Goal: Task Accomplishment & Management: Complete application form

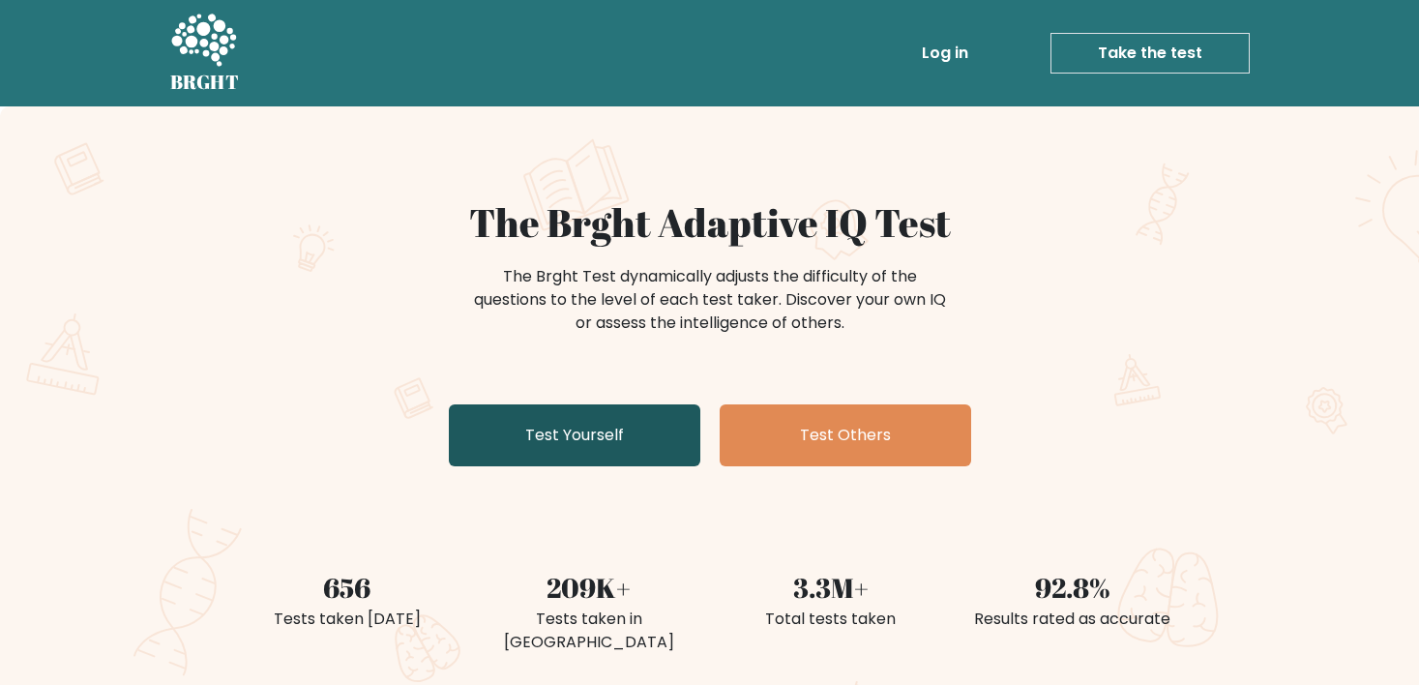
click at [593, 446] on link "Test Yourself" at bounding box center [574, 435] width 251 height 62
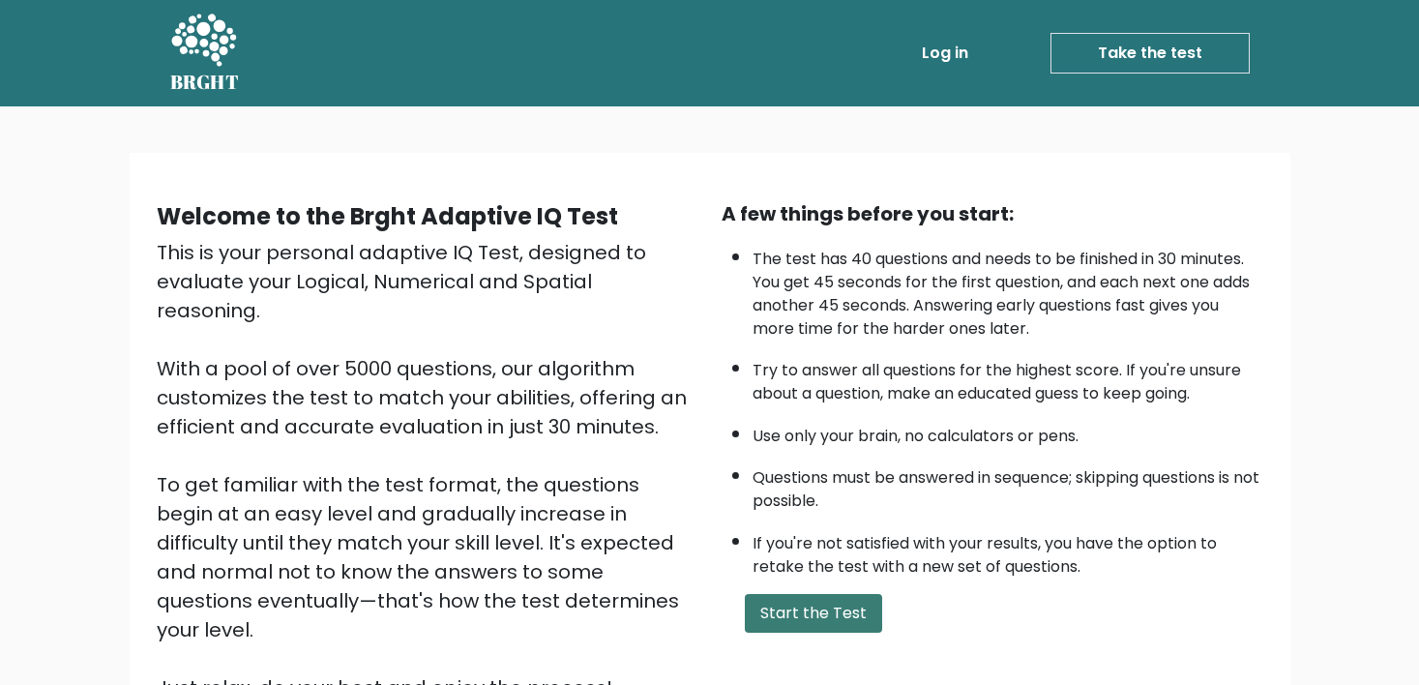
click at [795, 598] on button "Start the Test" at bounding box center [813, 613] width 137 height 39
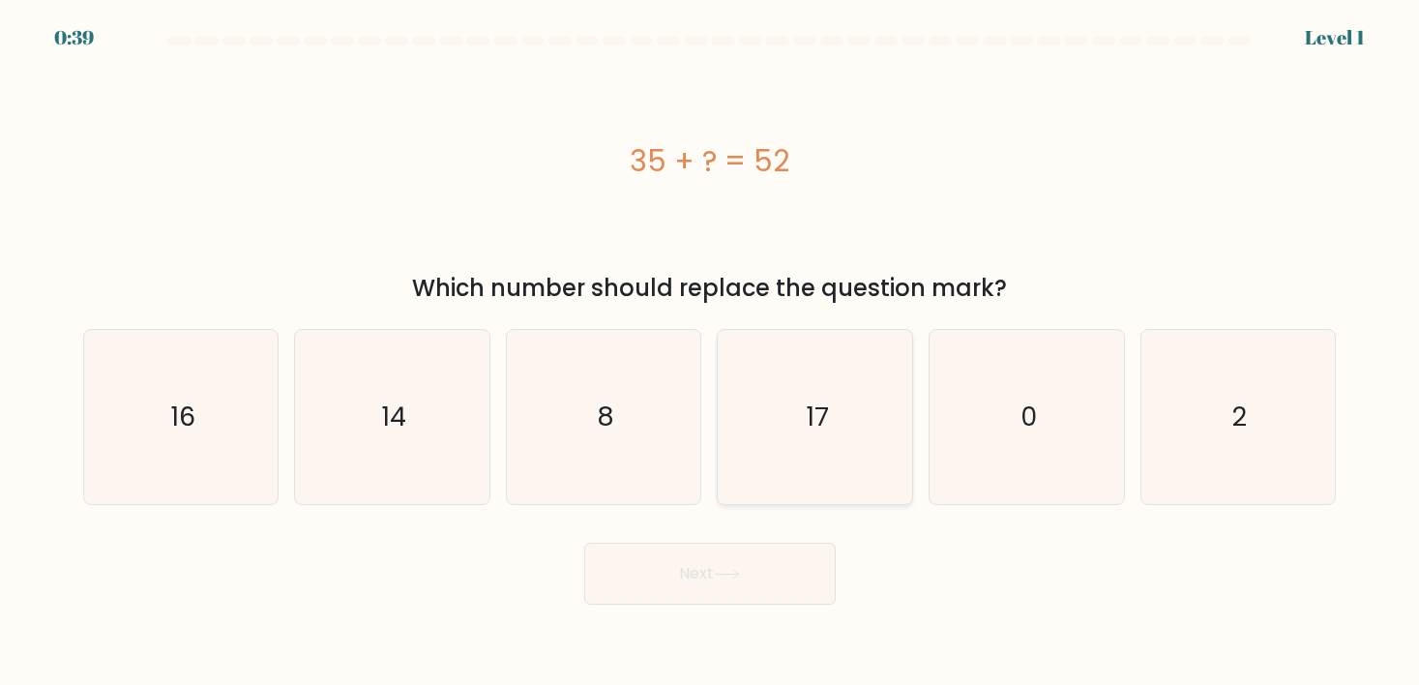
click at [809, 414] on text "17" at bounding box center [817, 416] width 23 height 36
click at [711, 352] on input "d. 17" at bounding box center [710, 347] width 1 height 10
radio input "true"
click at [705, 570] on button "Next" at bounding box center [709, 574] width 251 height 62
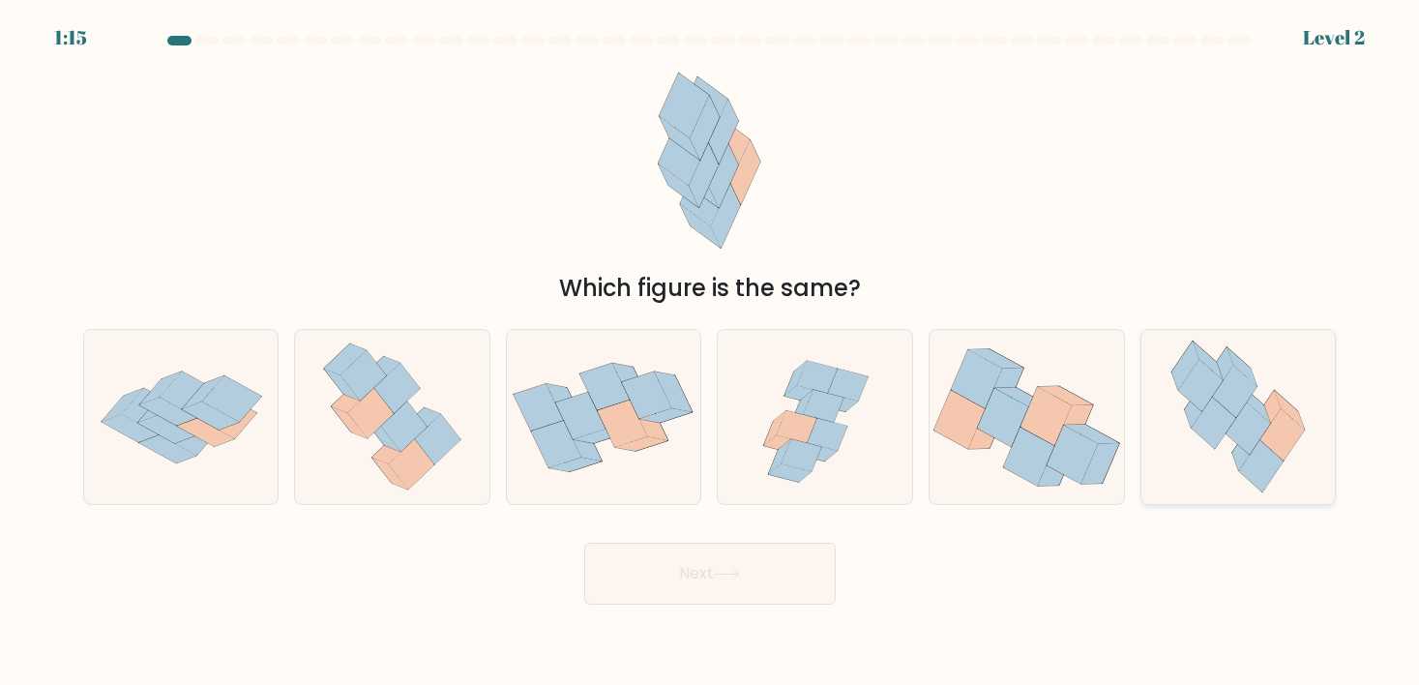
click at [1231, 413] on icon at bounding box center [1234, 392] width 45 height 52
click at [711, 352] on input "f." at bounding box center [710, 347] width 1 height 10
radio input "true"
click at [763, 579] on button "Next" at bounding box center [709, 574] width 251 height 62
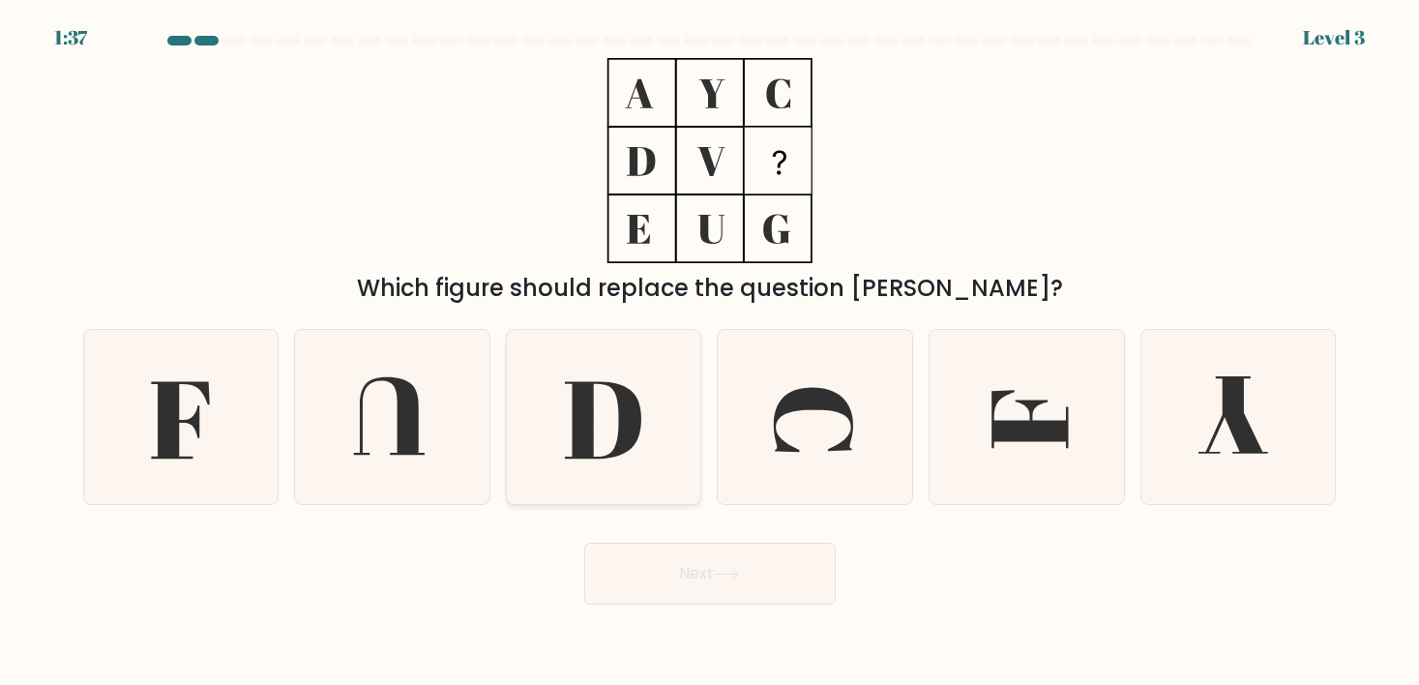
click at [628, 411] on icon at bounding box center [603, 420] width 76 height 77
click at [710, 352] on input "c." at bounding box center [710, 347] width 1 height 10
radio input "true"
click at [224, 402] on icon at bounding box center [181, 417] width 174 height 174
click at [710, 352] on input "a." at bounding box center [710, 347] width 1 height 10
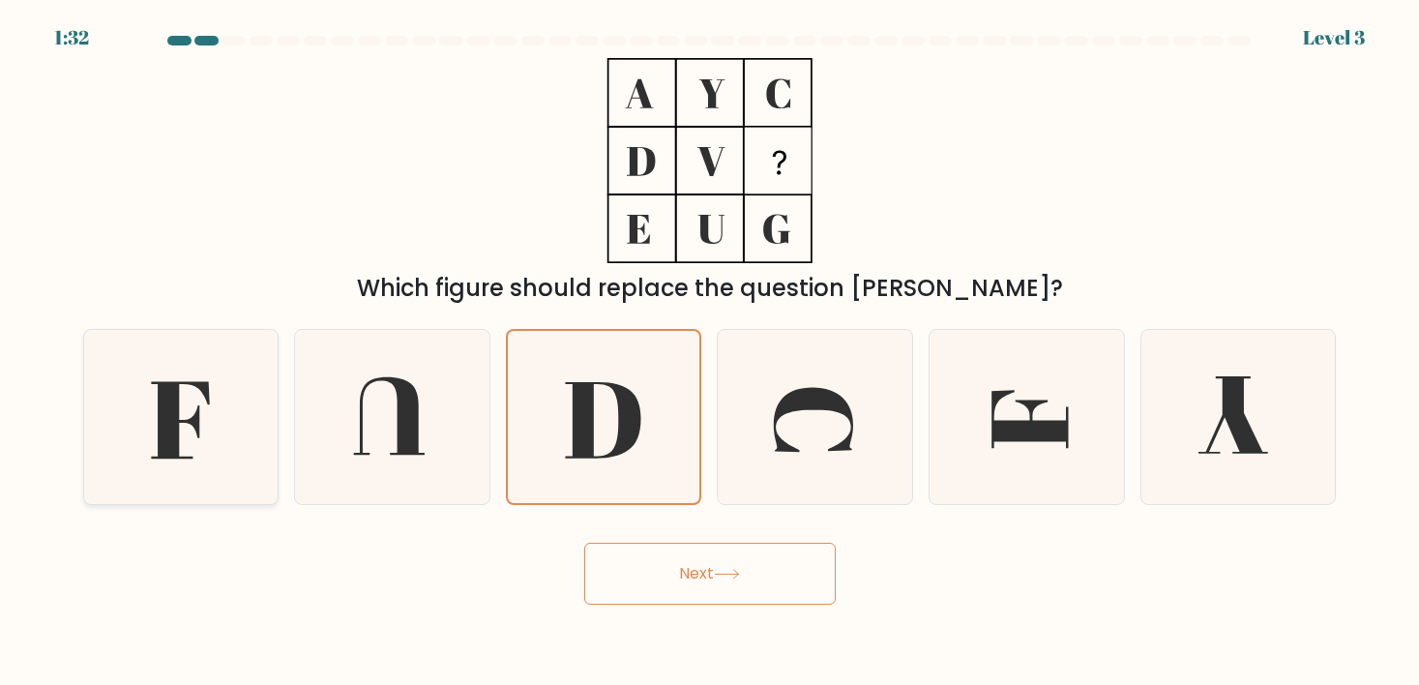
radio input "true"
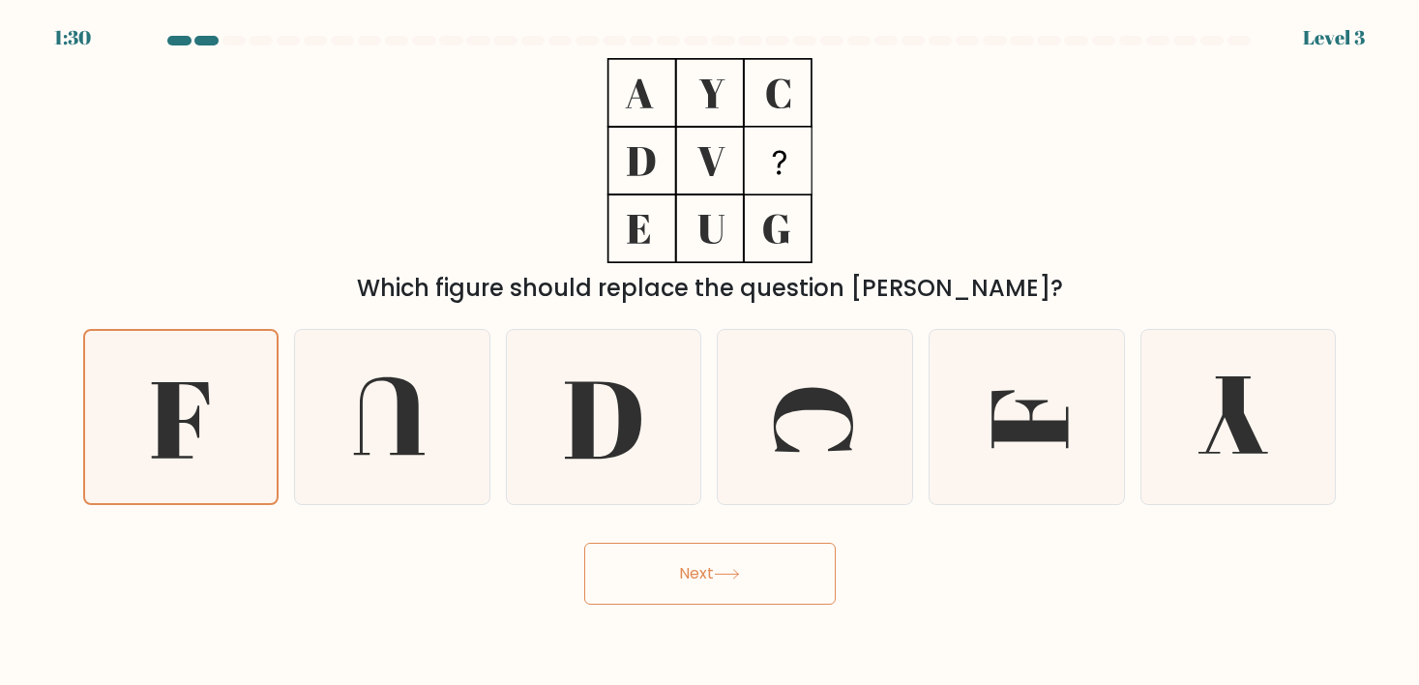
click at [678, 561] on button "Next" at bounding box center [709, 574] width 251 height 62
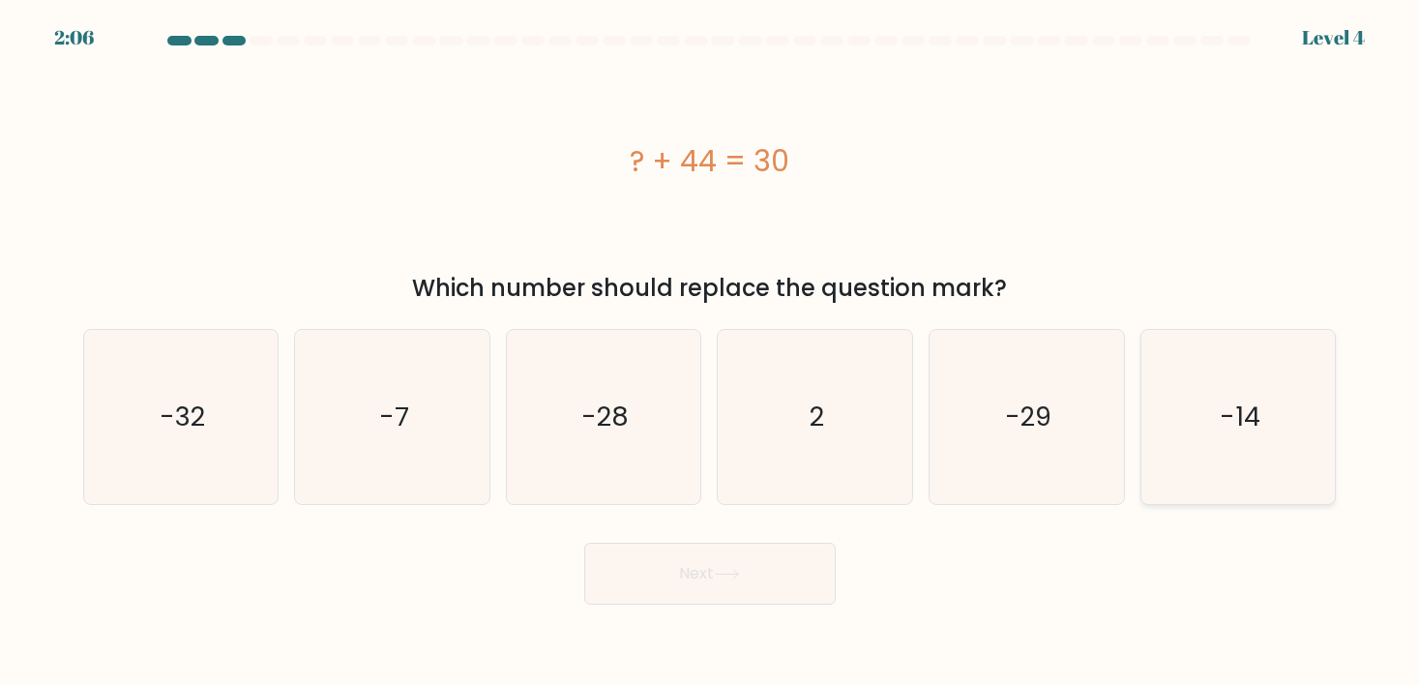
click at [1223, 414] on text "-14" at bounding box center [1240, 416] width 41 height 36
click at [711, 352] on input "f. -14" at bounding box center [710, 347] width 1 height 10
radio input "true"
click at [710, 583] on button "Next" at bounding box center [709, 574] width 251 height 62
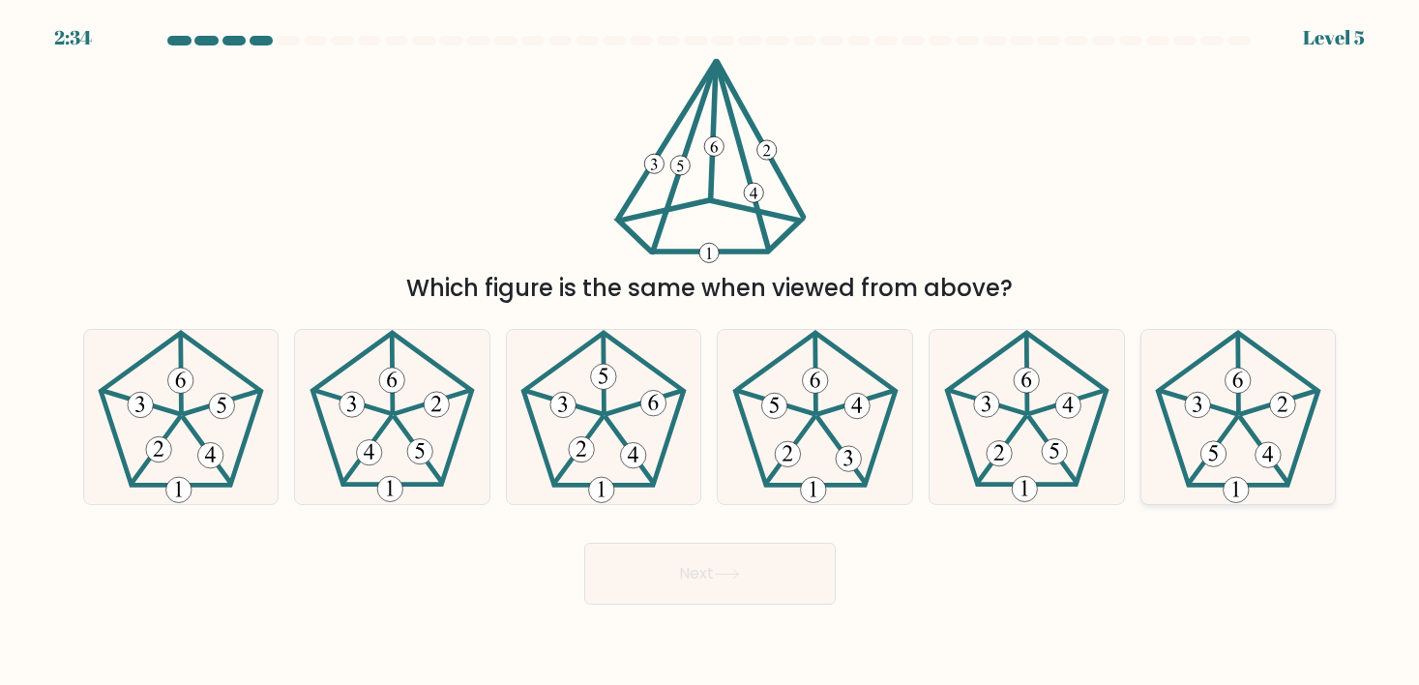
click at [1243, 412] on 437 at bounding box center [1278, 402] width 75 height 23
click at [711, 352] on input "f." at bounding box center [710, 347] width 1 height 10
radio input "true"
click at [773, 574] on button "Next" at bounding box center [709, 574] width 251 height 62
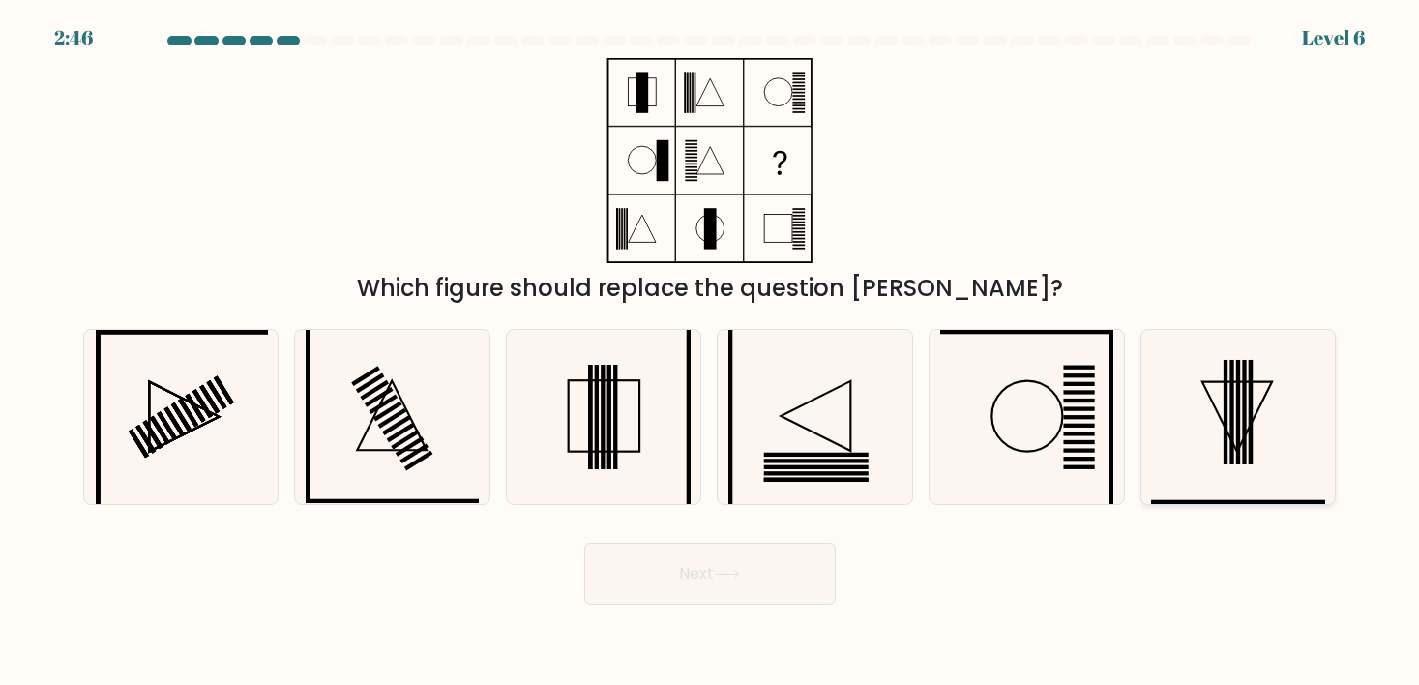
click at [1236, 402] on rect at bounding box center [1238, 412] width 4 height 104
click at [711, 352] on input "f." at bounding box center [710, 347] width 1 height 10
radio input "true"
click at [720, 583] on button "Next" at bounding box center [709, 574] width 251 height 62
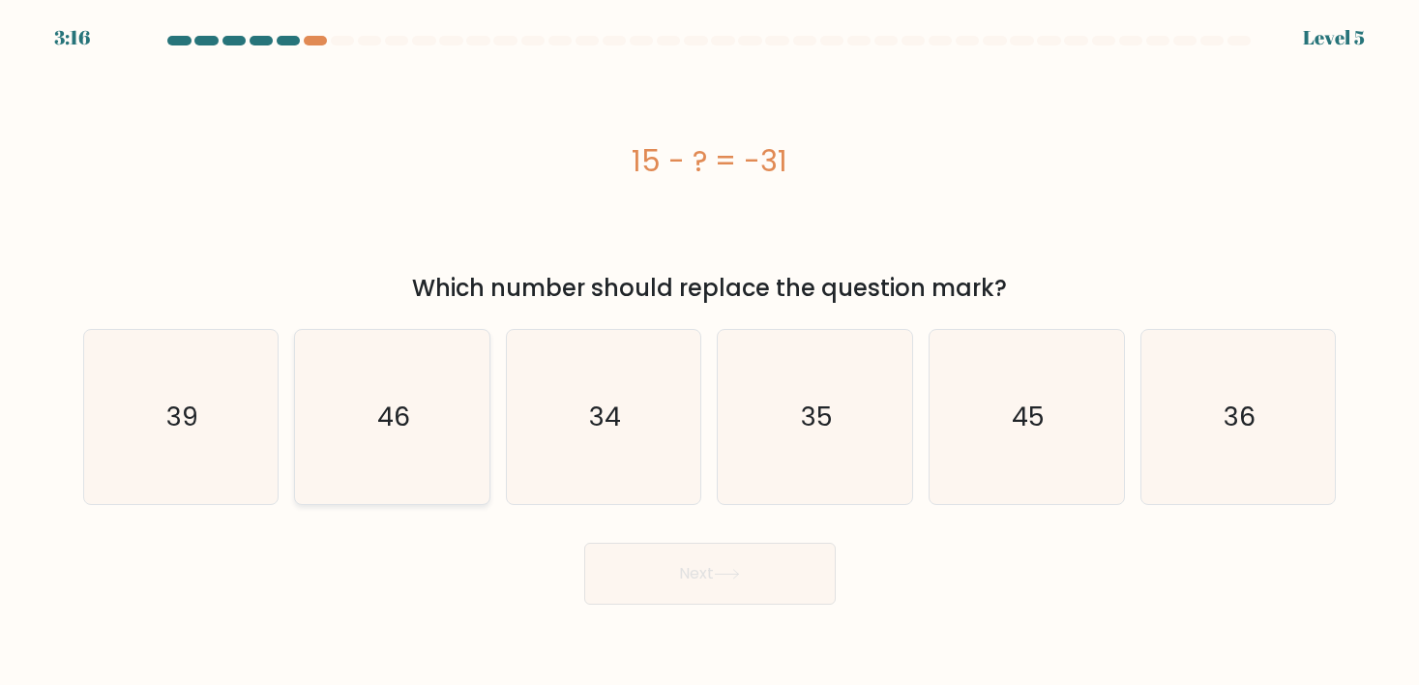
click at [384, 423] on text "46" at bounding box center [393, 416] width 33 height 36
click at [710, 352] on input "b. 46" at bounding box center [710, 347] width 1 height 10
radio input "true"
click at [733, 565] on button "Next" at bounding box center [709, 574] width 251 height 62
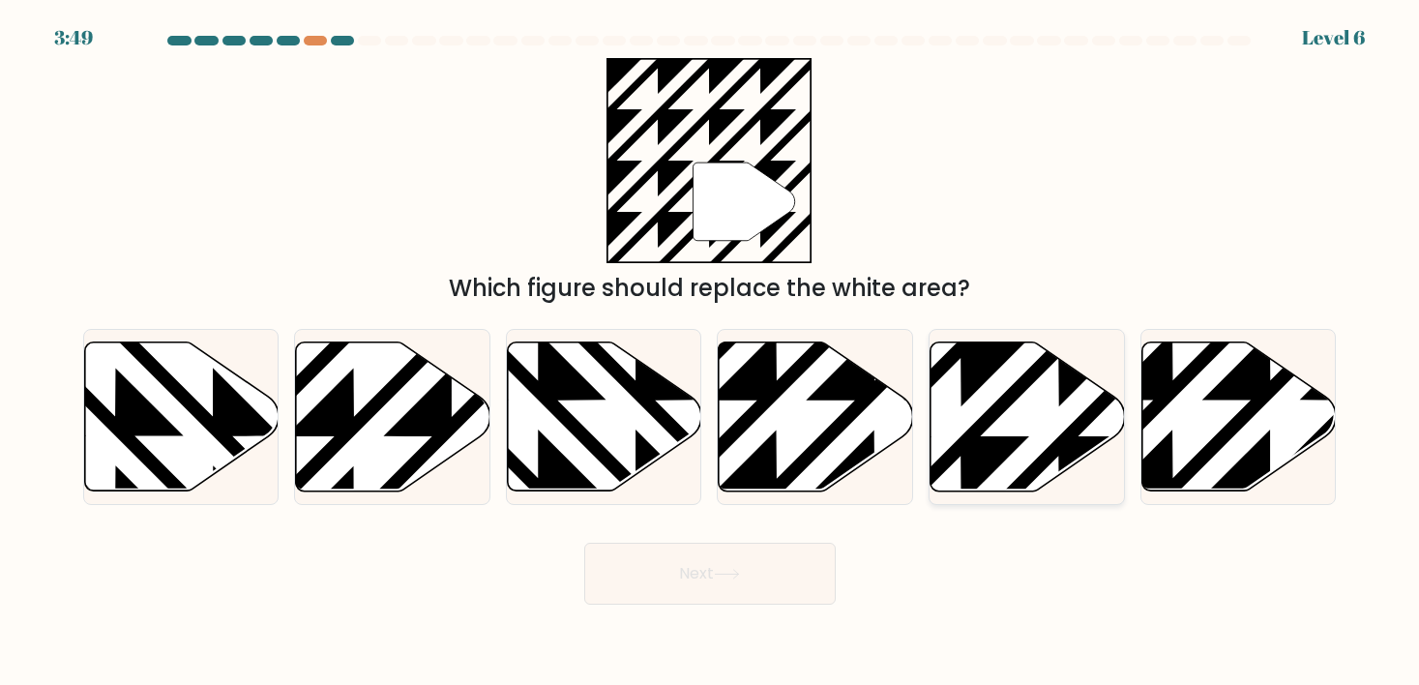
click at [988, 380] on icon at bounding box center [1027, 416] width 194 height 149
click at [711, 352] on input "e." at bounding box center [710, 347] width 1 height 10
radio input "true"
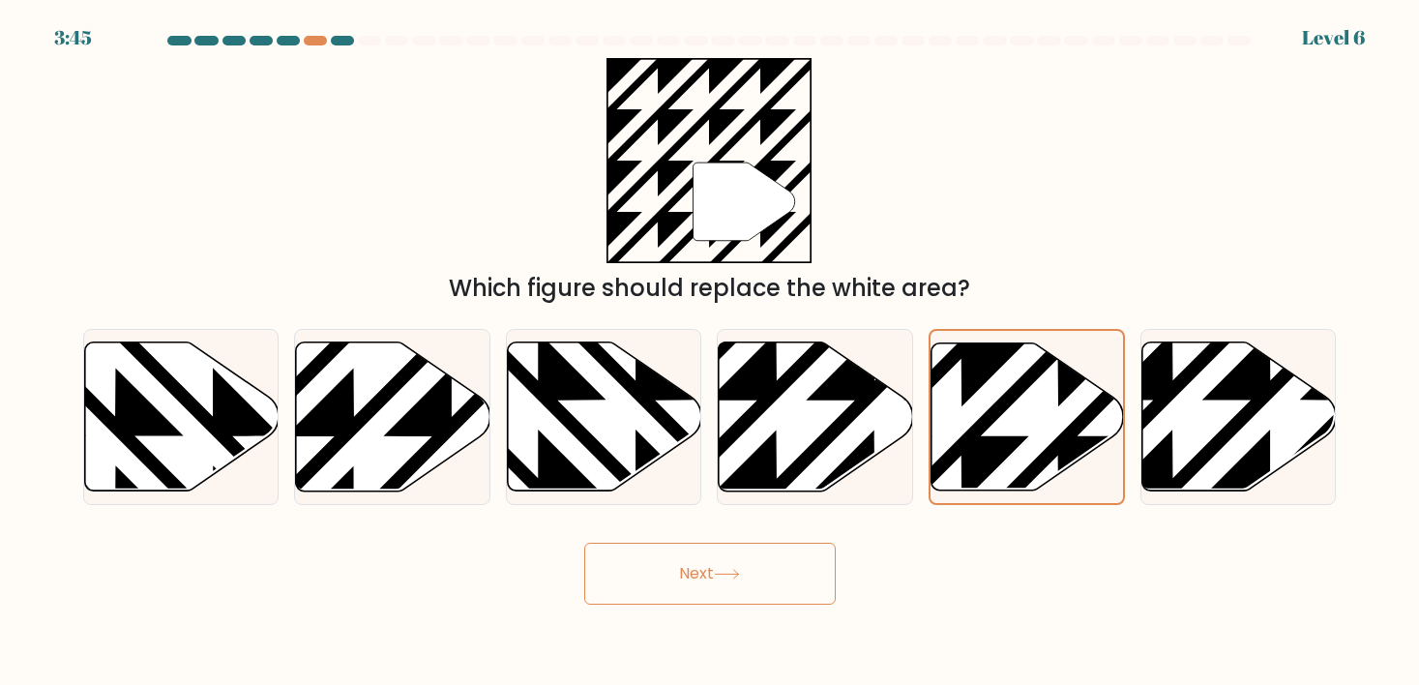
click at [702, 572] on button "Next" at bounding box center [709, 574] width 251 height 62
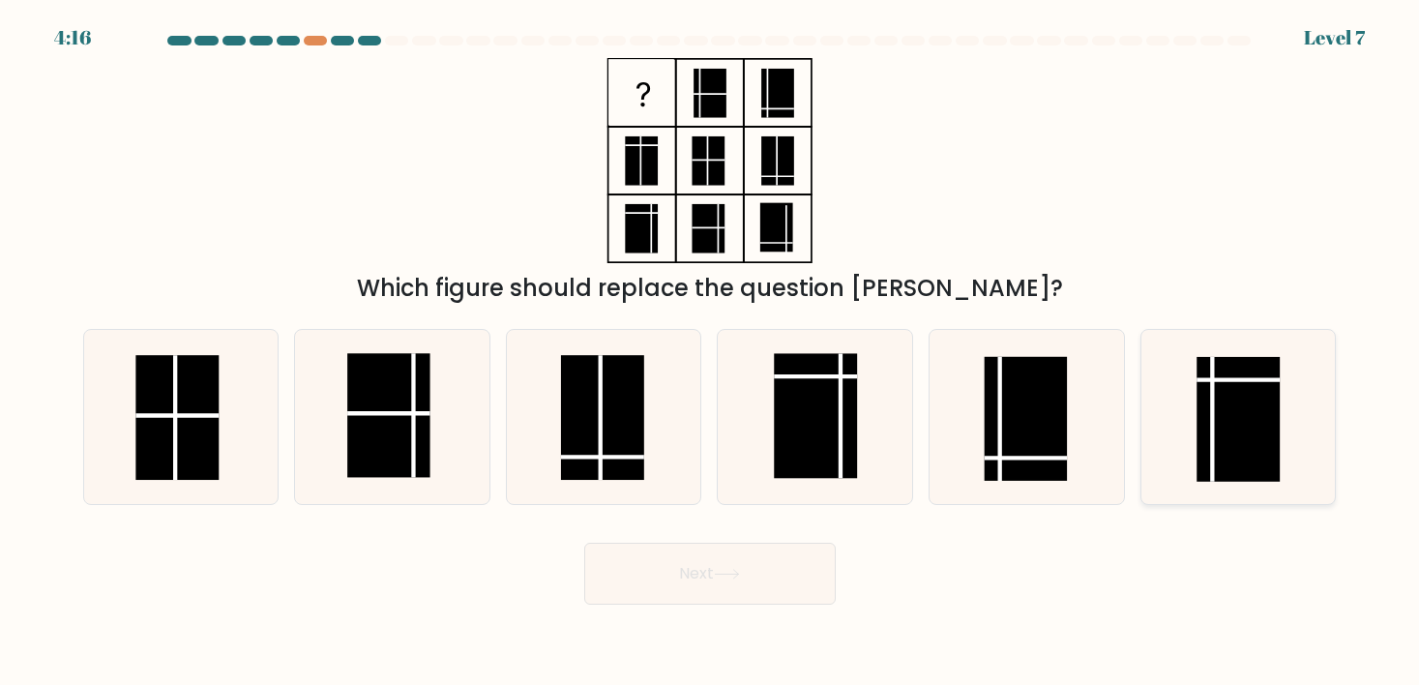
click at [1256, 403] on rect at bounding box center [1237, 419] width 83 height 125
click at [711, 352] on input "f." at bounding box center [710, 347] width 1 height 10
radio input "true"
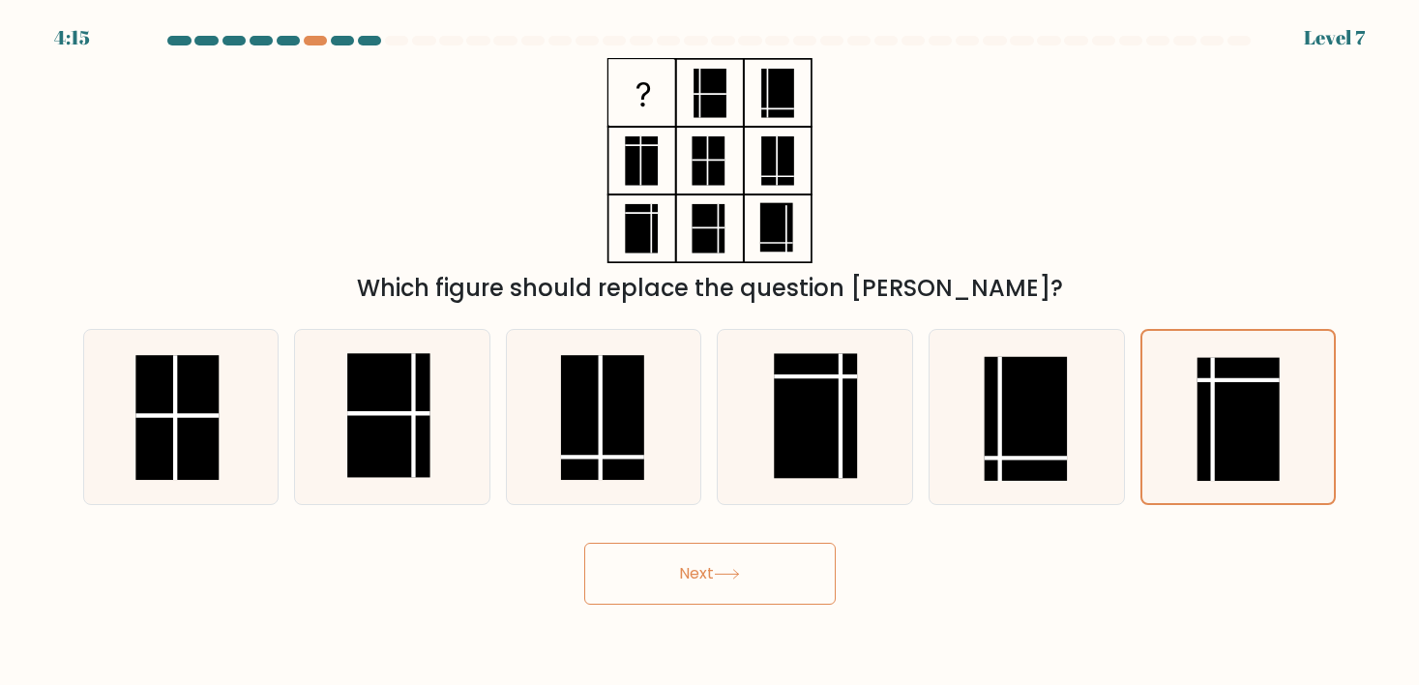
click at [652, 578] on button "Next" at bounding box center [709, 574] width 251 height 62
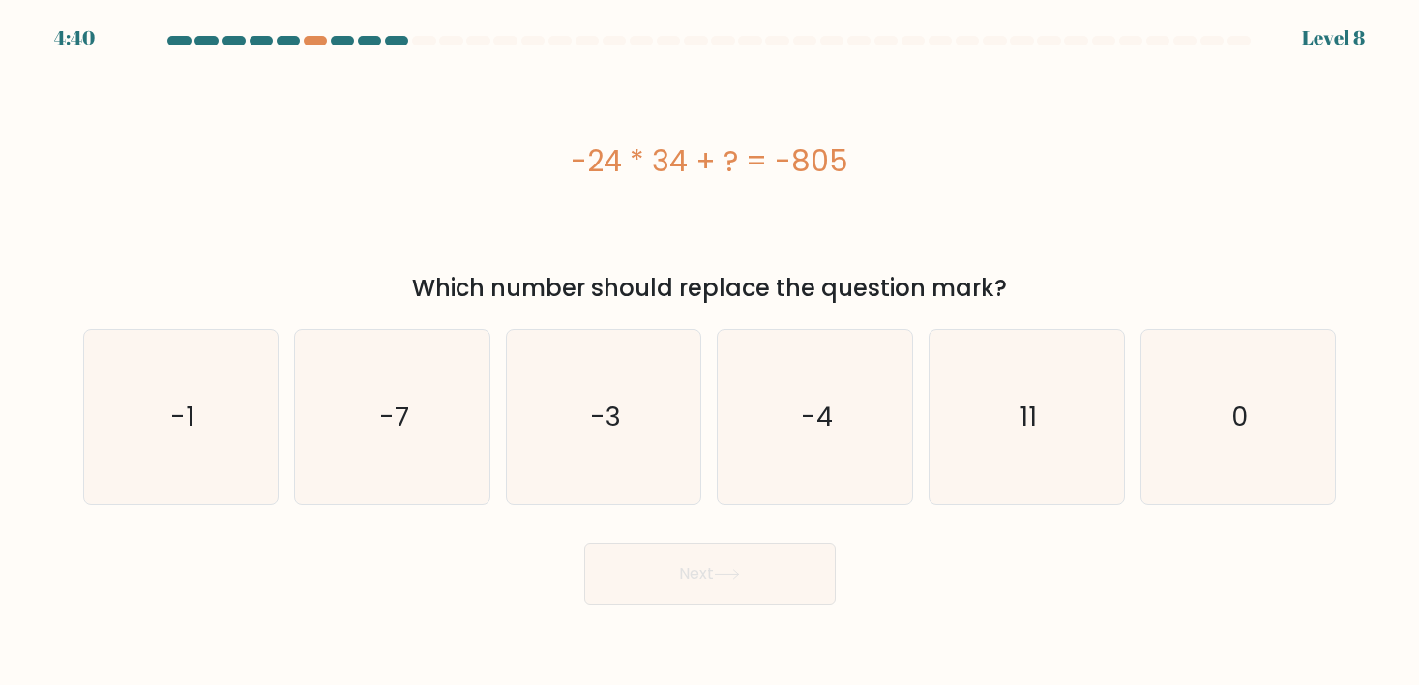
click at [677, 153] on div "-24 * 34 + ? = -805" at bounding box center [709, 161] width 1253 height 44
copy div "-24 * 34 + ? = -805"
click at [1022, 409] on text "11" at bounding box center [1027, 416] width 17 height 36
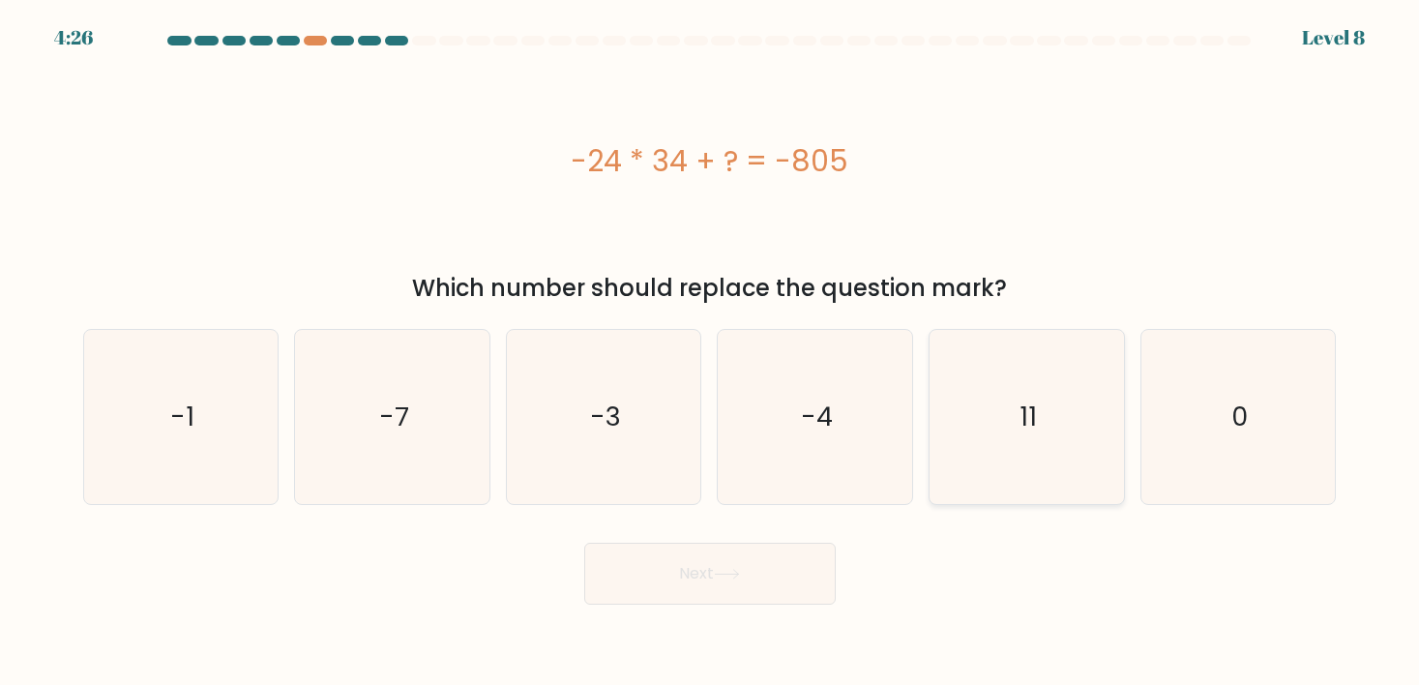
click at [711, 352] on input "e. 11" at bounding box center [710, 347] width 1 height 10
radio input "true"
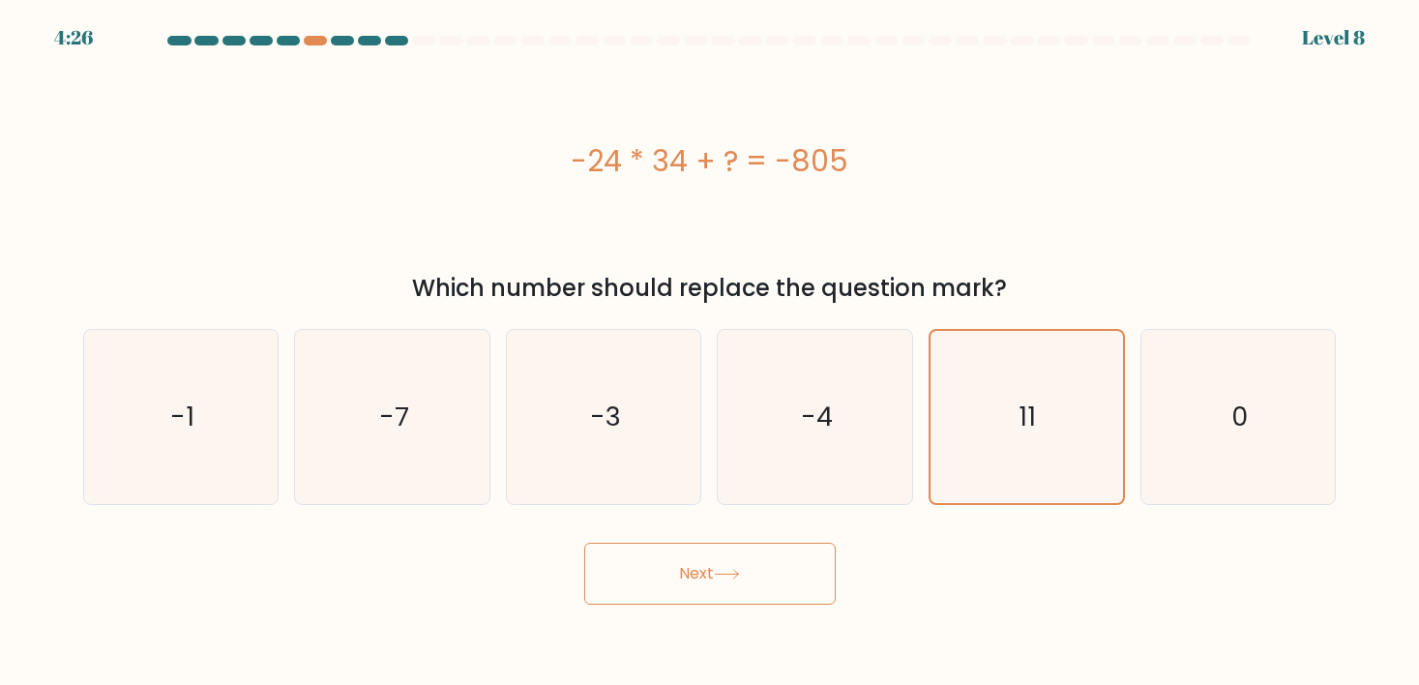
click at [771, 568] on button "Next" at bounding box center [709, 574] width 251 height 62
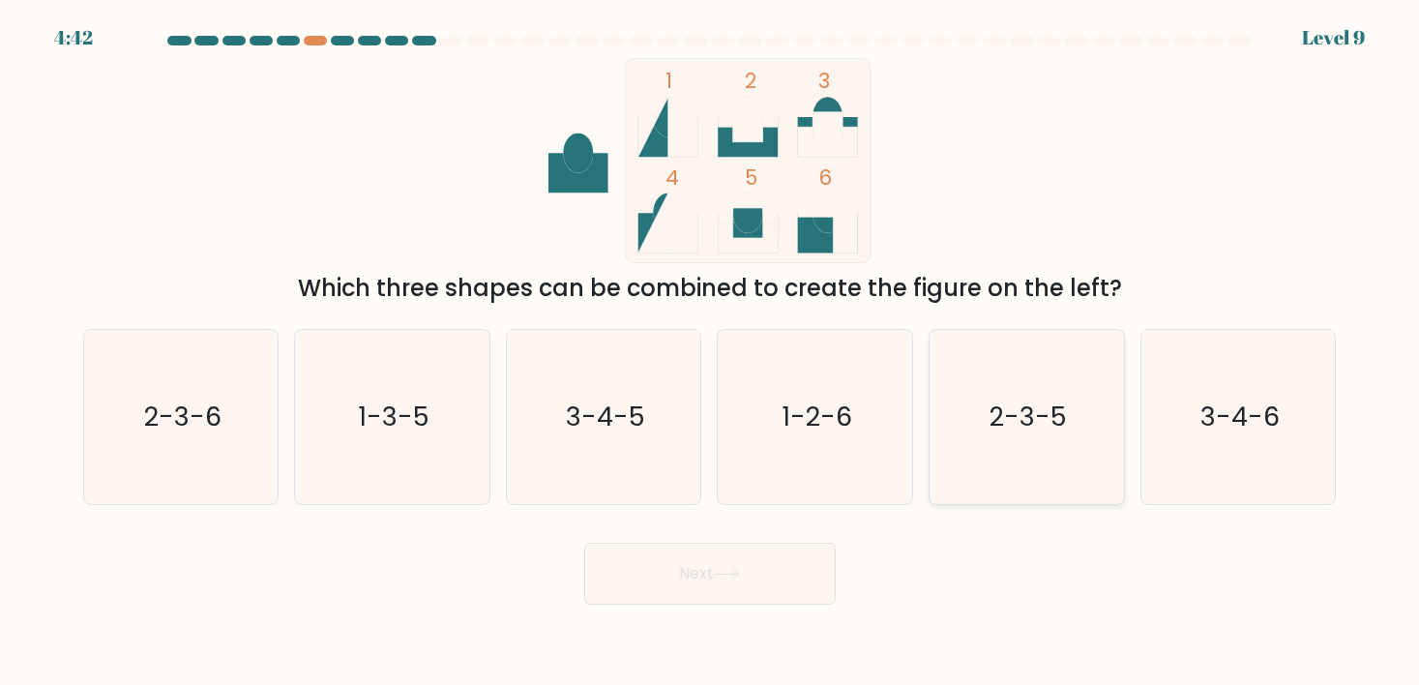
click at [1032, 416] on text "2-3-5" at bounding box center [1027, 416] width 77 height 36
click at [711, 352] on input "e. 2-3-5" at bounding box center [710, 347] width 1 height 10
radio input "true"
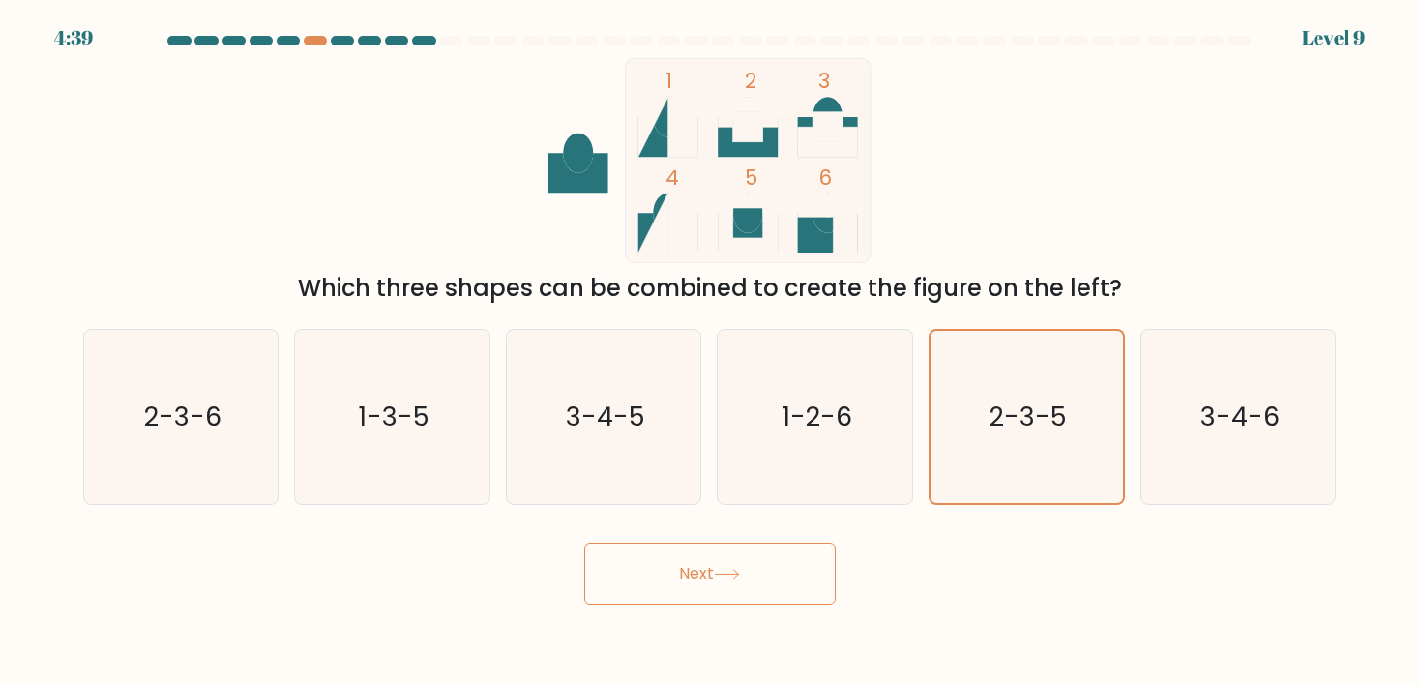
click at [707, 584] on button "Next" at bounding box center [709, 574] width 251 height 62
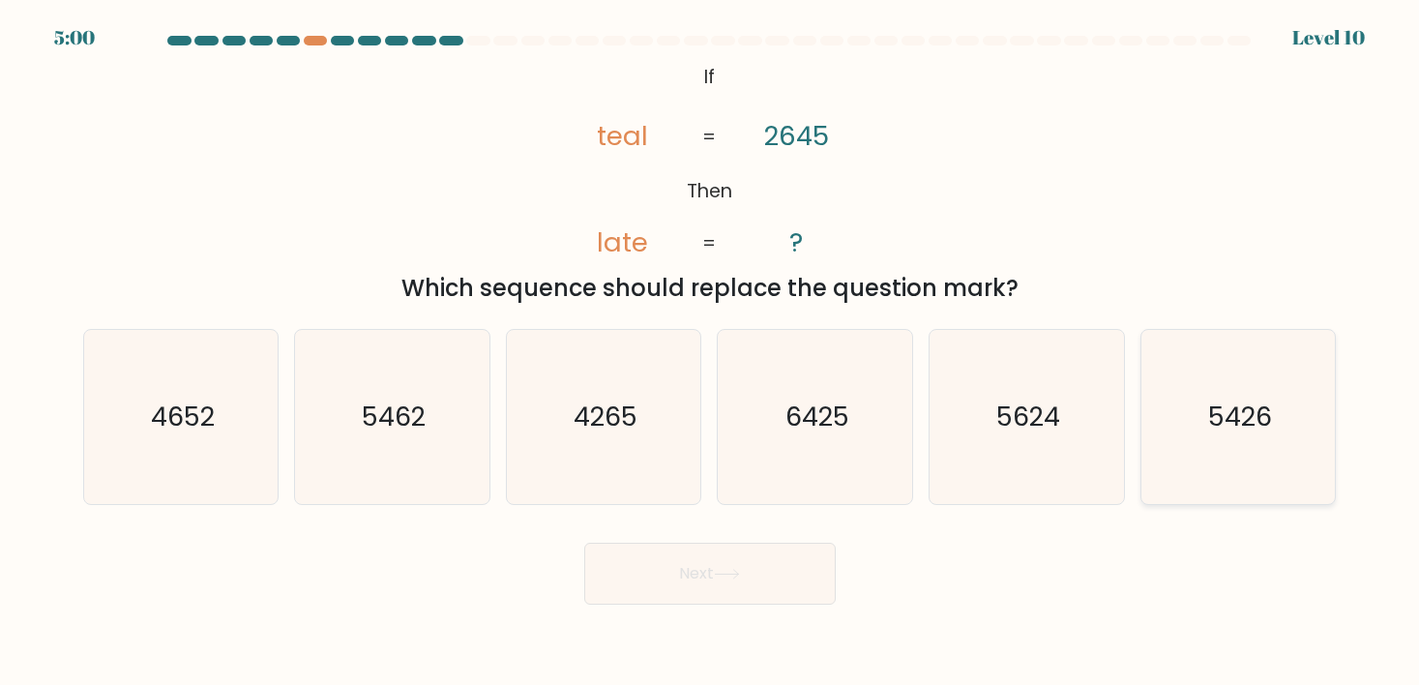
click at [1314, 429] on icon "5426" at bounding box center [1238, 417] width 174 height 174
click at [711, 352] on input "f. 5426" at bounding box center [710, 347] width 1 height 10
radio input "true"
click at [682, 546] on button "Next" at bounding box center [709, 574] width 251 height 62
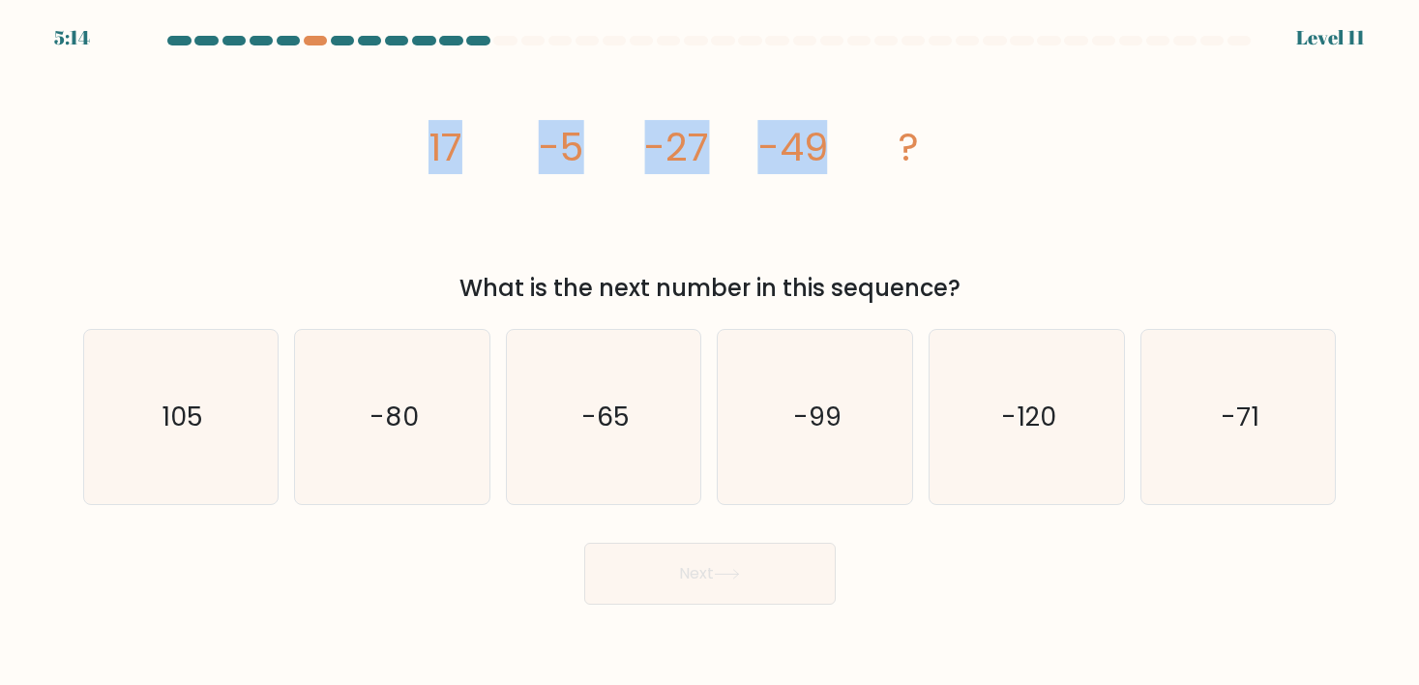
drag, startPoint x: 404, startPoint y: 137, endPoint x: 979, endPoint y: 311, distance: 600.3
click at [990, 291] on div "image/svg+xml 17 -5 -27 -49 ? What is the next number in this sequence?" at bounding box center [710, 182] width 1277 height 248
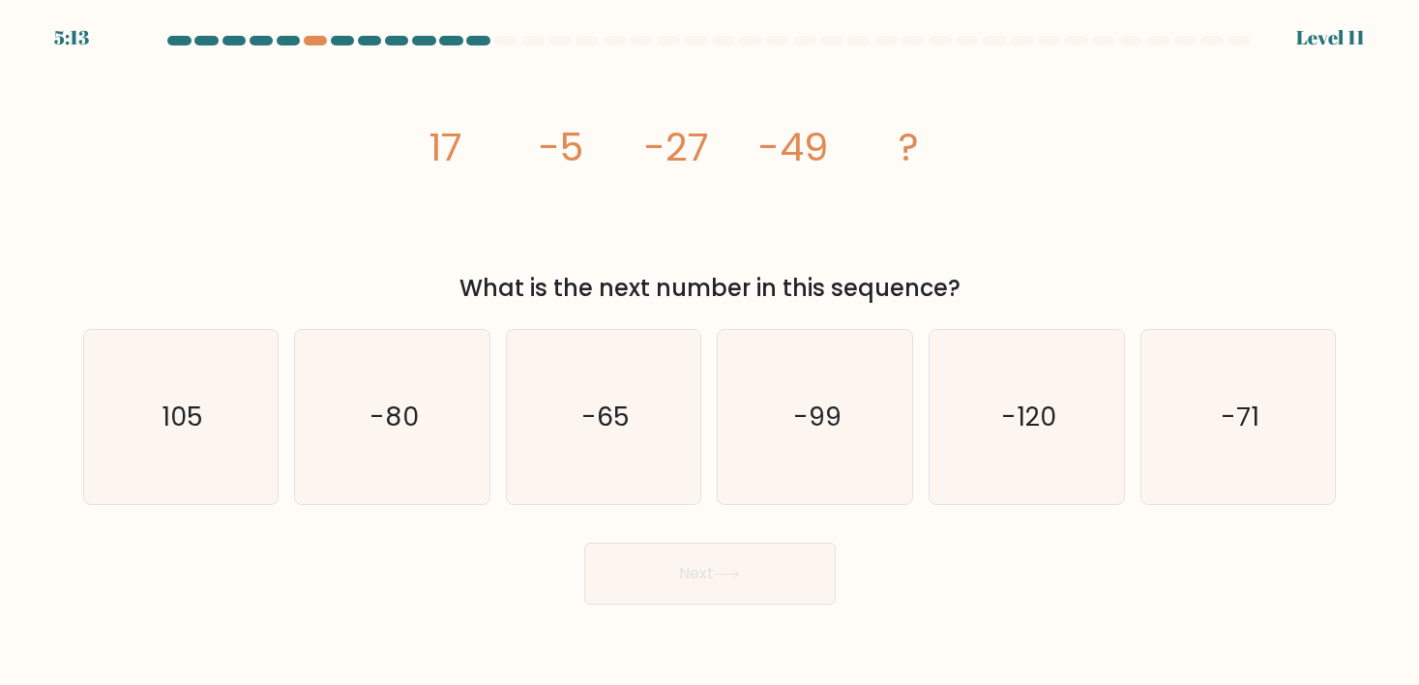
click at [799, 151] on tspan "-49" at bounding box center [793, 147] width 70 height 54
click at [956, 150] on icon "image/svg+xml 17 -5 -27 -49 ?" at bounding box center [710, 160] width 580 height 205
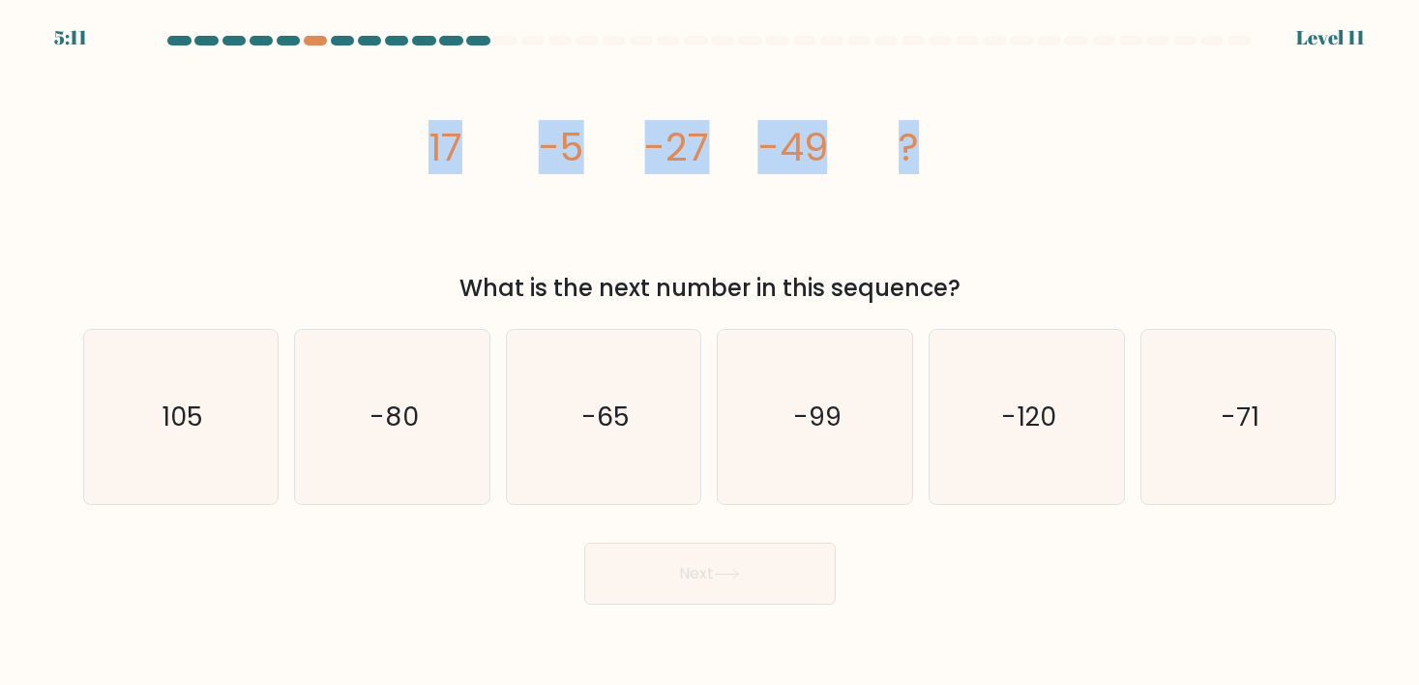
drag, startPoint x: 956, startPoint y: 150, endPoint x: 269, endPoint y: 151, distance: 686.7
click at [269, 151] on div "image/svg+xml 17 -5 -27 -49 ? What is the next number in this sequence?" at bounding box center [710, 182] width 1277 height 248
copy div "17 -5 -27 -49 ?"
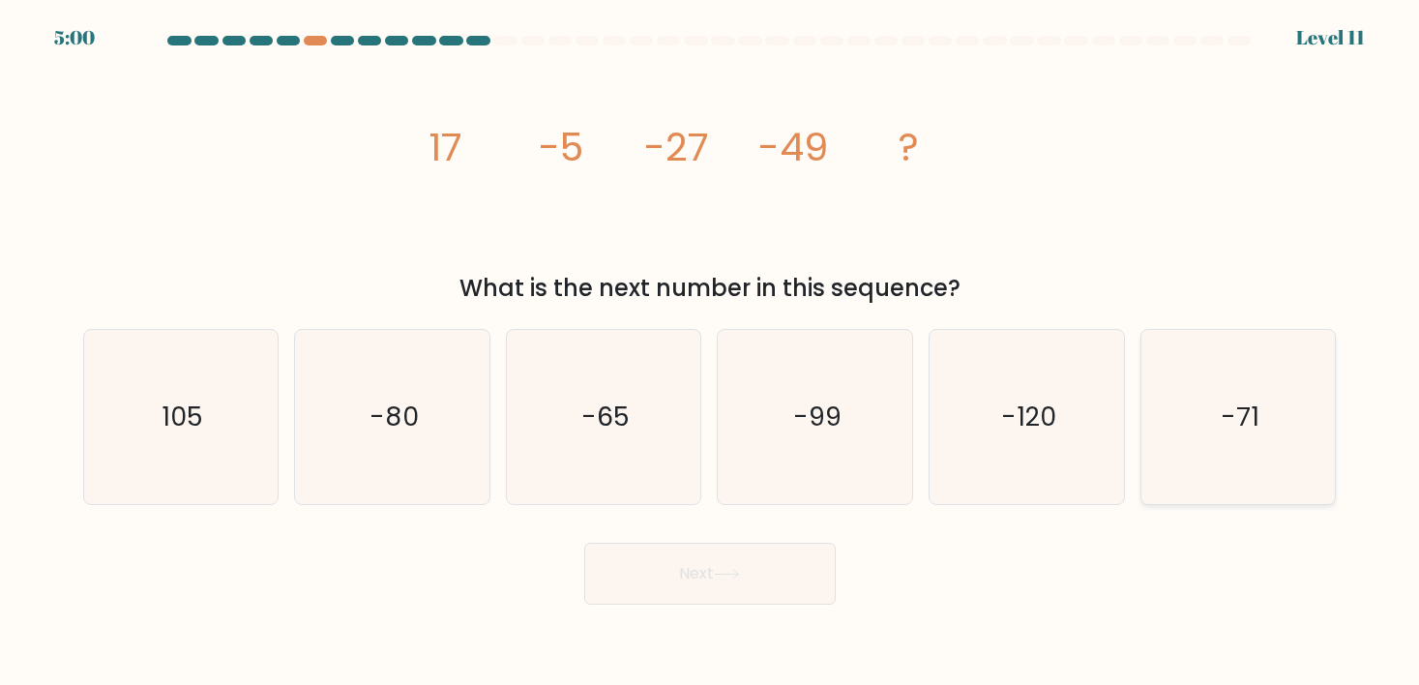
click at [1218, 443] on icon "-71" at bounding box center [1238, 417] width 174 height 174
click at [711, 352] on input "f. -71" at bounding box center [710, 347] width 1 height 10
radio input "true"
click at [760, 563] on button "Next" at bounding box center [709, 574] width 251 height 62
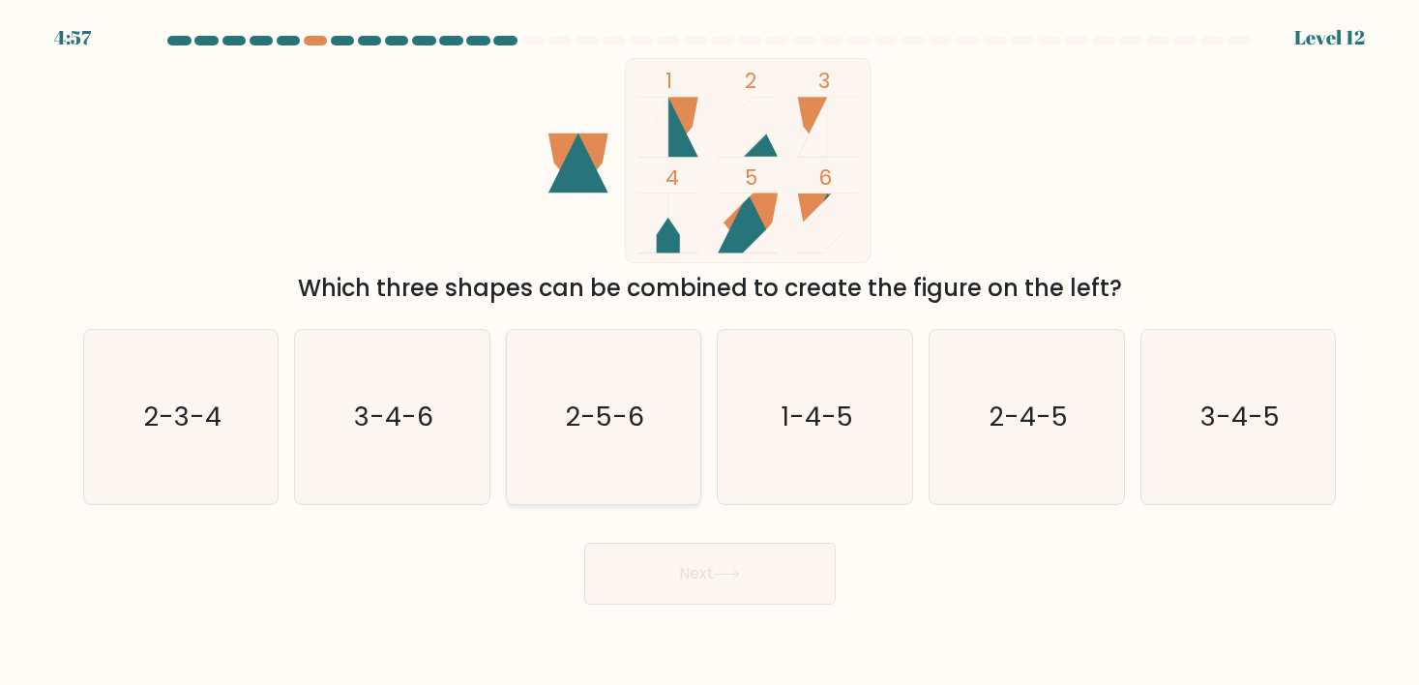
click at [609, 429] on text "2-5-6" at bounding box center [605, 416] width 78 height 36
click at [710, 352] on input "c. 2-5-6" at bounding box center [710, 347] width 1 height 10
radio input "true"
click at [667, 573] on button "Next" at bounding box center [709, 574] width 251 height 62
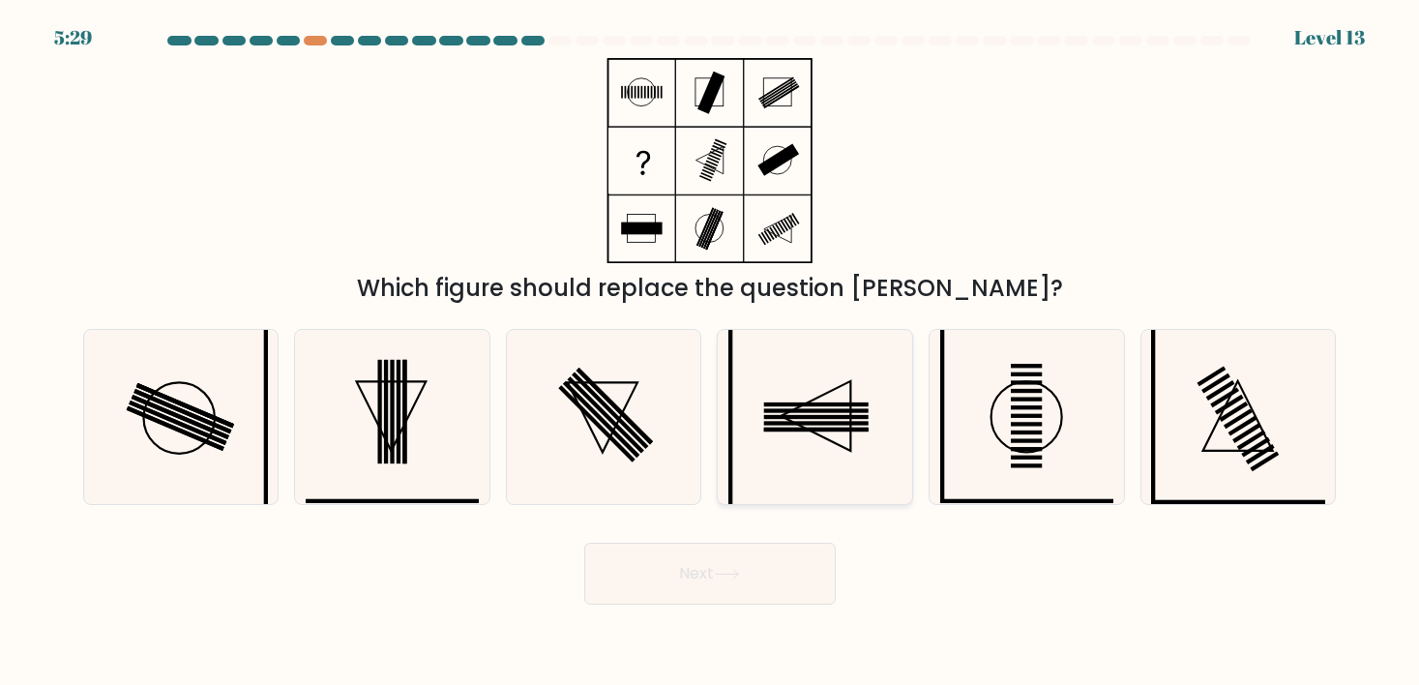
click at [853, 451] on icon at bounding box center [815, 417] width 174 height 174
click at [711, 352] on input "d." at bounding box center [710, 347] width 1 height 10
radio input "true"
click at [696, 569] on button "Next" at bounding box center [709, 574] width 251 height 62
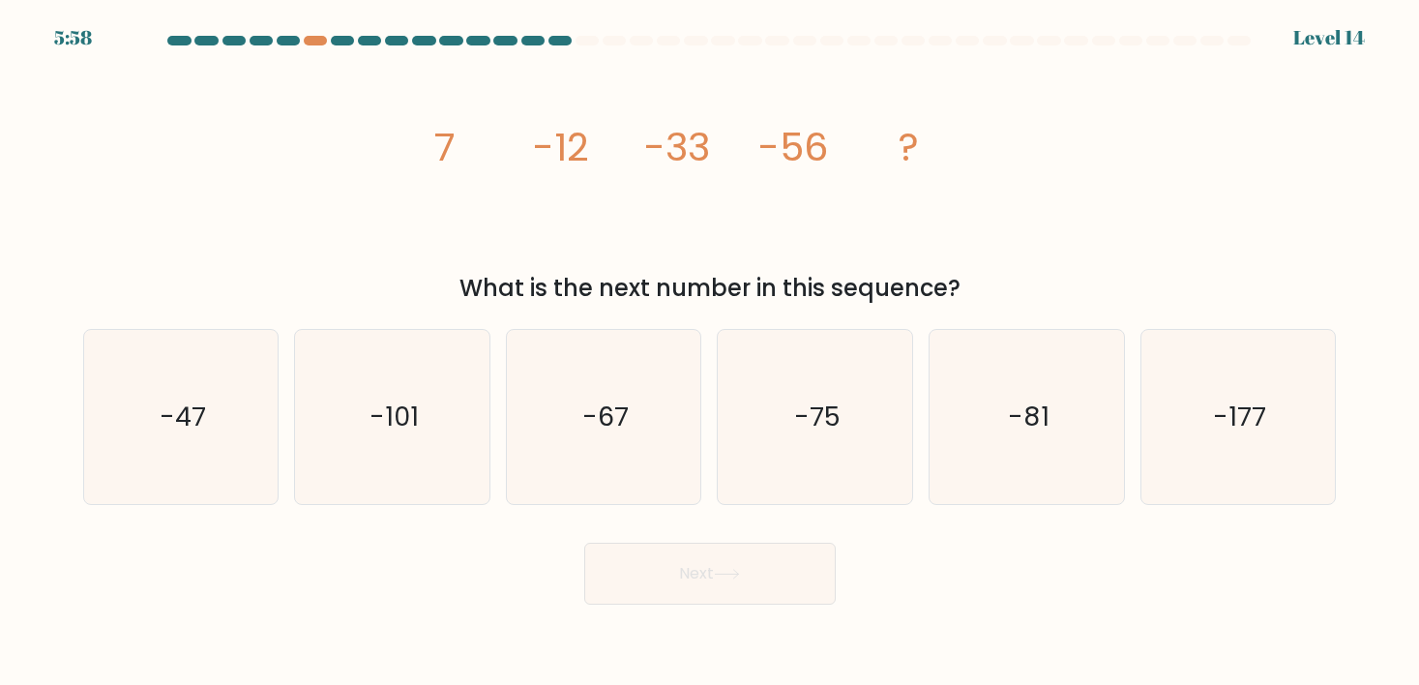
click at [484, 153] on icon "image/svg+xml 7 -12 -33 -56 ?" at bounding box center [710, 160] width 580 height 205
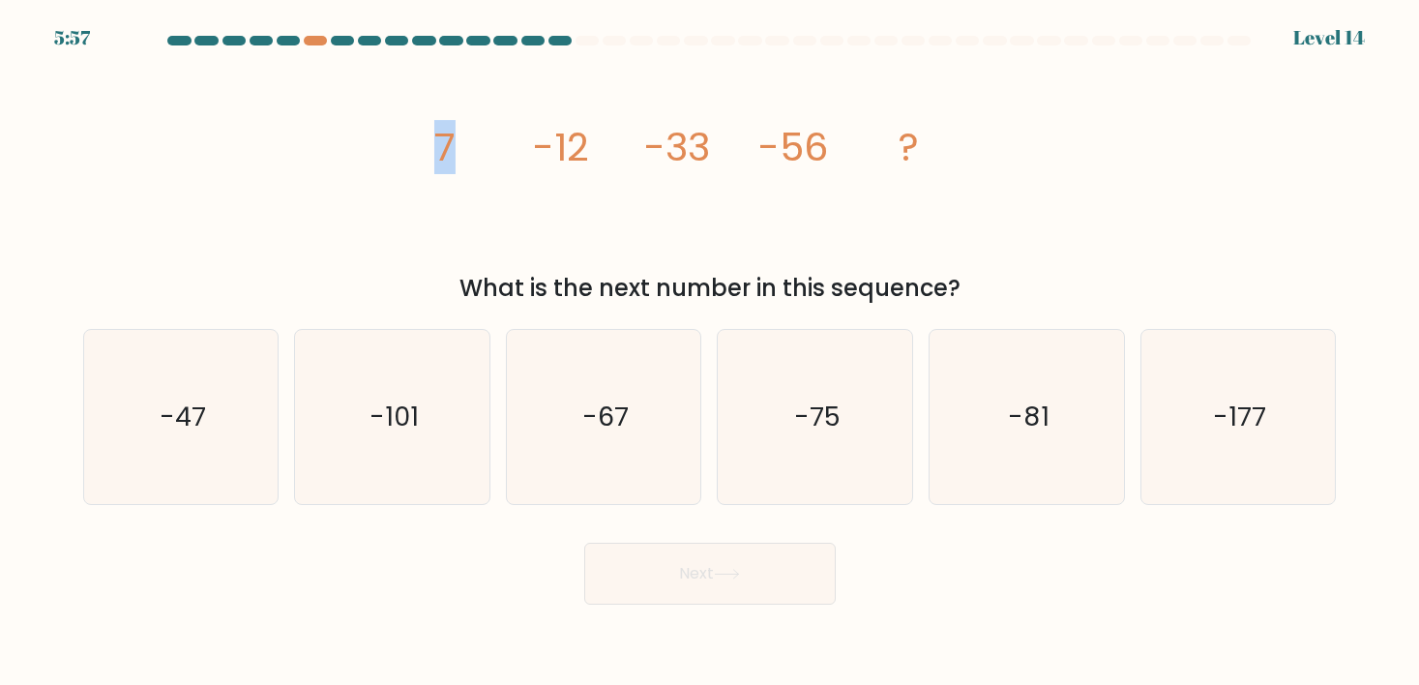
click at [484, 153] on icon "image/svg+xml 7 -12 -33 -56 ?" at bounding box center [710, 160] width 580 height 205
click at [406, 127] on div "image/svg+xml 7 -12 -33 -56 ? What is the next number in this sequence?" at bounding box center [710, 182] width 1277 height 248
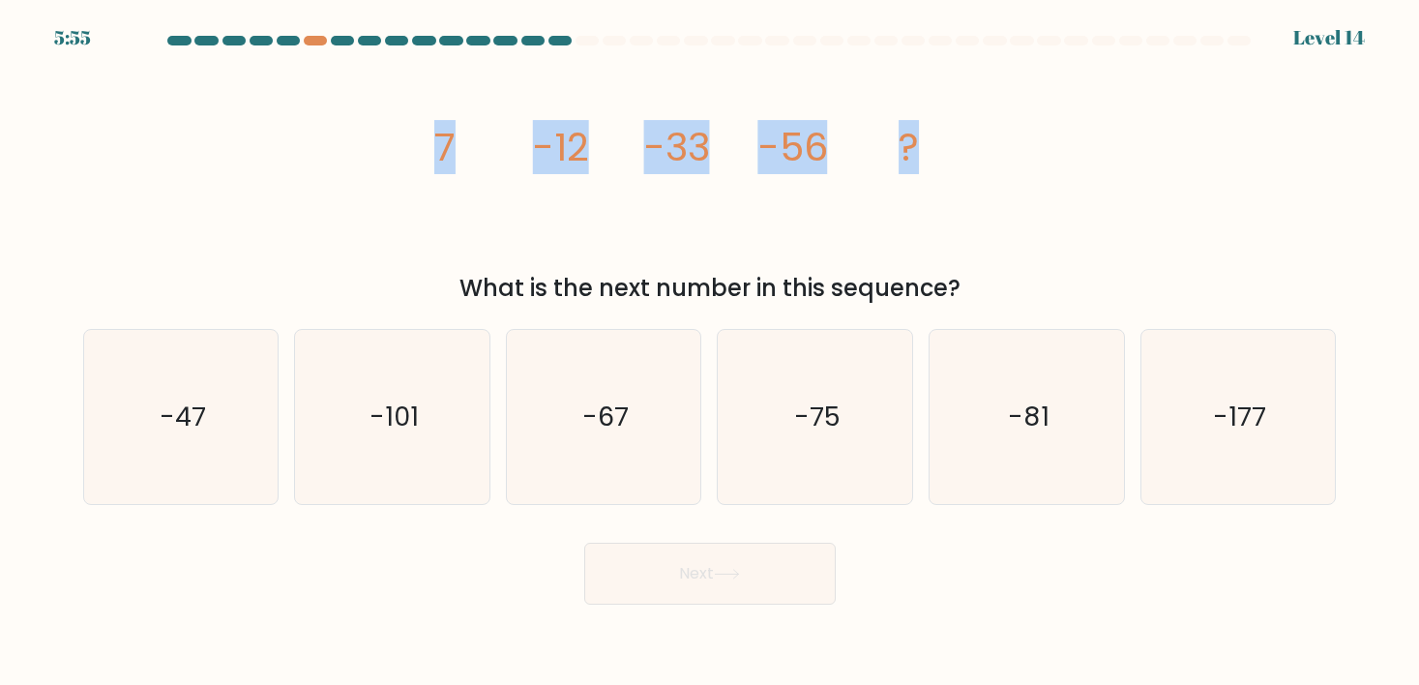
drag, startPoint x: 406, startPoint y: 127, endPoint x: 1277, endPoint y: 174, distance: 871.7
click at [1277, 174] on div "image/svg+xml 7 -12 -33 -56 ? What is the next number in this sequence?" at bounding box center [710, 182] width 1277 height 248
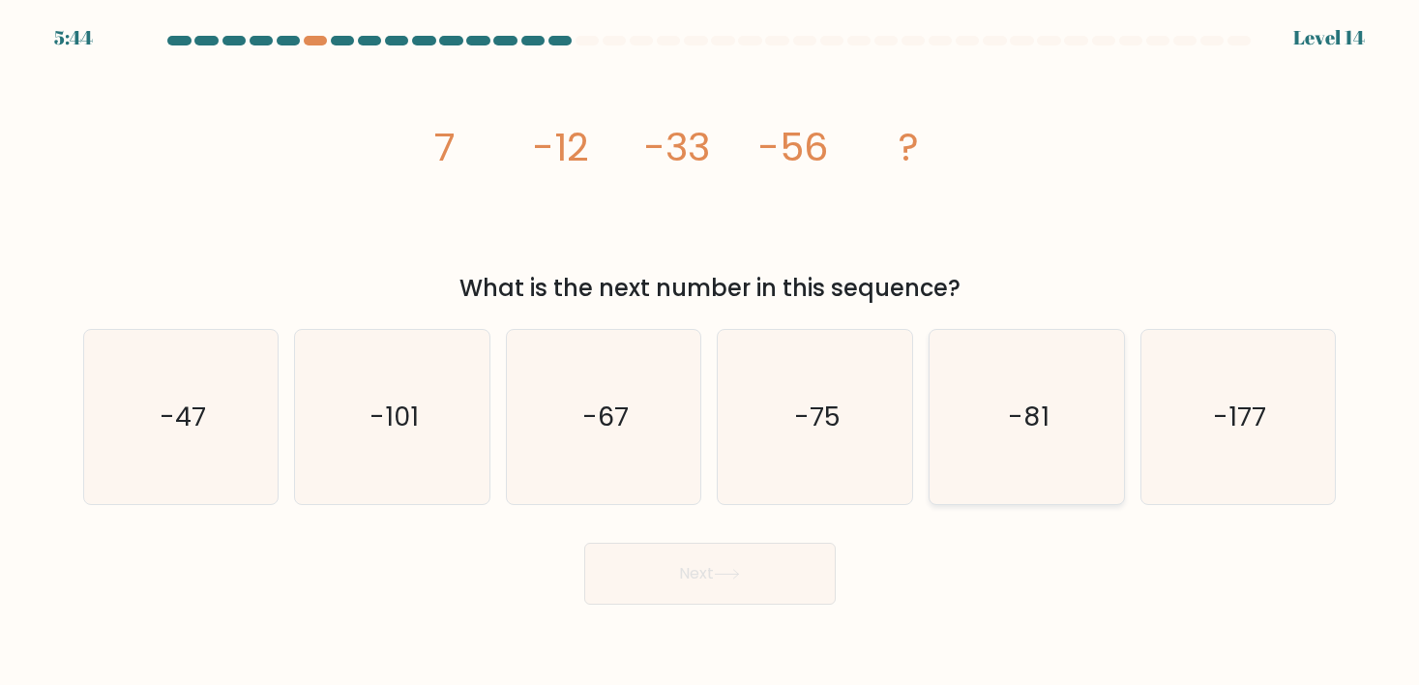
click at [1043, 423] on text "-81" at bounding box center [1029, 416] width 42 height 36
click at [711, 352] on input "e. -81" at bounding box center [710, 347] width 1 height 10
radio input "true"
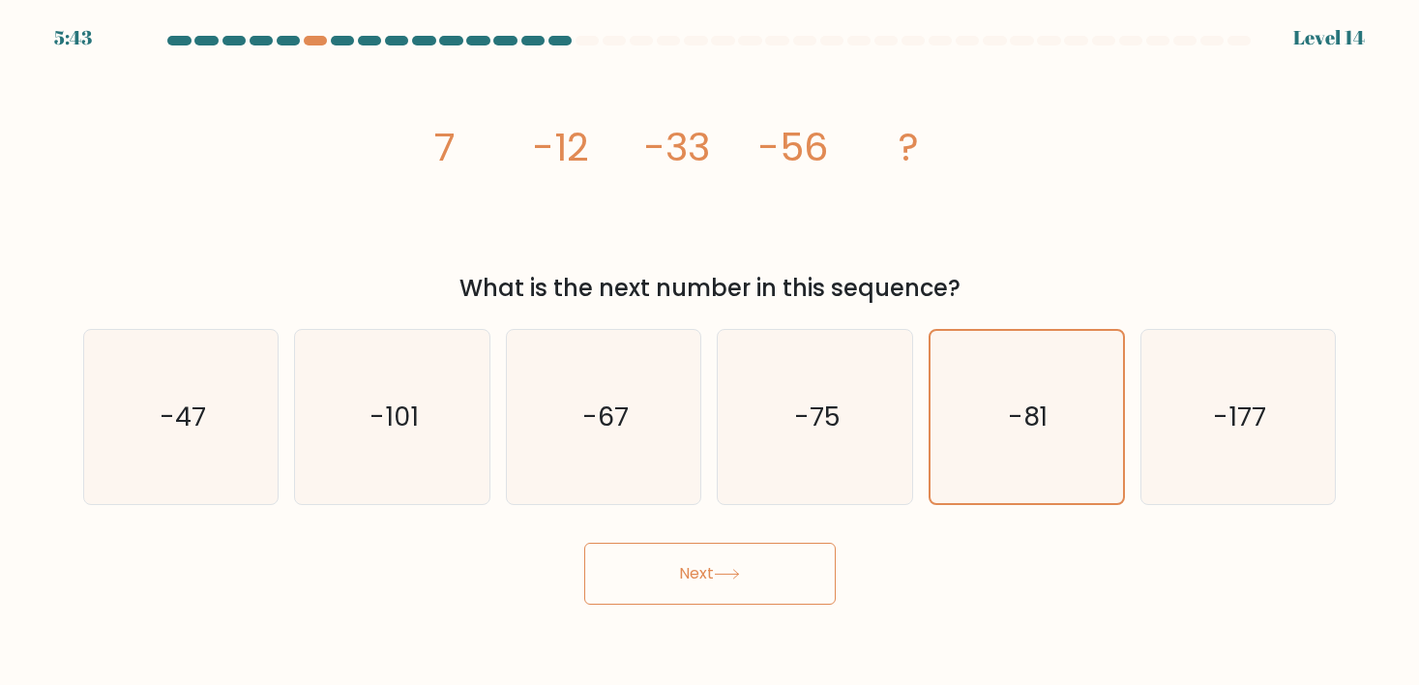
click at [739, 577] on icon at bounding box center [727, 574] width 26 height 11
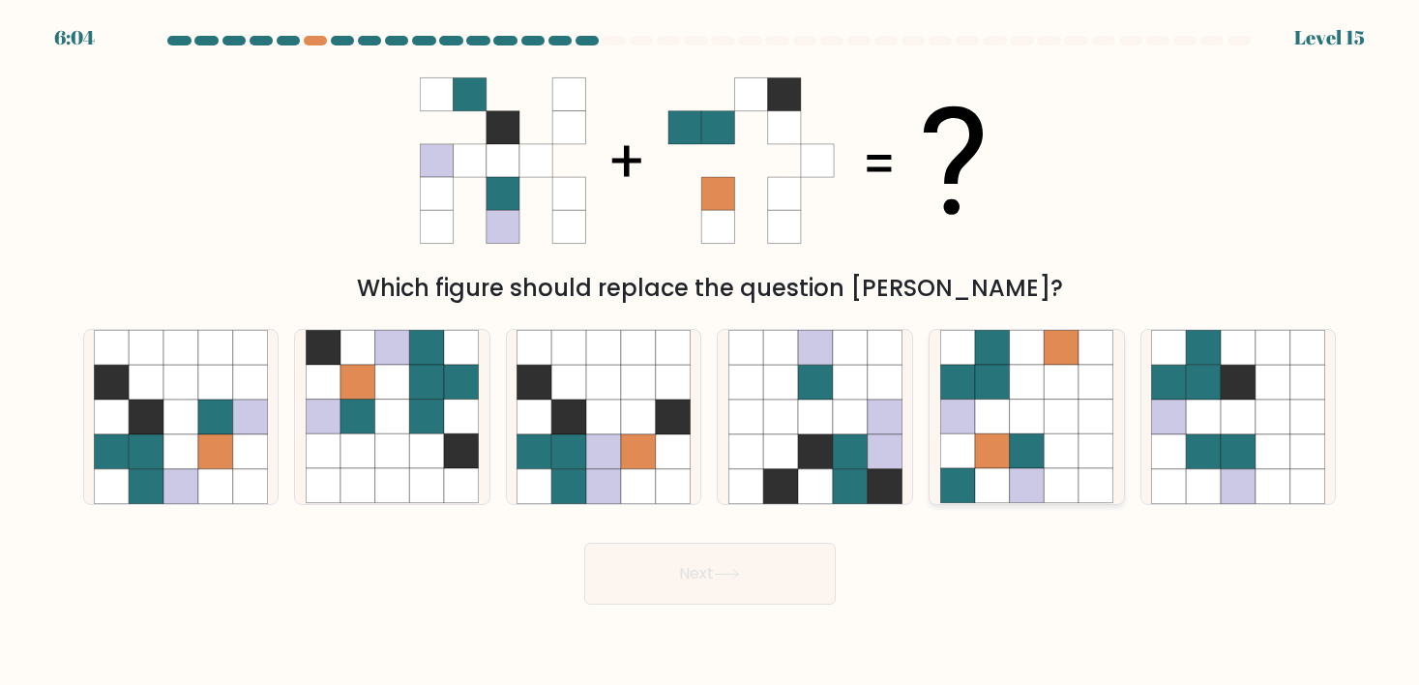
click at [1042, 456] on icon at bounding box center [1027, 451] width 35 height 35
click at [711, 352] on input "e." at bounding box center [710, 347] width 1 height 10
radio input "true"
click at [732, 575] on icon at bounding box center [727, 574] width 26 height 11
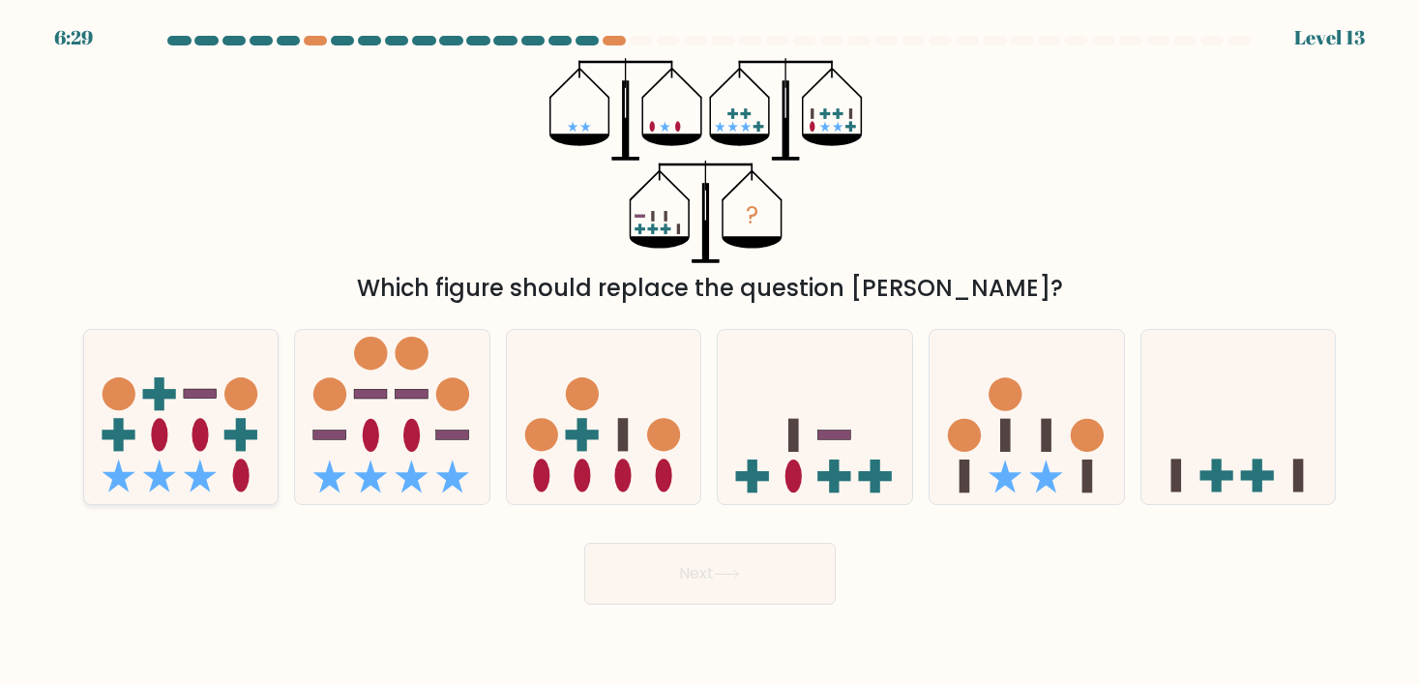
click at [195, 394] on rect at bounding box center [200, 394] width 33 height 10
click at [710, 352] on input "a." at bounding box center [710, 347] width 1 height 10
radio input "true"
click at [717, 573] on button "Next" at bounding box center [709, 574] width 251 height 62
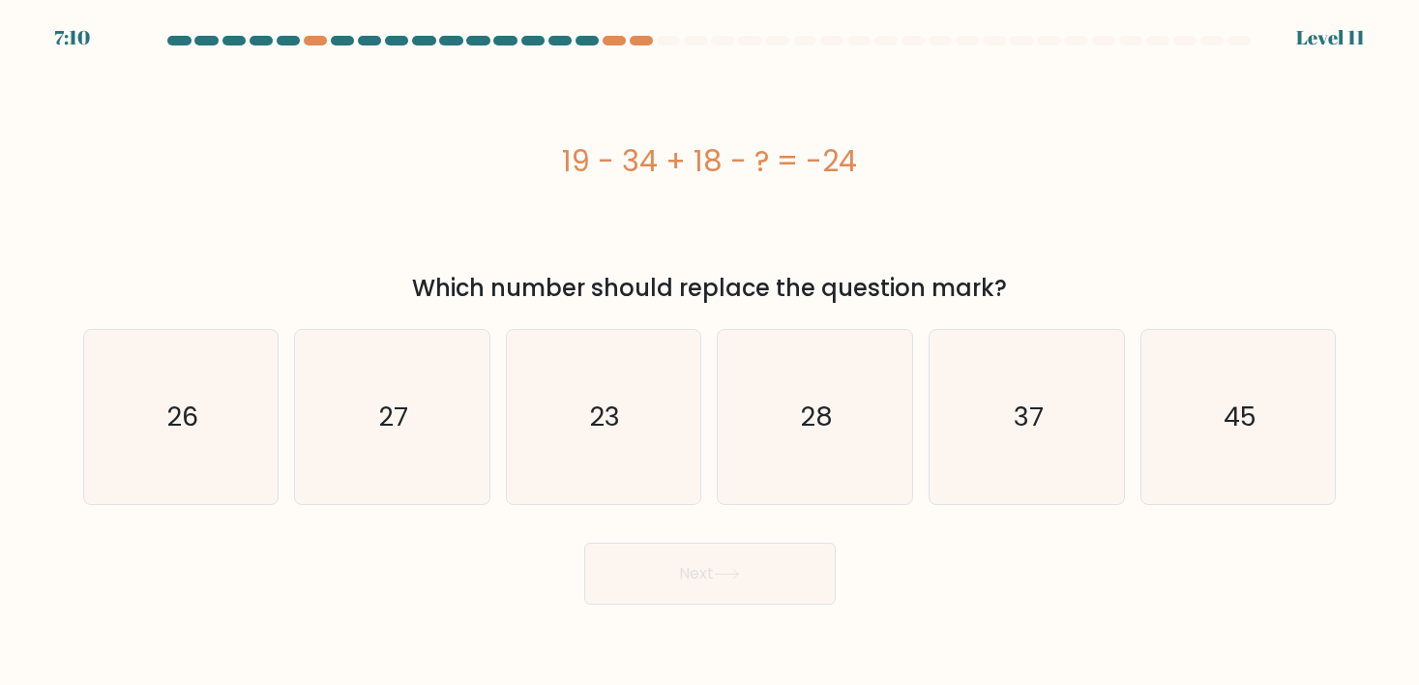
drag, startPoint x: 554, startPoint y: 153, endPoint x: 887, endPoint y: 152, distance: 332.7
click at [887, 153] on div "19 - 34 + 18 - ? = -24" at bounding box center [709, 161] width 1253 height 44
copy div "19 - 34 + 18 - ? = -24"
click at [423, 417] on icon "27" at bounding box center [393, 417] width 174 height 174
click at [710, 352] on input "b. 27" at bounding box center [710, 347] width 1 height 10
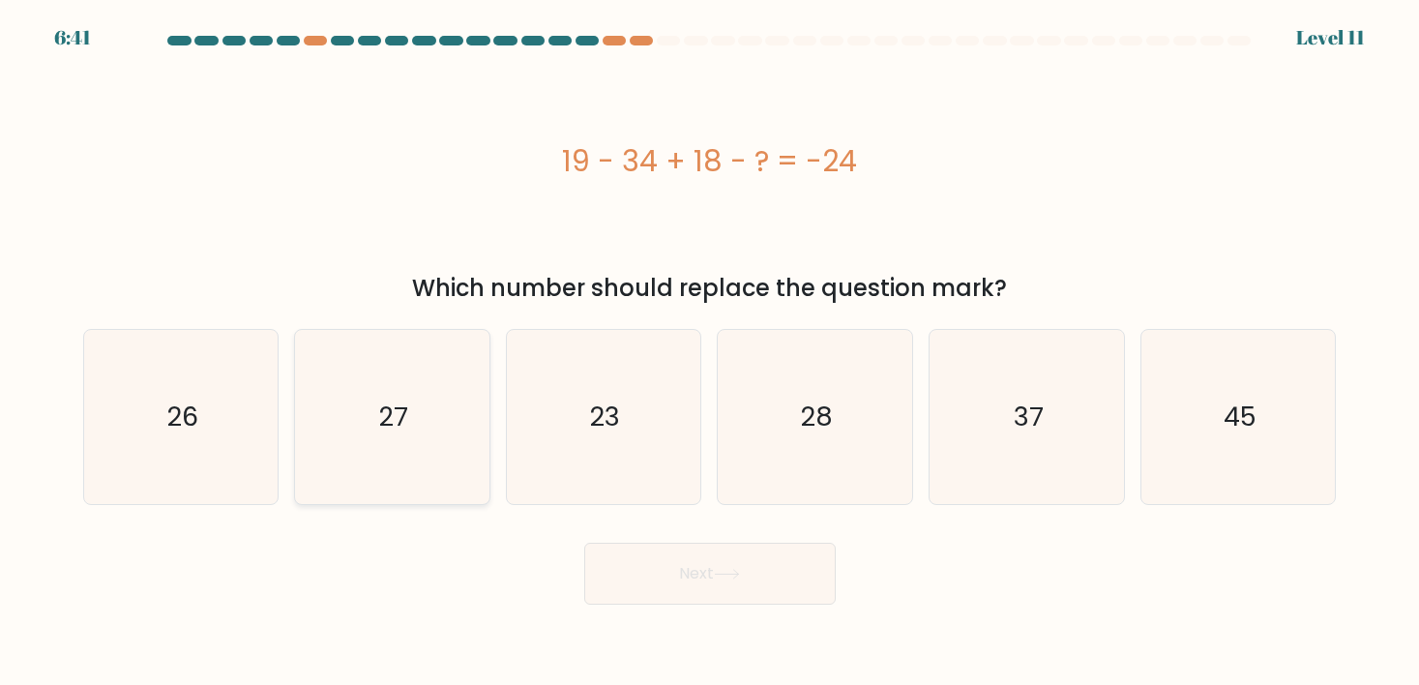
radio input "true"
click at [671, 575] on button "Next" at bounding box center [709, 574] width 251 height 62
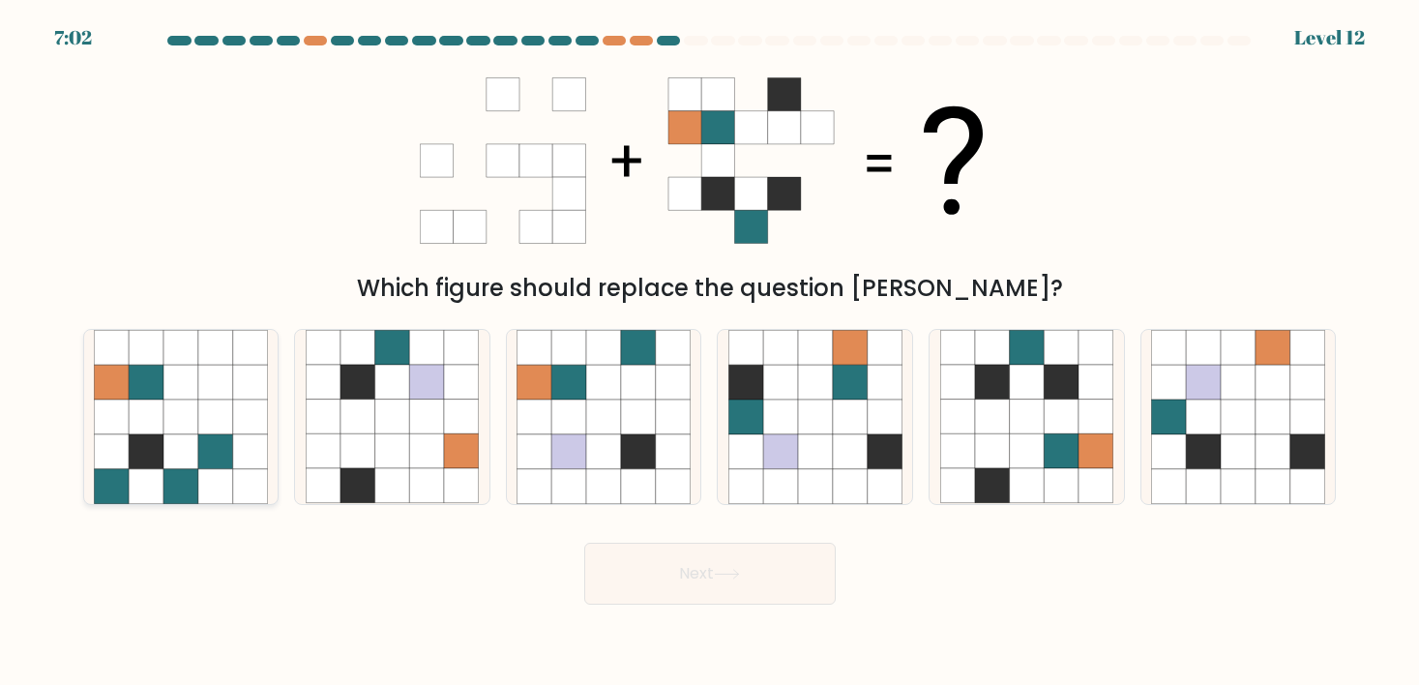
click at [133, 416] on icon at bounding box center [146, 416] width 35 height 35
click at [710, 352] on input "a." at bounding box center [710, 347] width 1 height 10
radio input "true"
click at [773, 573] on button "Next" at bounding box center [709, 574] width 251 height 62
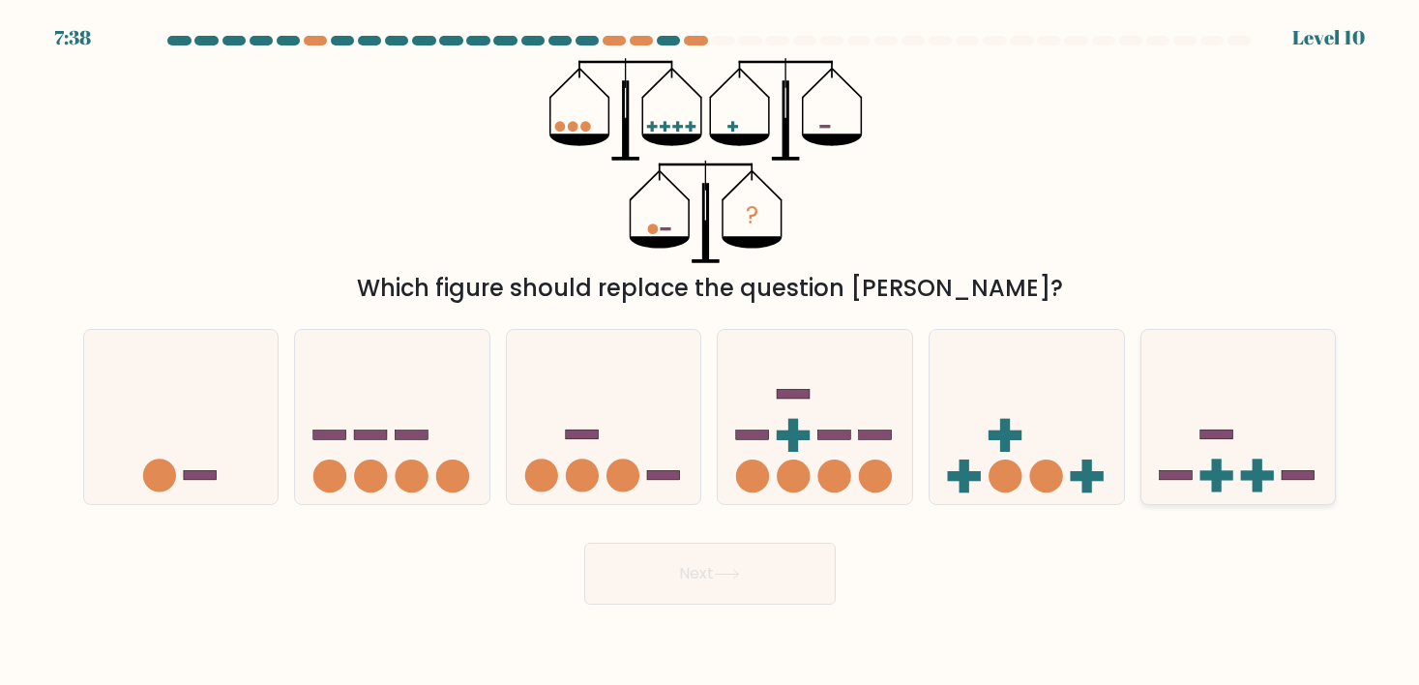
click at [1186, 432] on icon at bounding box center [1238, 417] width 194 height 161
click at [711, 352] on input "f." at bounding box center [710, 347] width 1 height 10
radio input "true"
click at [720, 587] on button "Next" at bounding box center [709, 574] width 251 height 62
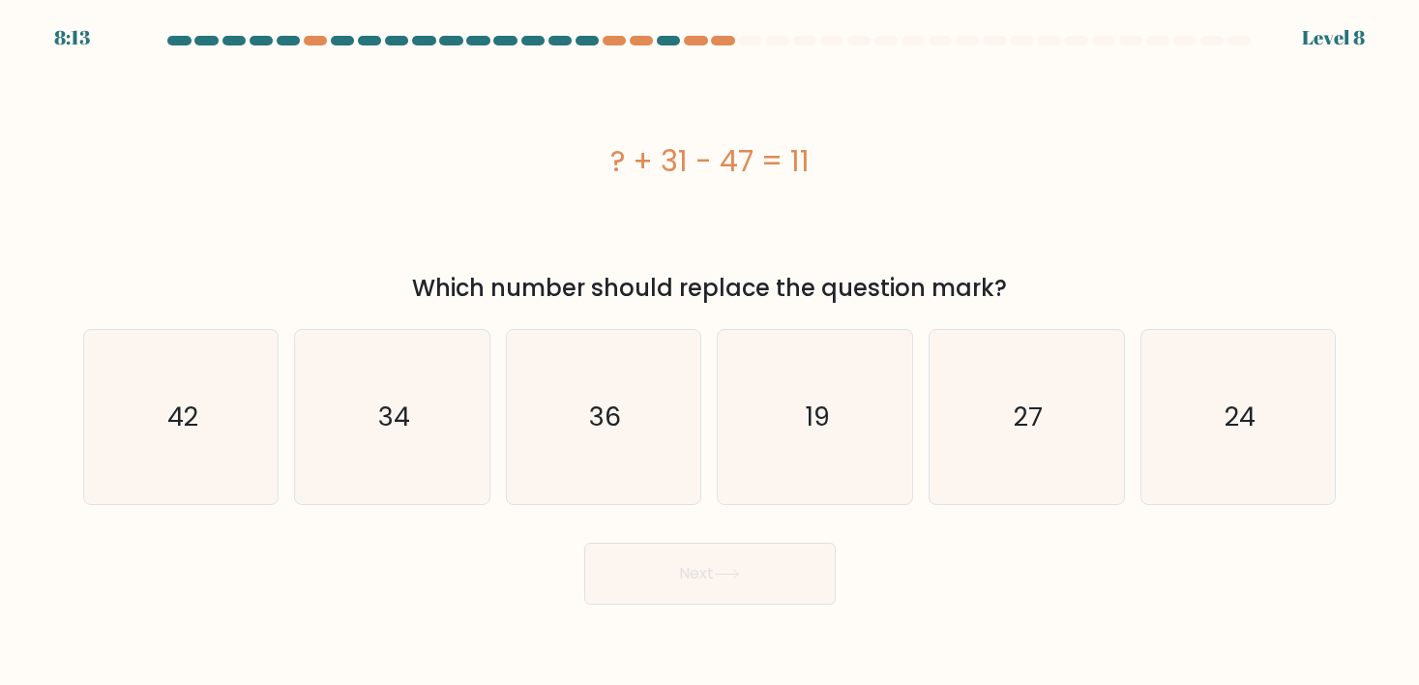
drag, startPoint x: 602, startPoint y: 159, endPoint x: 855, endPoint y: 155, distance: 253.4
click at [856, 156] on div "? + 31 - 47 = 11" at bounding box center [709, 161] width 1253 height 44
copy div "? + 31 - 47 = 11"
click at [1039, 433] on text "27" at bounding box center [1028, 416] width 29 height 36
click at [711, 352] on input "e. 27" at bounding box center [710, 347] width 1 height 10
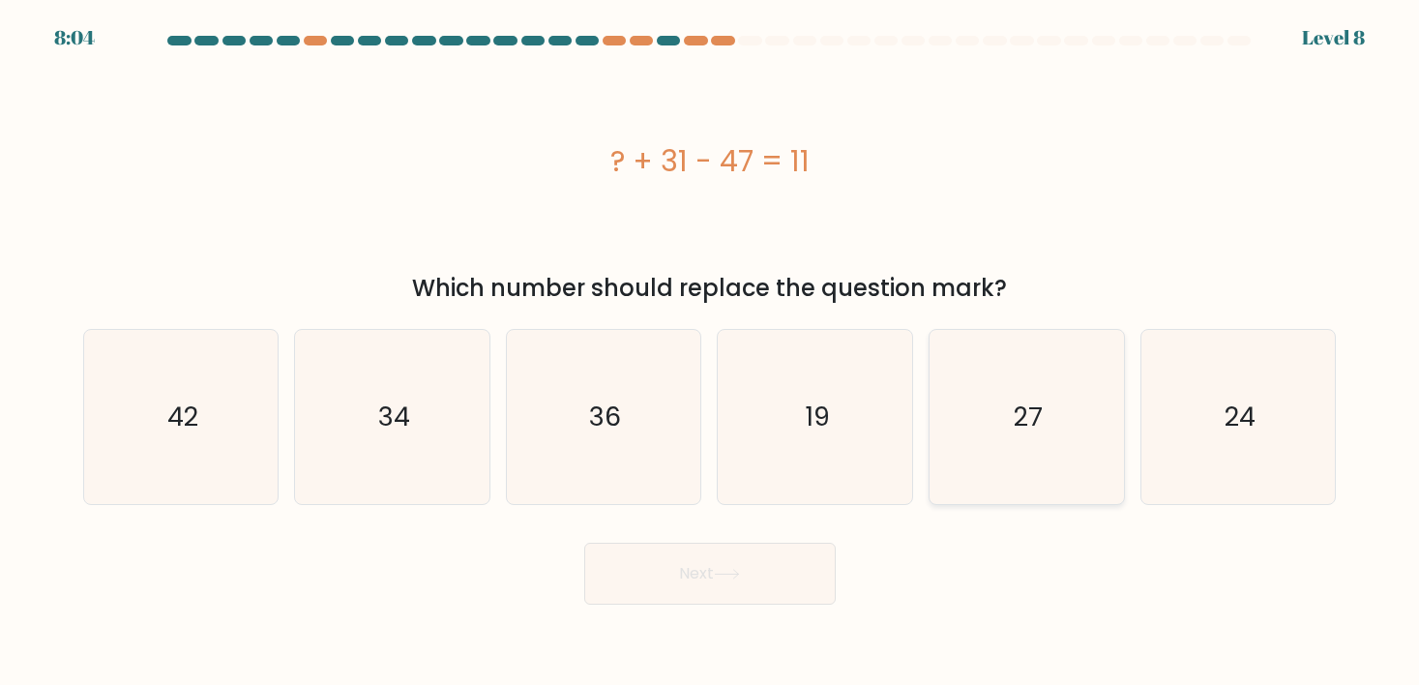
radio input "true"
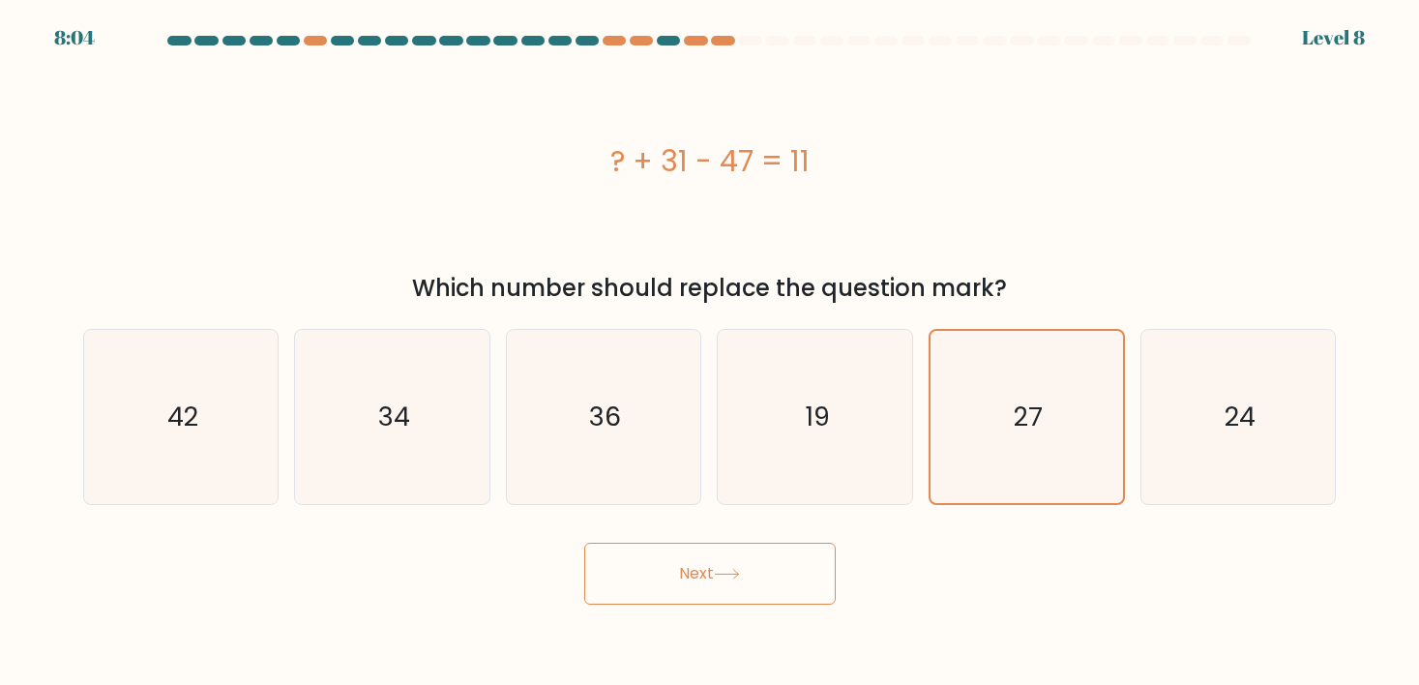
click at [772, 576] on button "Next" at bounding box center [709, 574] width 251 height 62
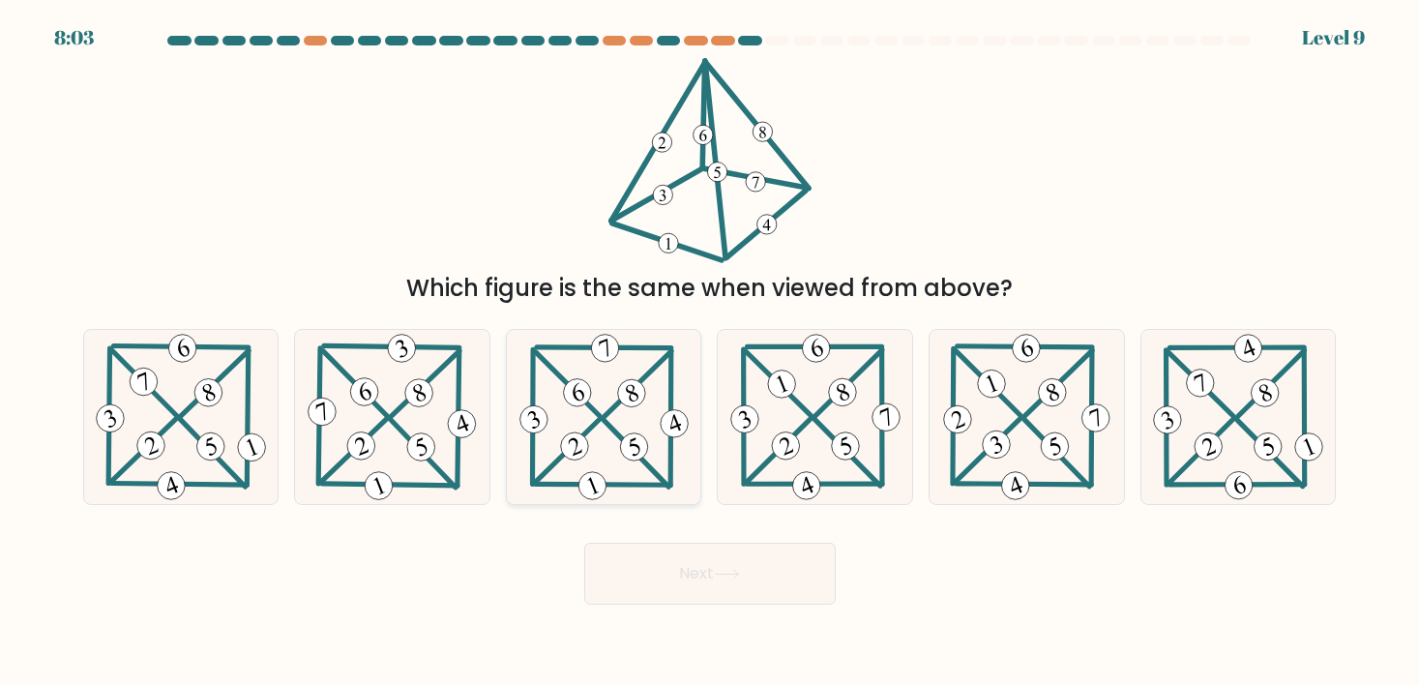
click at [660, 414] on icon at bounding box center [603, 417] width 177 height 174
click at [710, 352] on input "c." at bounding box center [710, 347] width 1 height 10
radio input "true"
click at [734, 578] on icon at bounding box center [727, 574] width 26 height 11
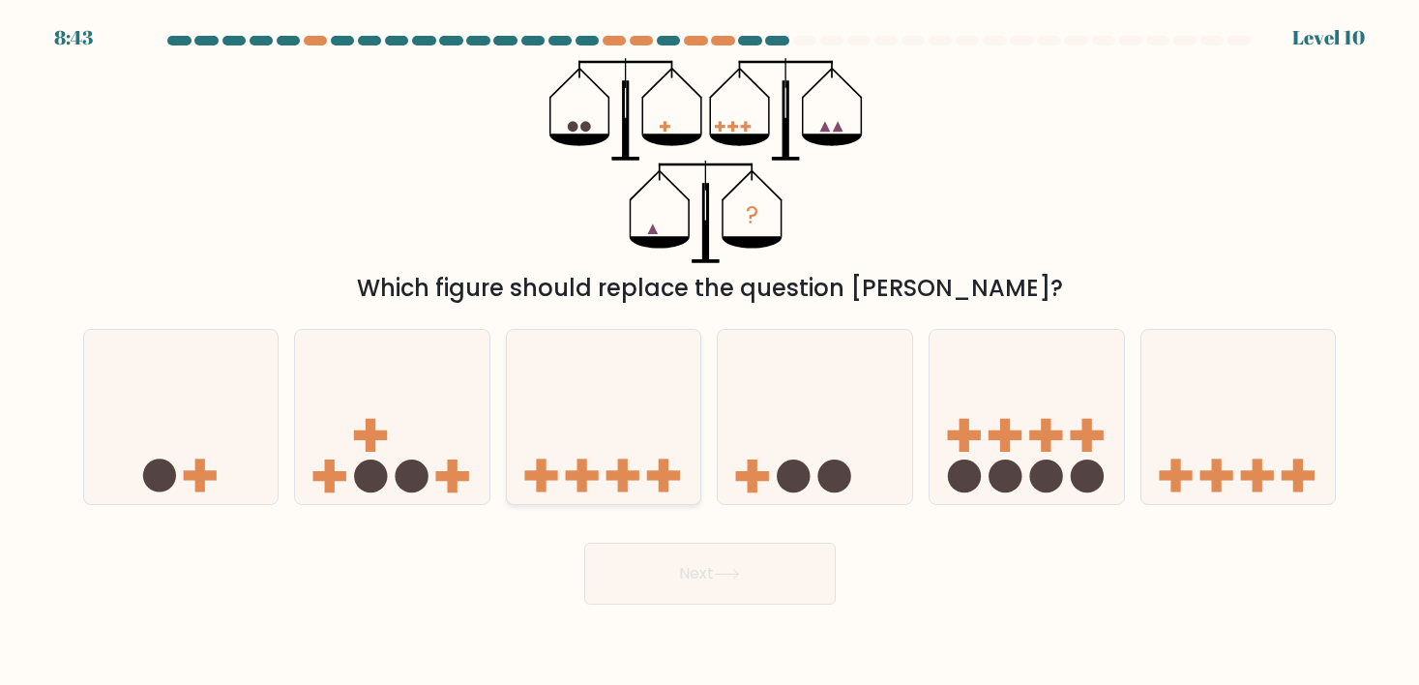
click at [540, 446] on icon at bounding box center [604, 417] width 194 height 161
click at [710, 352] on input "c." at bounding box center [710, 347] width 1 height 10
radio input "true"
click at [632, 586] on button "Next" at bounding box center [709, 574] width 251 height 62
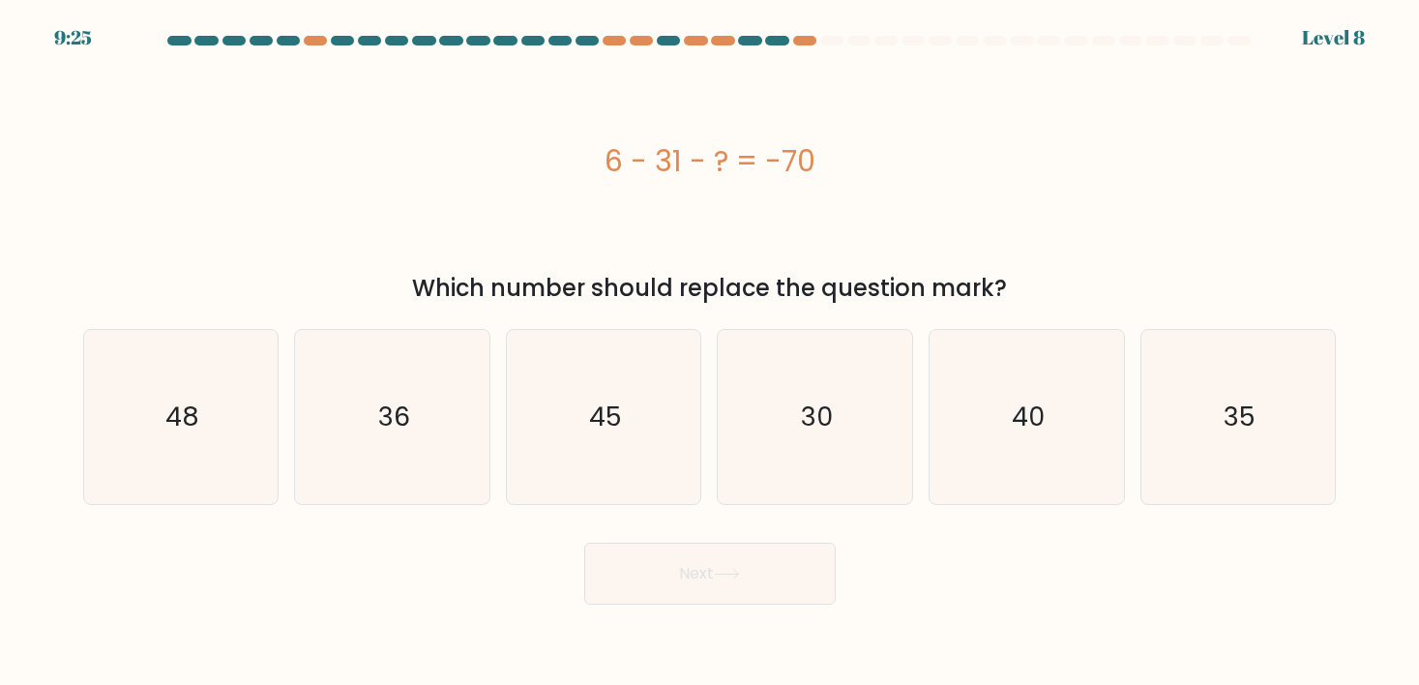
drag, startPoint x: 604, startPoint y: 162, endPoint x: 849, endPoint y: 161, distance: 244.7
click at [849, 161] on div "6 - 31 - ? = -70" at bounding box center [709, 161] width 1253 height 44
copy div "6 - 31 - ? = -70"
click at [534, 411] on icon "45" at bounding box center [603, 417] width 174 height 174
click at [710, 352] on input "c. 45" at bounding box center [710, 347] width 1 height 10
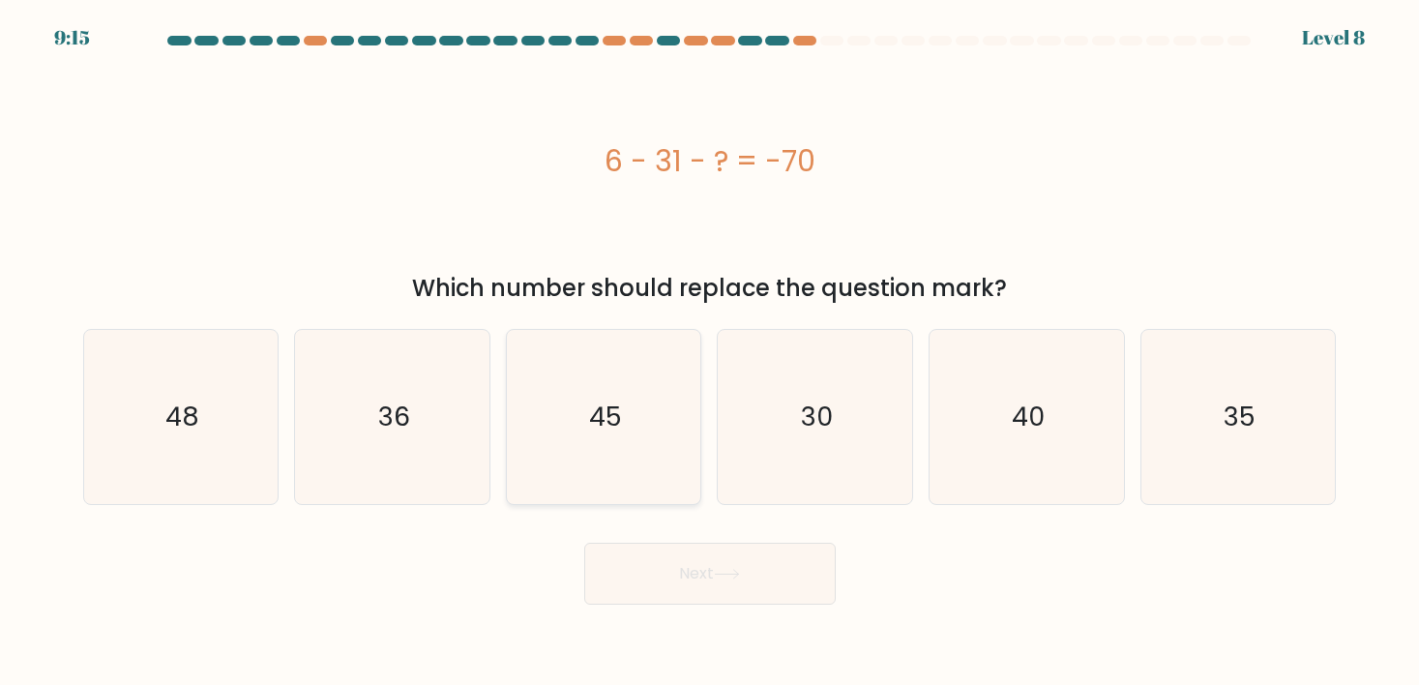
radio input "true"
click at [672, 562] on button "Next" at bounding box center [709, 574] width 251 height 62
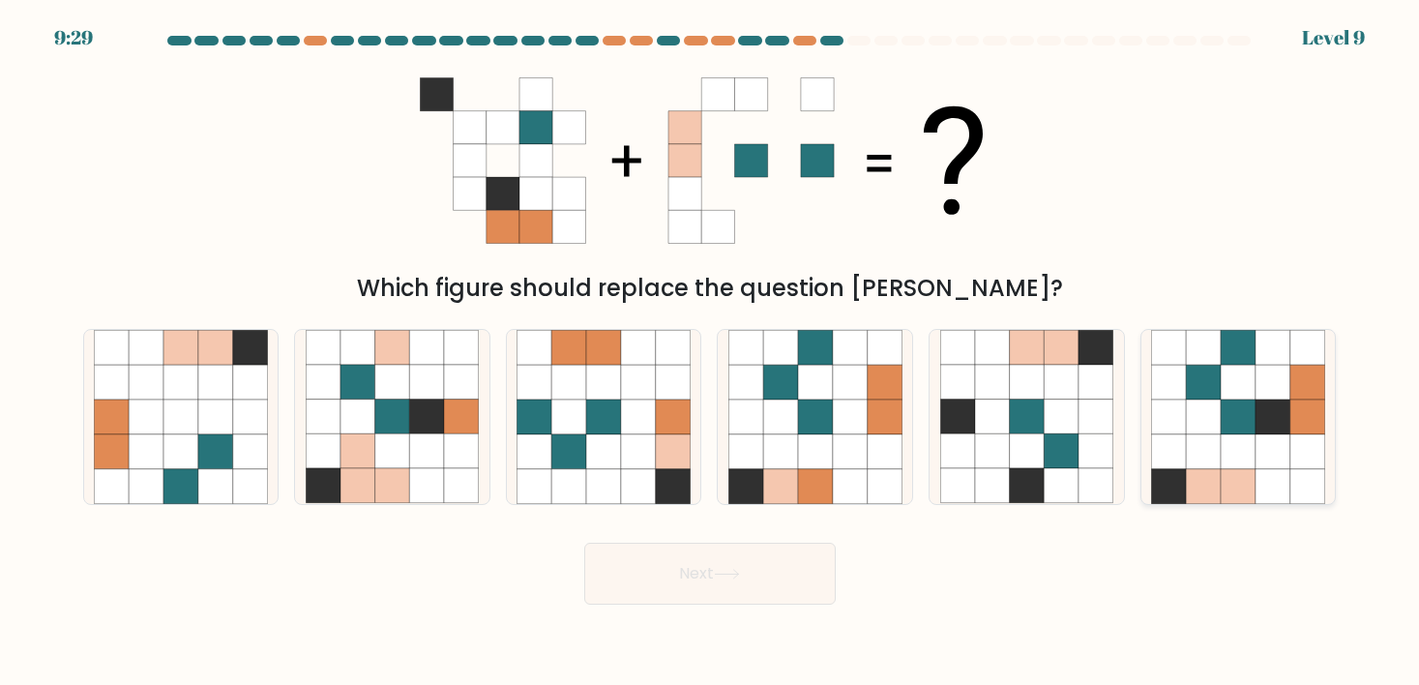
click at [1230, 426] on icon at bounding box center [1237, 416] width 35 height 35
click at [711, 352] on input "f." at bounding box center [710, 347] width 1 height 10
radio input "true"
click at [755, 580] on button "Next" at bounding box center [709, 574] width 251 height 62
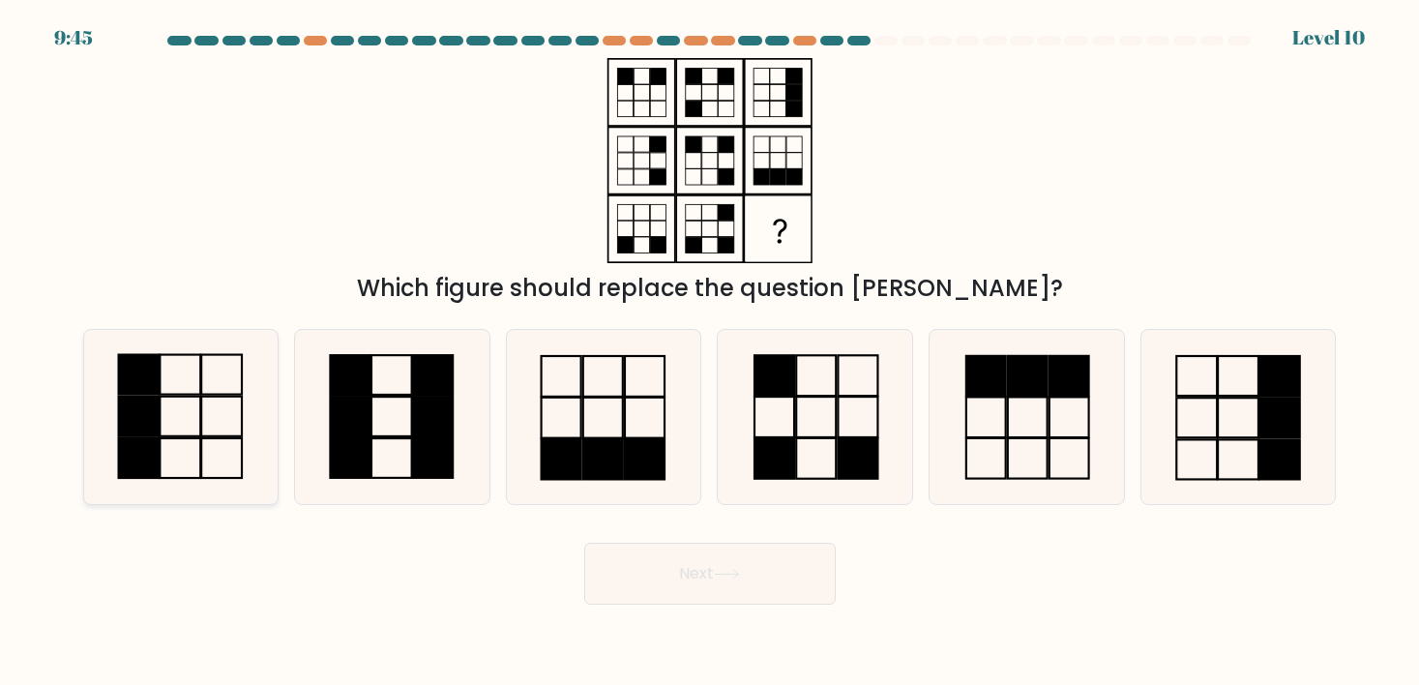
click at [173, 441] on icon at bounding box center [181, 417] width 174 height 174
click at [710, 352] on input "a." at bounding box center [710, 347] width 1 height 10
radio input "true"
click at [628, 565] on button "Next" at bounding box center [709, 574] width 251 height 62
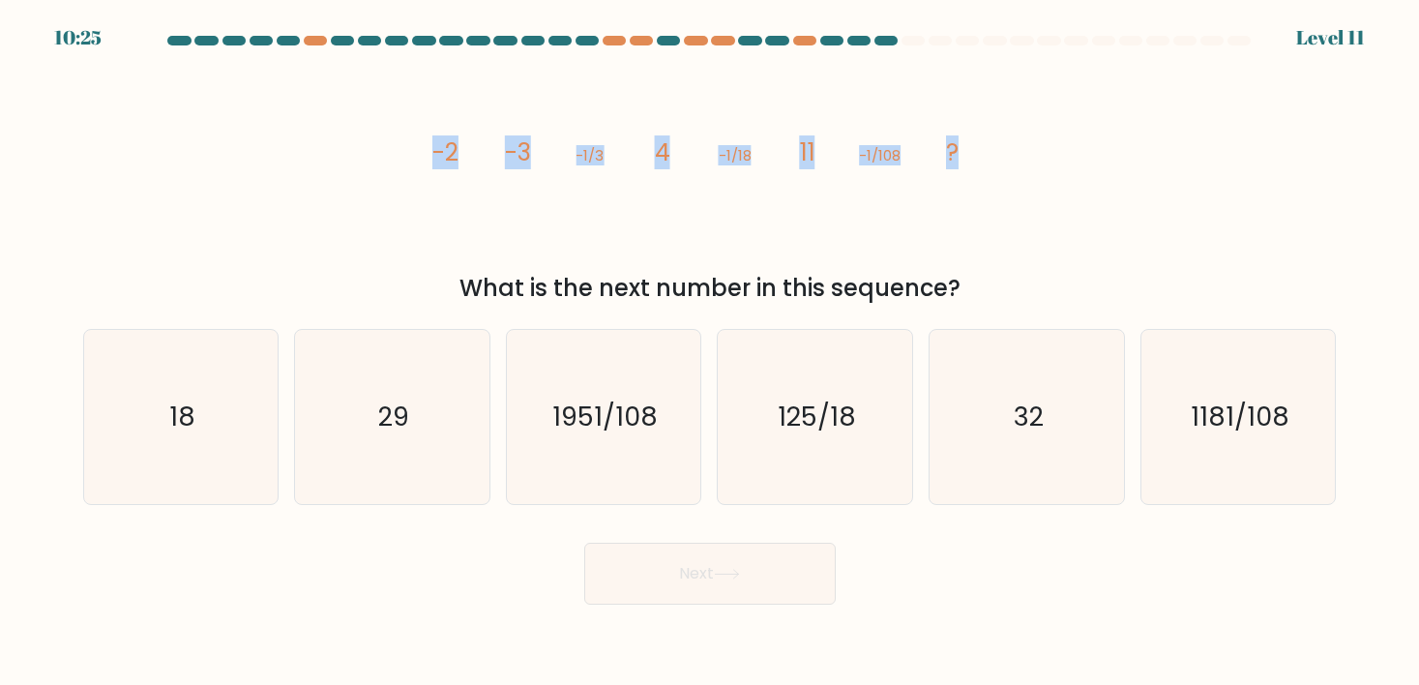
drag, startPoint x: 410, startPoint y: 138, endPoint x: 976, endPoint y: 160, distance: 566.2
click at [976, 160] on div "image/svg+xml -2 -3 -1/3 4 -1/18 11 -1/108 ? What is the next number in this se…" at bounding box center [710, 182] width 1277 height 248
click at [531, 148] on icon "image/svg+xml -2 -3 -1/3 4 -1/18 11 -1/108 ?" at bounding box center [710, 160] width 580 height 205
drag, startPoint x: 426, startPoint y: 149, endPoint x: 968, endPoint y: 161, distance: 541.7
click at [968, 161] on icon "image/svg+xml -2 -3 -1/3 4 -1/18 11 -1/108 ?" at bounding box center [710, 160] width 580 height 205
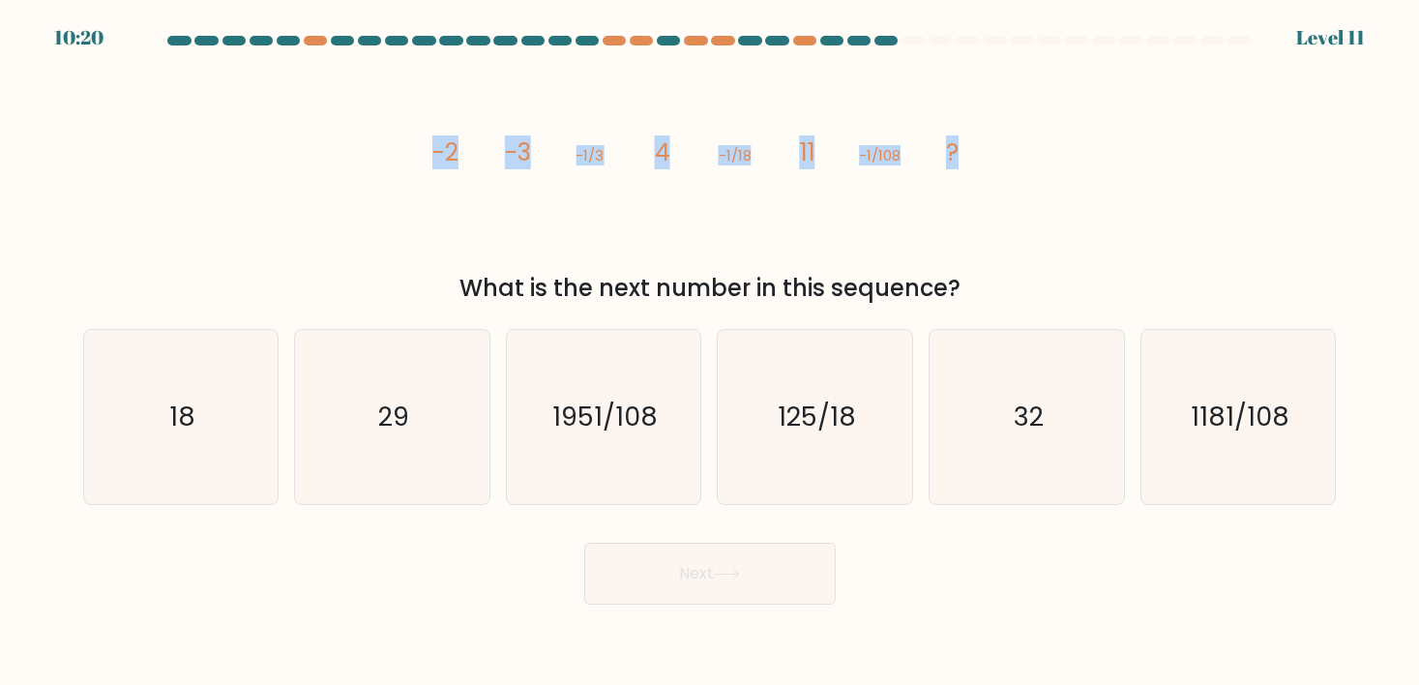
copy g "-2 -3 -1/3 4 -1/18 11 -1/108 ?"
click at [240, 438] on icon "18" at bounding box center [181, 417] width 174 height 174
click at [710, 352] on input "a. 18" at bounding box center [710, 347] width 1 height 10
radio input "true"
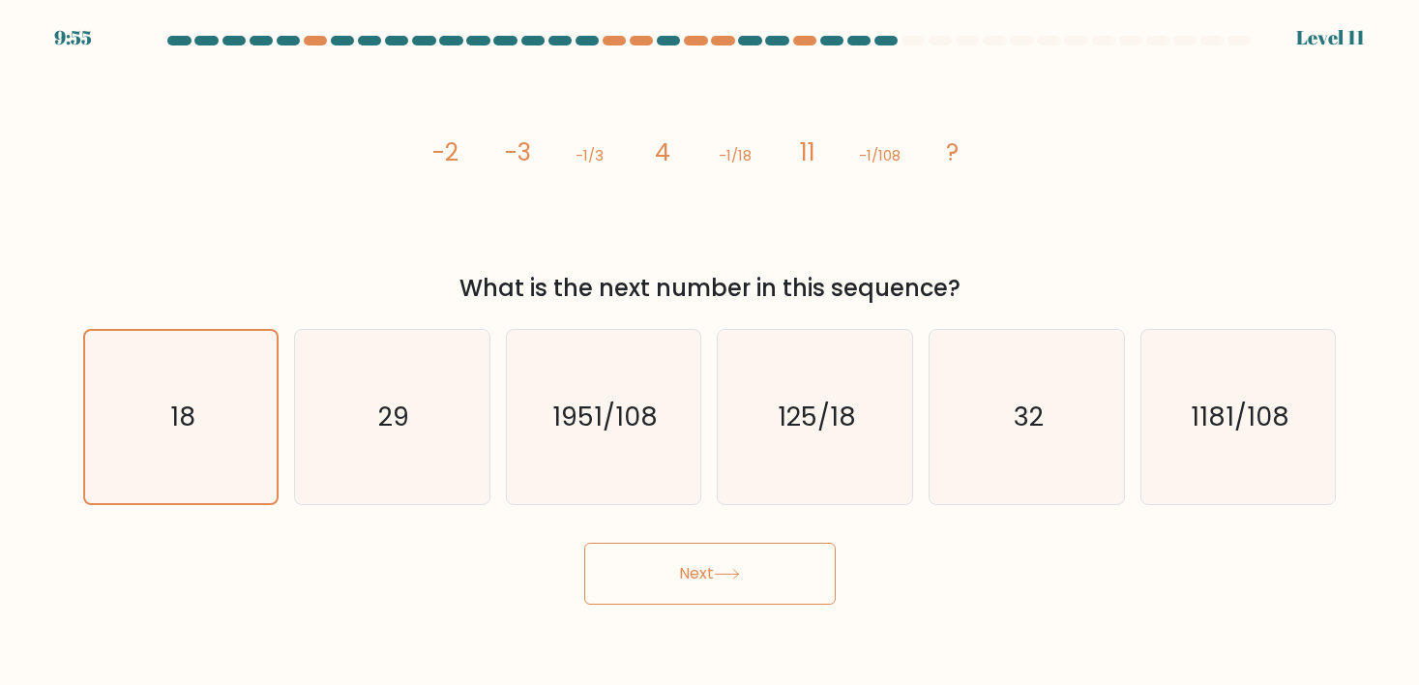
click at [662, 569] on button "Next" at bounding box center [709, 574] width 251 height 62
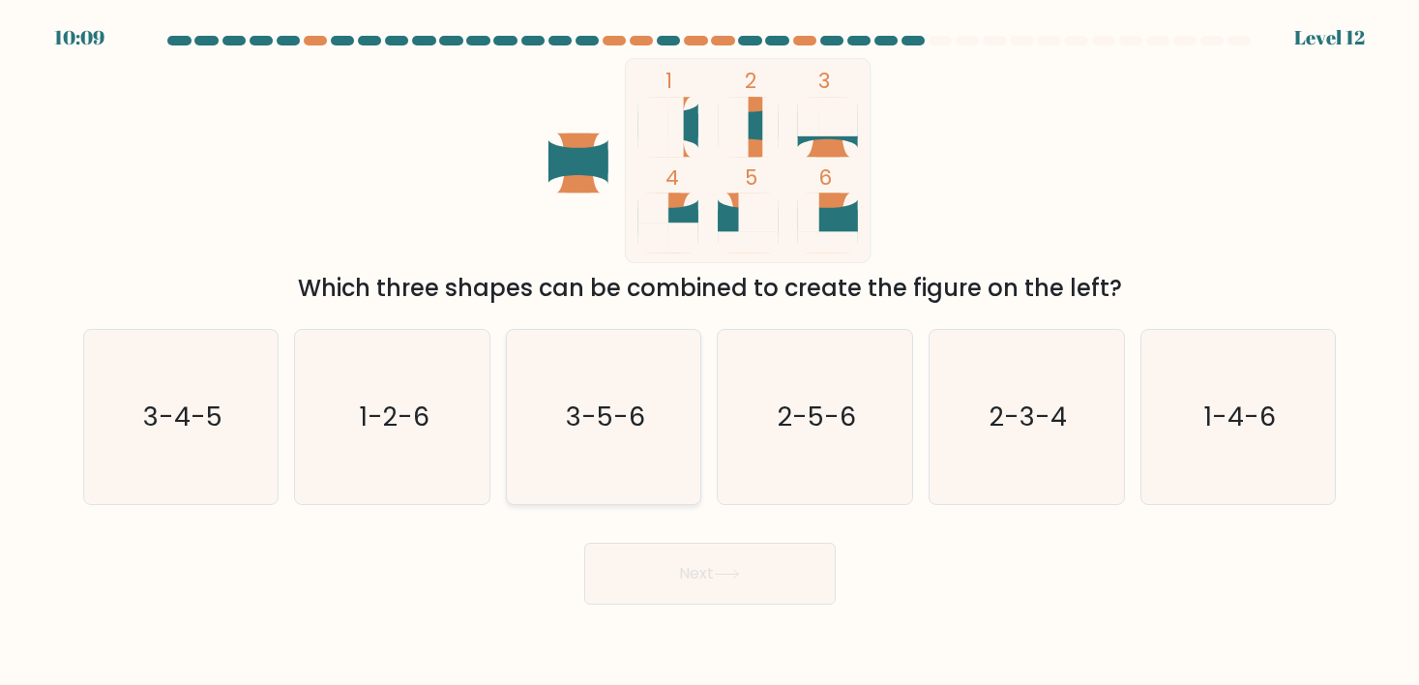
click at [595, 417] on text "3-5-6" at bounding box center [605, 416] width 79 height 36
click at [710, 352] on input "c. 3-5-6" at bounding box center [710, 347] width 1 height 10
radio input "true"
click at [720, 577] on icon at bounding box center [727, 574] width 26 height 11
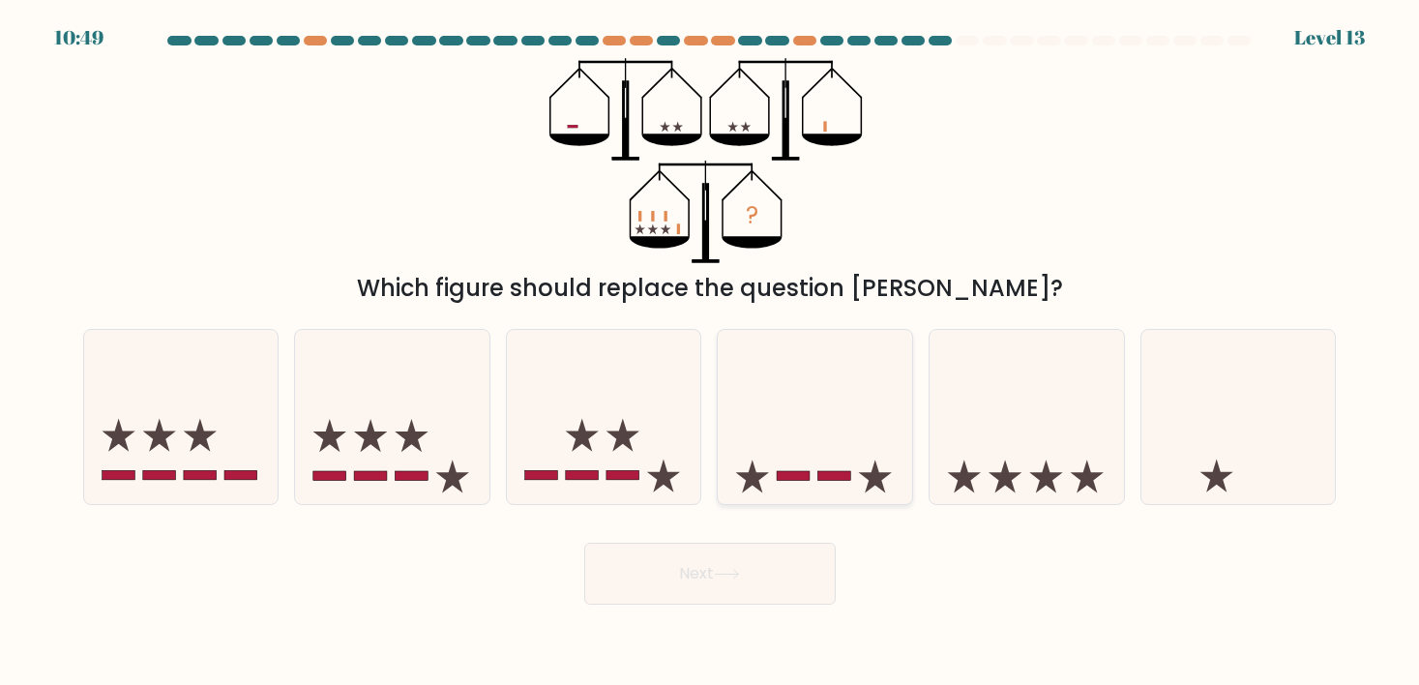
click at [797, 385] on icon at bounding box center [815, 417] width 194 height 161
click at [711, 352] on input "d." at bounding box center [710, 347] width 1 height 10
radio input "true"
click at [650, 563] on button "Next" at bounding box center [709, 574] width 251 height 62
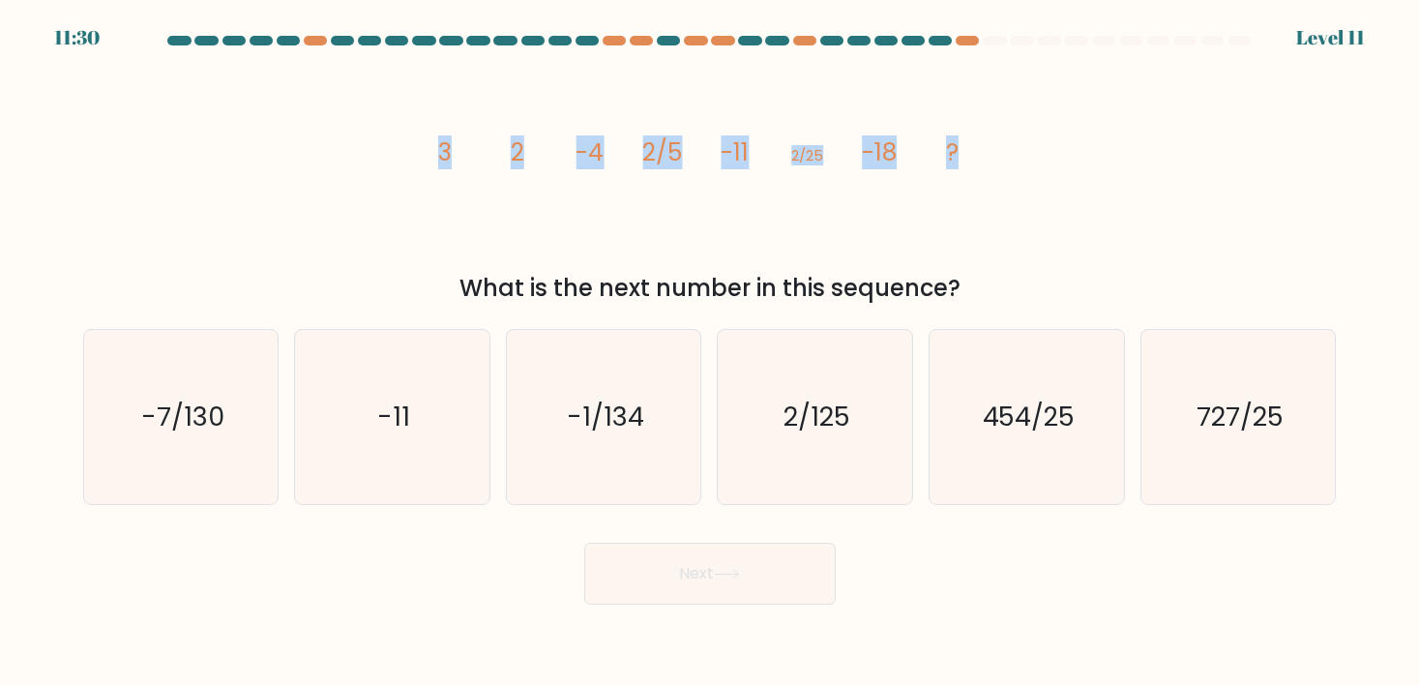
drag, startPoint x: 413, startPoint y: 145, endPoint x: 988, endPoint y: 139, distance: 575.5
click at [988, 139] on div "image/svg+xml 3 2 -4 2/5 -11 2/25 -18 ? What is the next number in this sequenc…" at bounding box center [710, 182] width 1277 height 248
copy g "3 2 -4 2/5 -11 2/25 -18 ?"
click at [891, 445] on icon "2/125" at bounding box center [815, 417] width 174 height 174
click at [711, 352] on input "d. 2/125" at bounding box center [710, 347] width 1 height 10
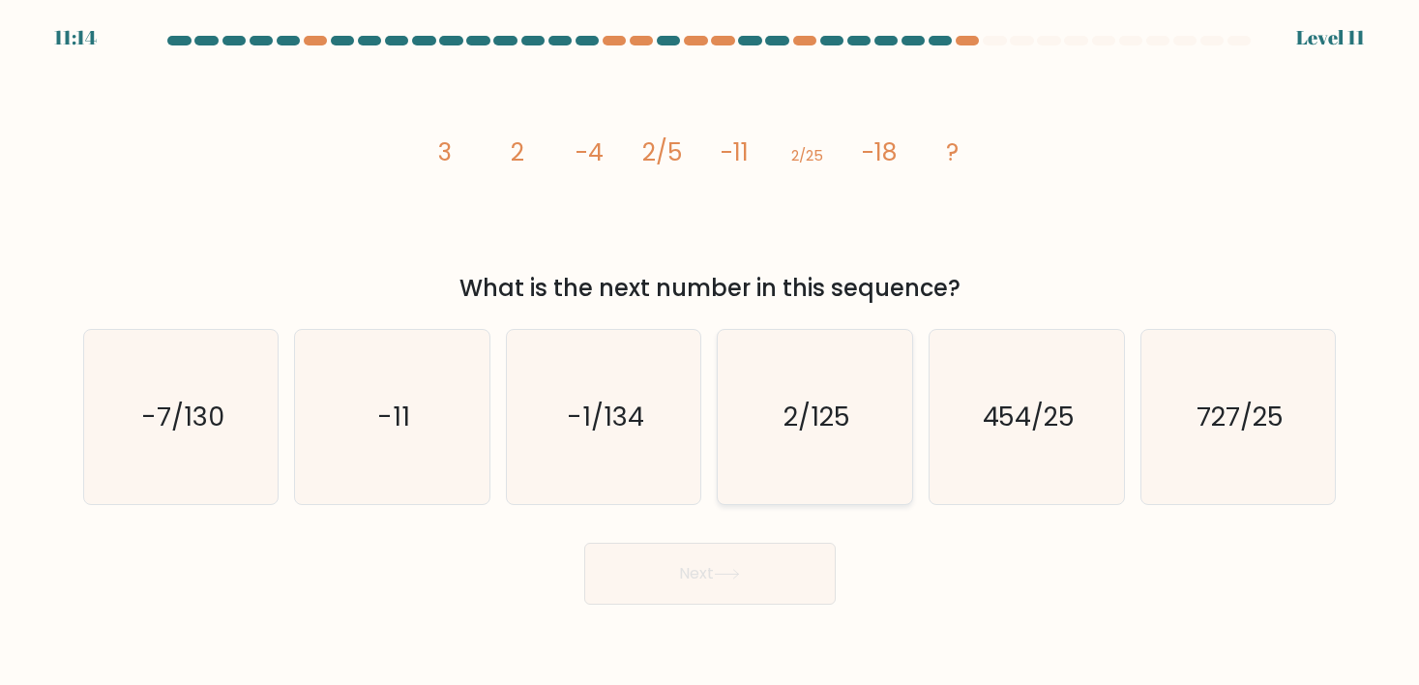
radio input "true"
click at [702, 560] on button "Next" at bounding box center [709, 574] width 251 height 62
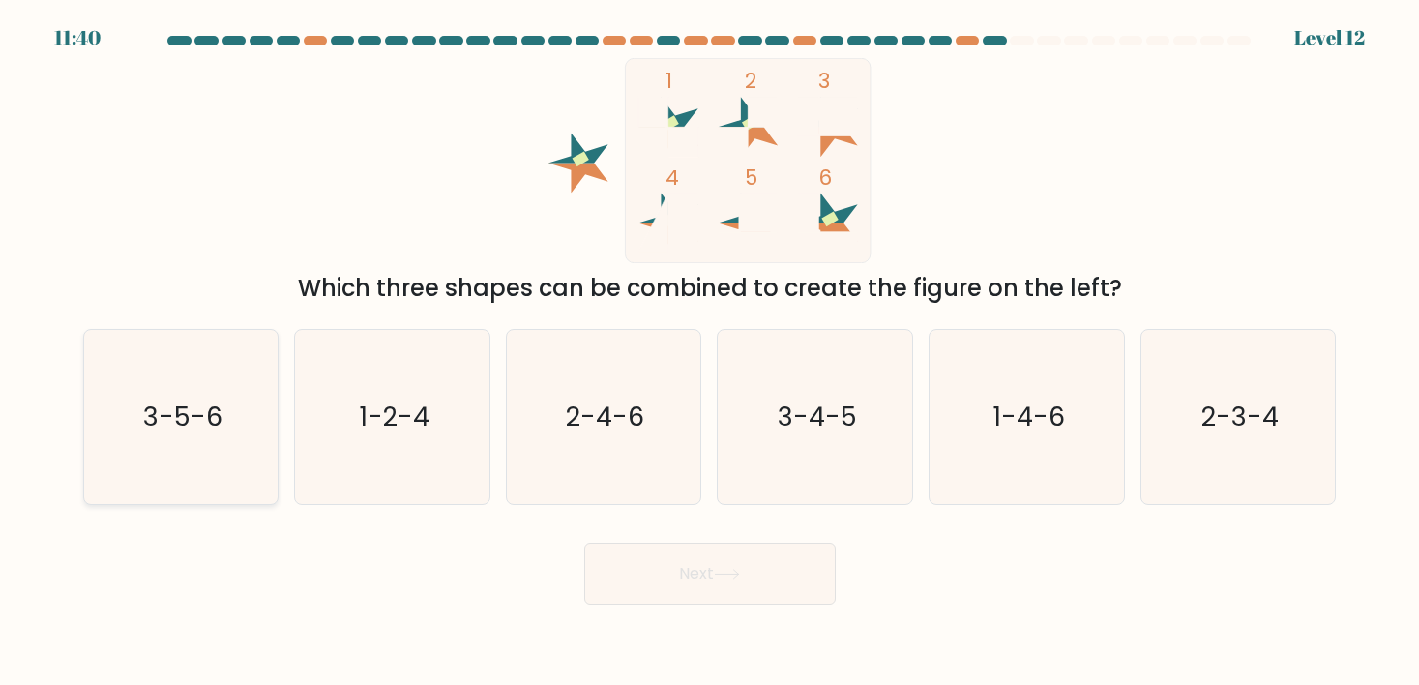
click at [183, 422] on text "3-5-6" at bounding box center [182, 416] width 79 height 36
click at [710, 352] on input "a. 3-5-6" at bounding box center [710, 347] width 1 height 10
radio input "true"
click at [676, 573] on button "Next" at bounding box center [709, 574] width 251 height 62
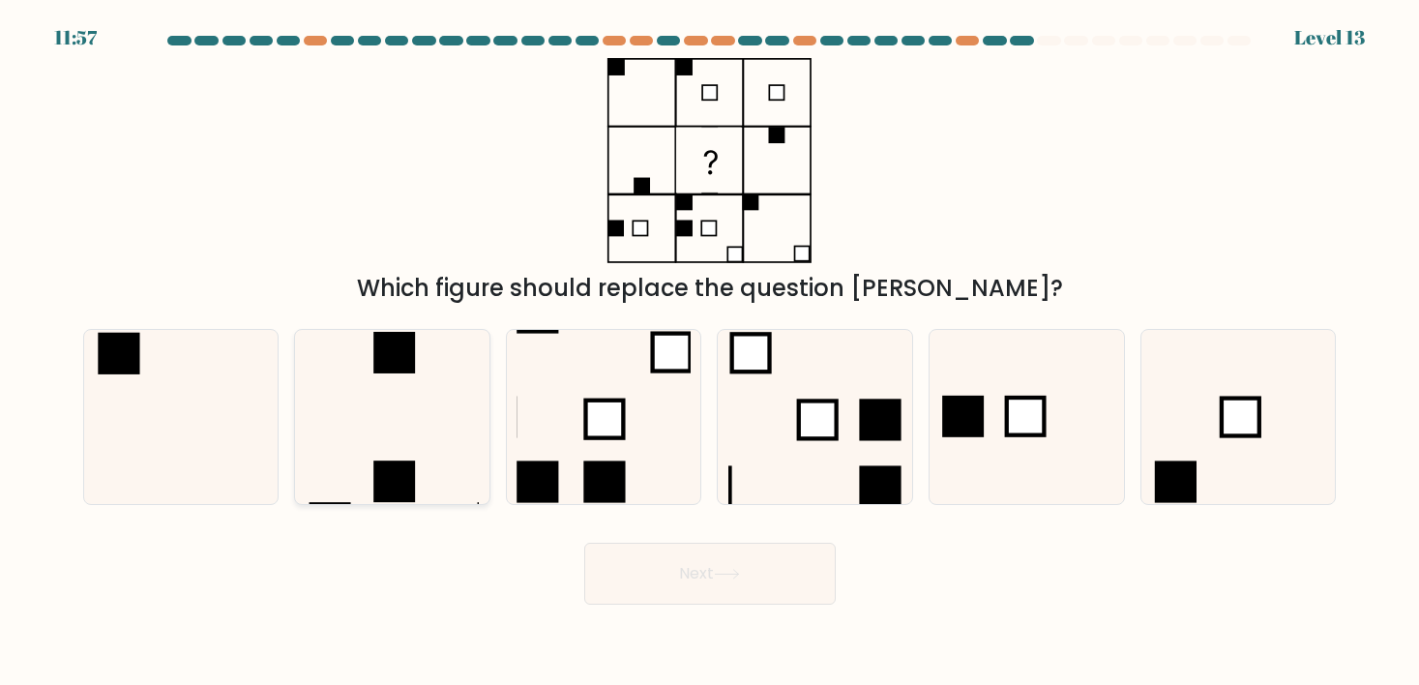
click at [409, 421] on icon at bounding box center [393, 417] width 174 height 174
click at [710, 352] on input "b." at bounding box center [710, 347] width 1 height 10
radio input "true"
click at [679, 566] on button "Next" at bounding box center [709, 574] width 251 height 62
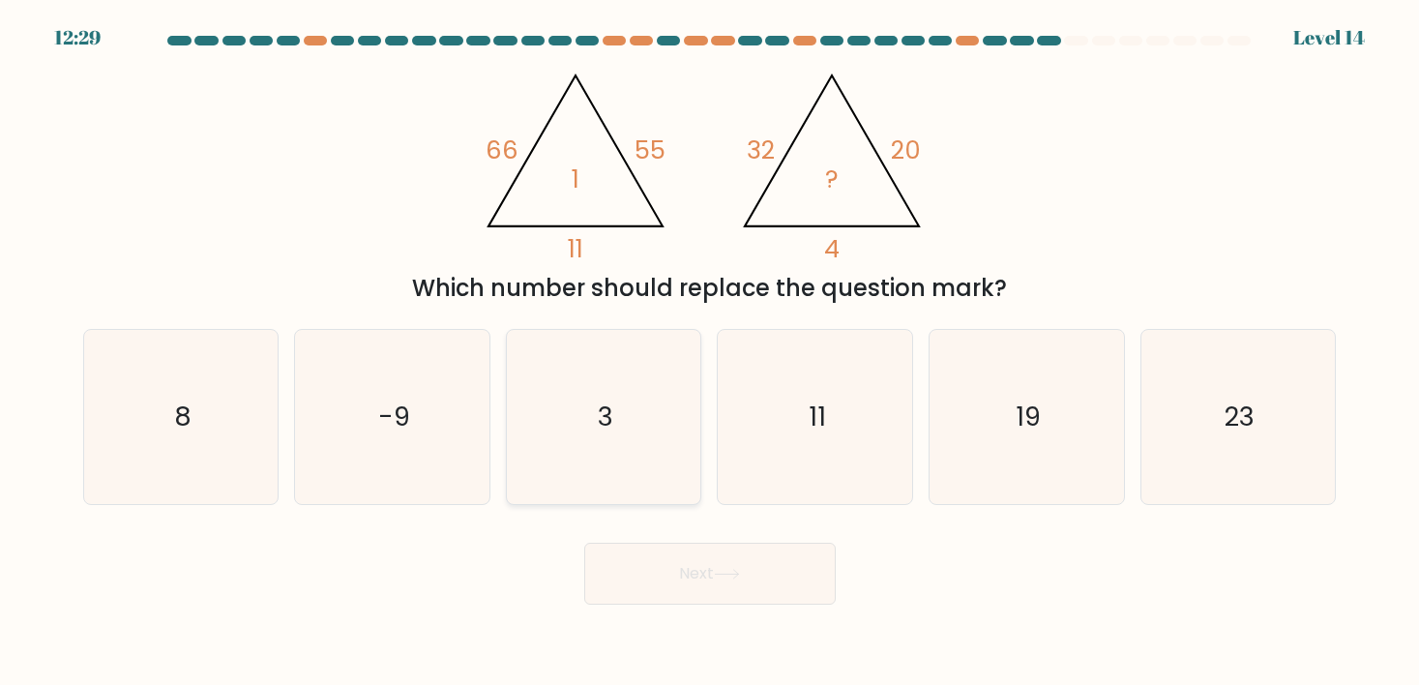
click at [594, 402] on icon "3" at bounding box center [603, 417] width 174 height 174
click at [710, 352] on input "c. 3" at bounding box center [710, 347] width 1 height 10
radio input "true"
click at [703, 566] on button "Next" at bounding box center [709, 574] width 251 height 62
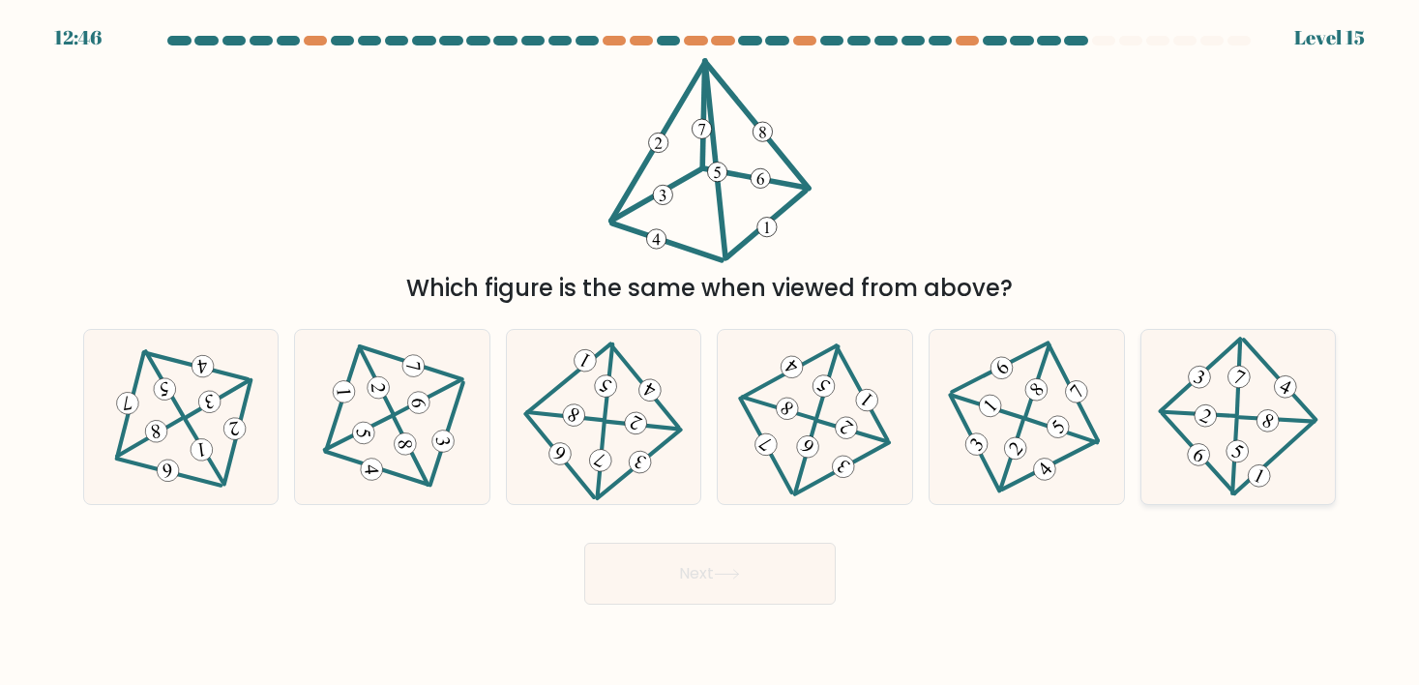
click at [1246, 425] on icon at bounding box center [1237, 416] width 142 height 139
click at [711, 352] on input "f." at bounding box center [710, 347] width 1 height 10
radio input "true"
click at [583, 448] on icon at bounding box center [604, 416] width 142 height 139
click at [710, 352] on input "c." at bounding box center [710, 347] width 1 height 10
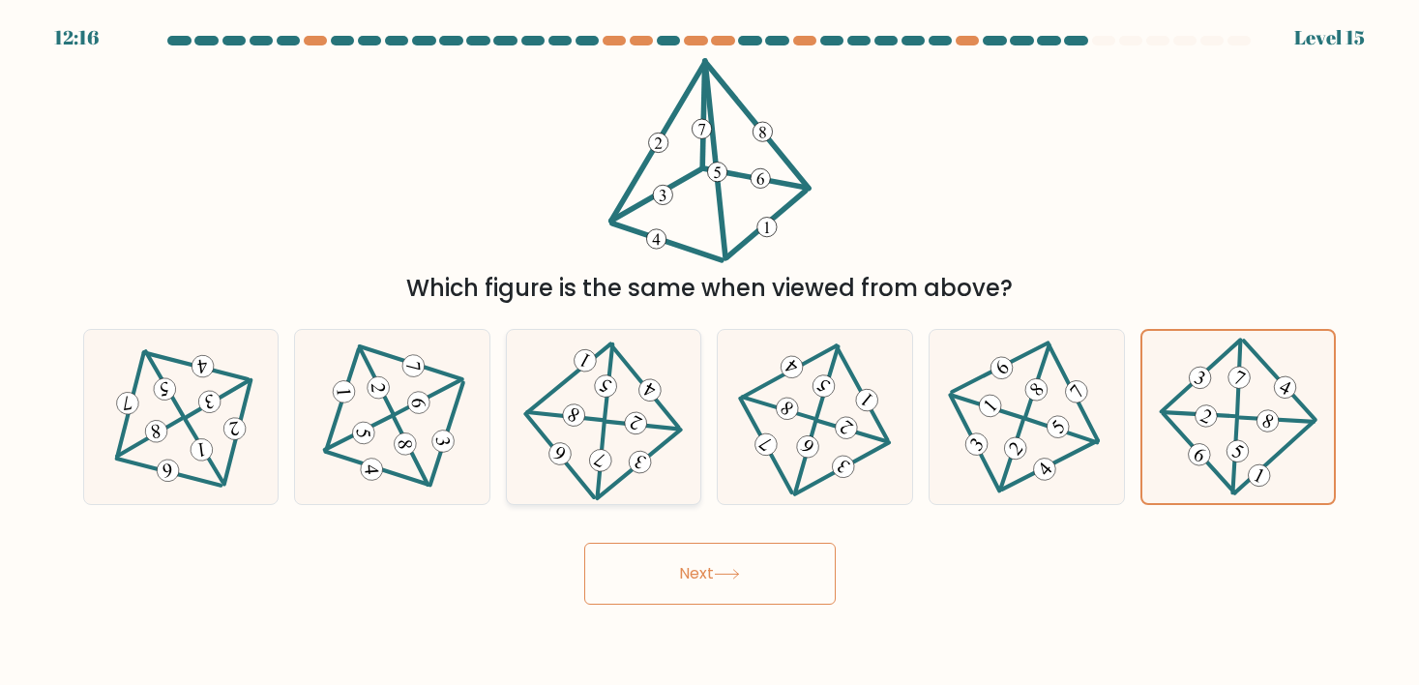
radio input "true"
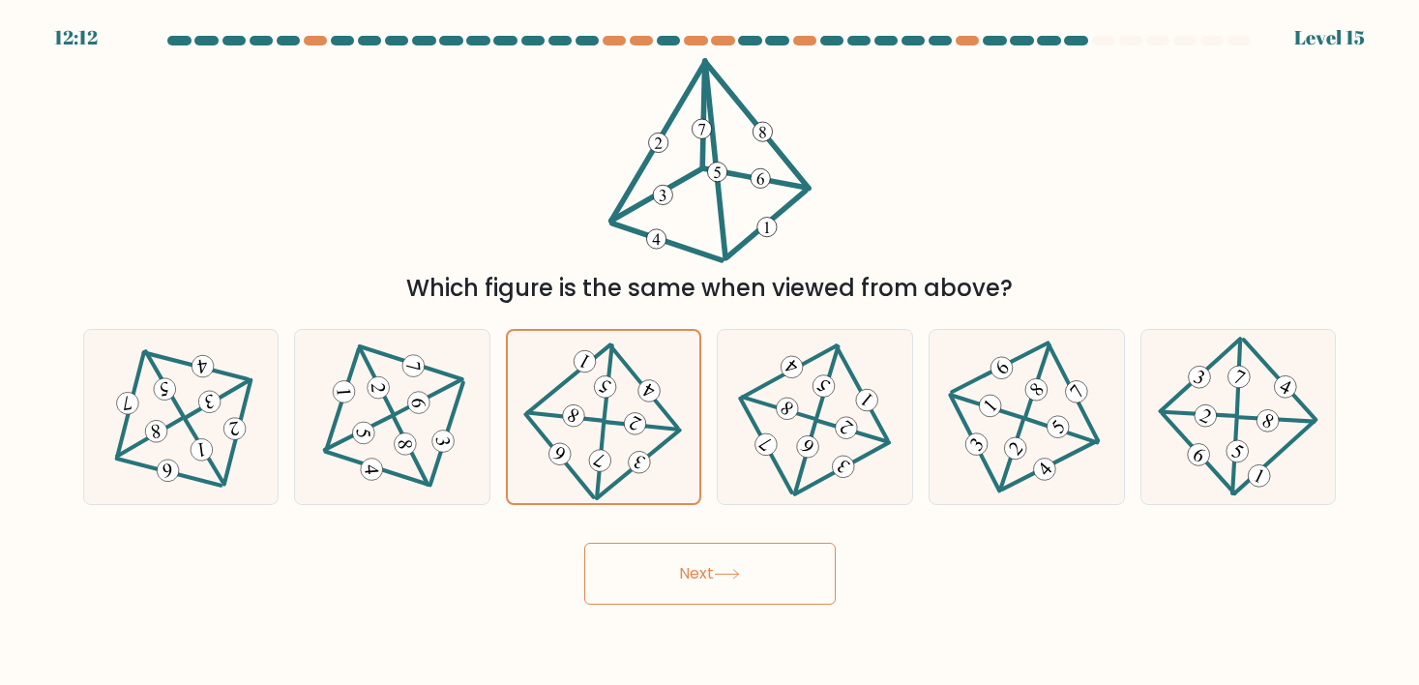
click at [659, 562] on button "Next" at bounding box center [709, 574] width 251 height 62
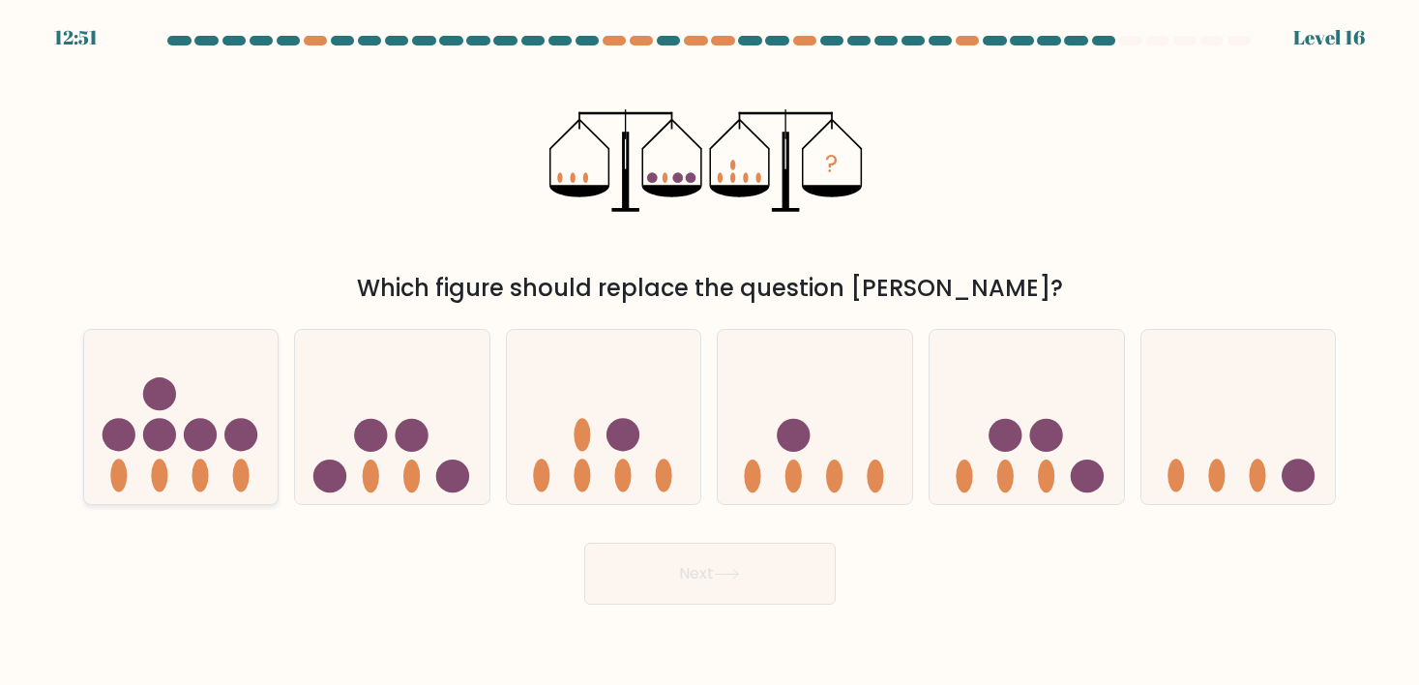
click at [188, 425] on circle at bounding box center [200, 435] width 33 height 33
click at [710, 352] on input "a." at bounding box center [710, 347] width 1 height 10
radio input "true"
click at [676, 583] on button "Next" at bounding box center [709, 574] width 251 height 62
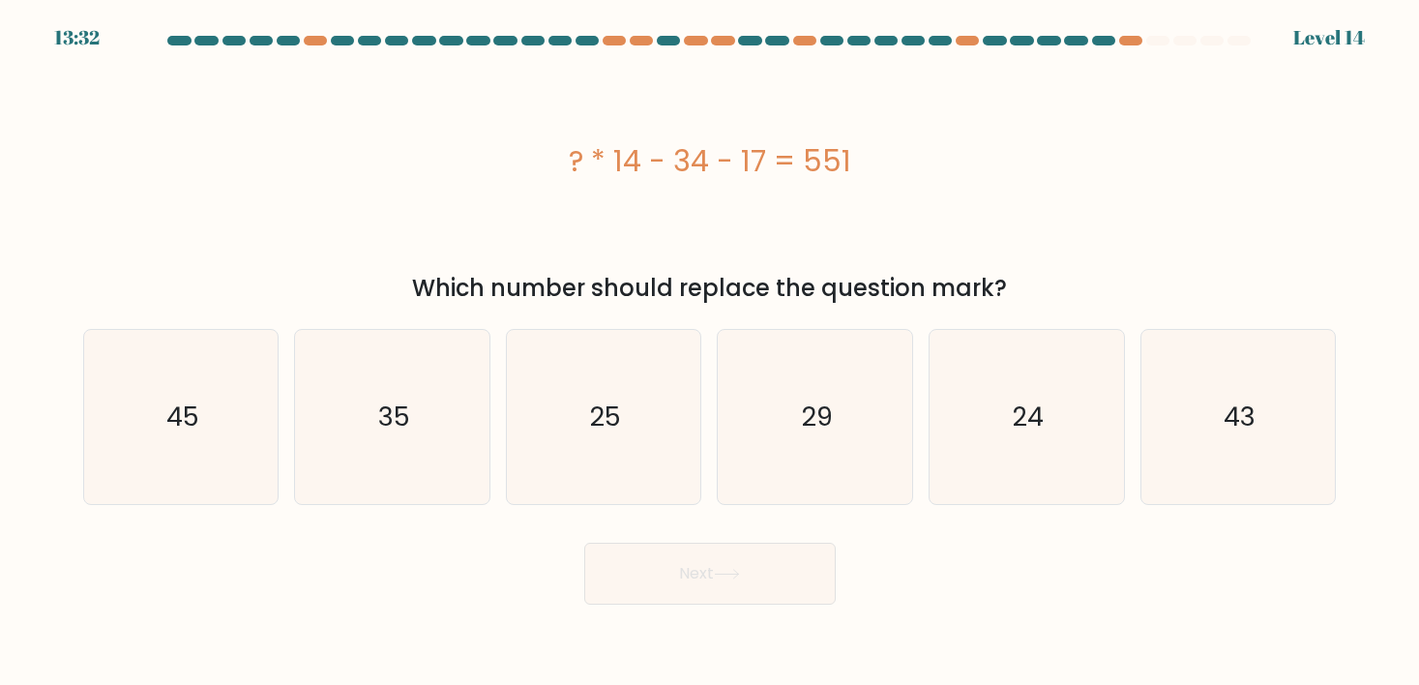
drag, startPoint x: 530, startPoint y: 148, endPoint x: 928, endPoint y: 147, distance: 398.5
click at [930, 148] on div "? * 14 - 34 - 17 = 551" at bounding box center [709, 161] width 1253 height 44
copy div "? * 14 - 34 - 17 = 551"
click at [1260, 405] on icon "43" at bounding box center [1238, 417] width 174 height 174
click at [711, 352] on input "f. 43" at bounding box center [710, 347] width 1 height 10
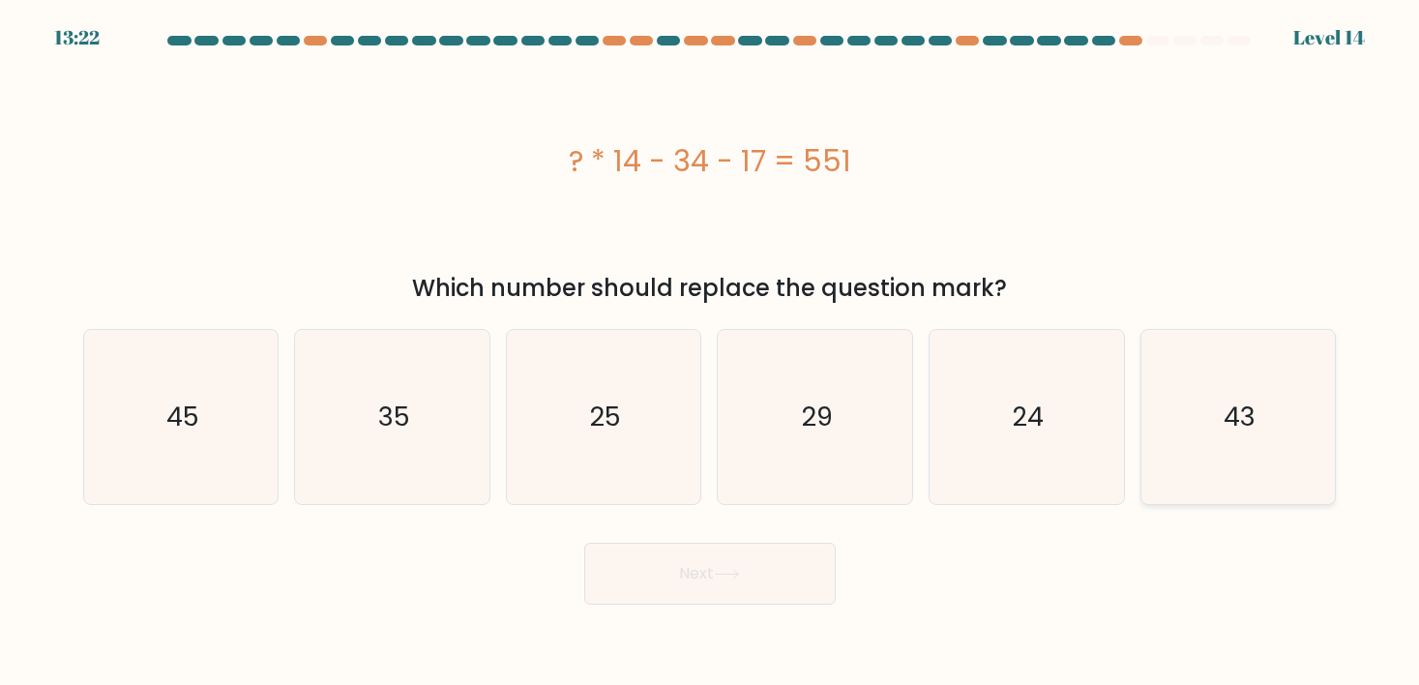
radio input "true"
click at [770, 576] on button "Next" at bounding box center [709, 574] width 251 height 62
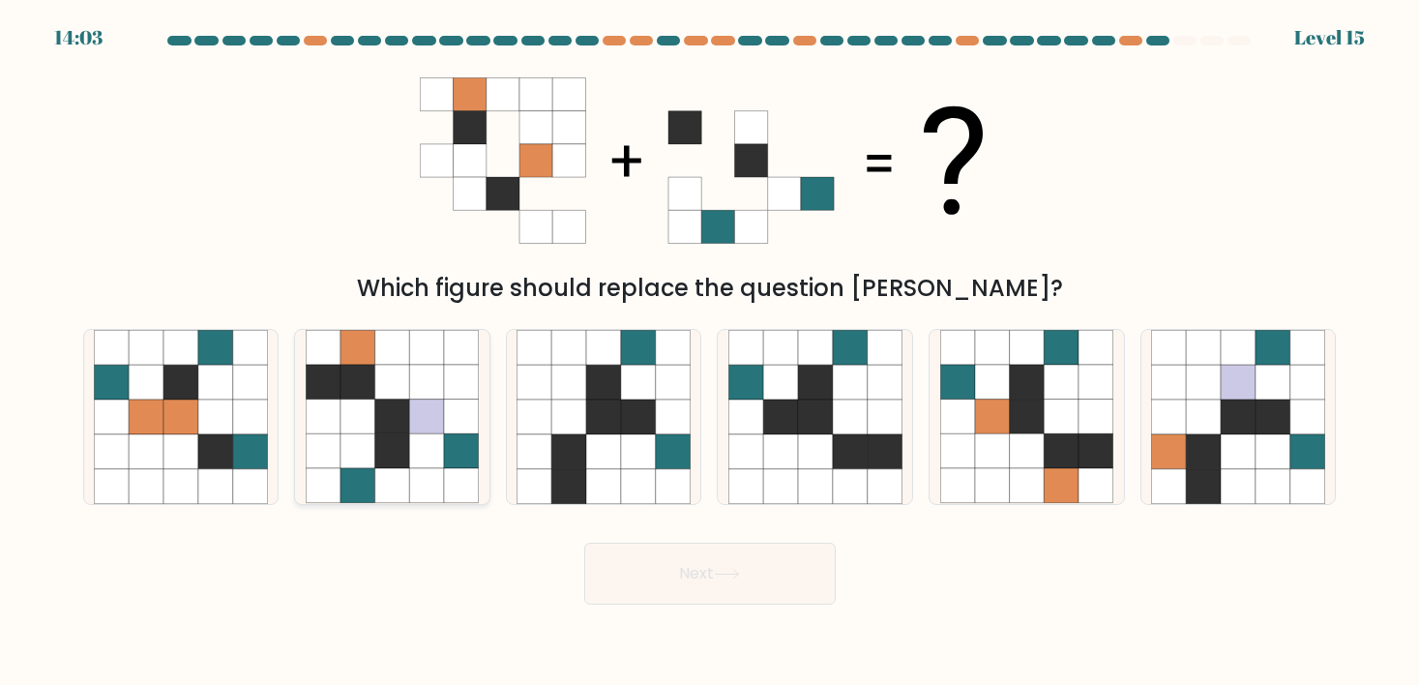
click at [397, 361] on icon at bounding box center [392, 348] width 35 height 35
click at [710, 352] on input "b." at bounding box center [710, 347] width 1 height 10
radio input "true"
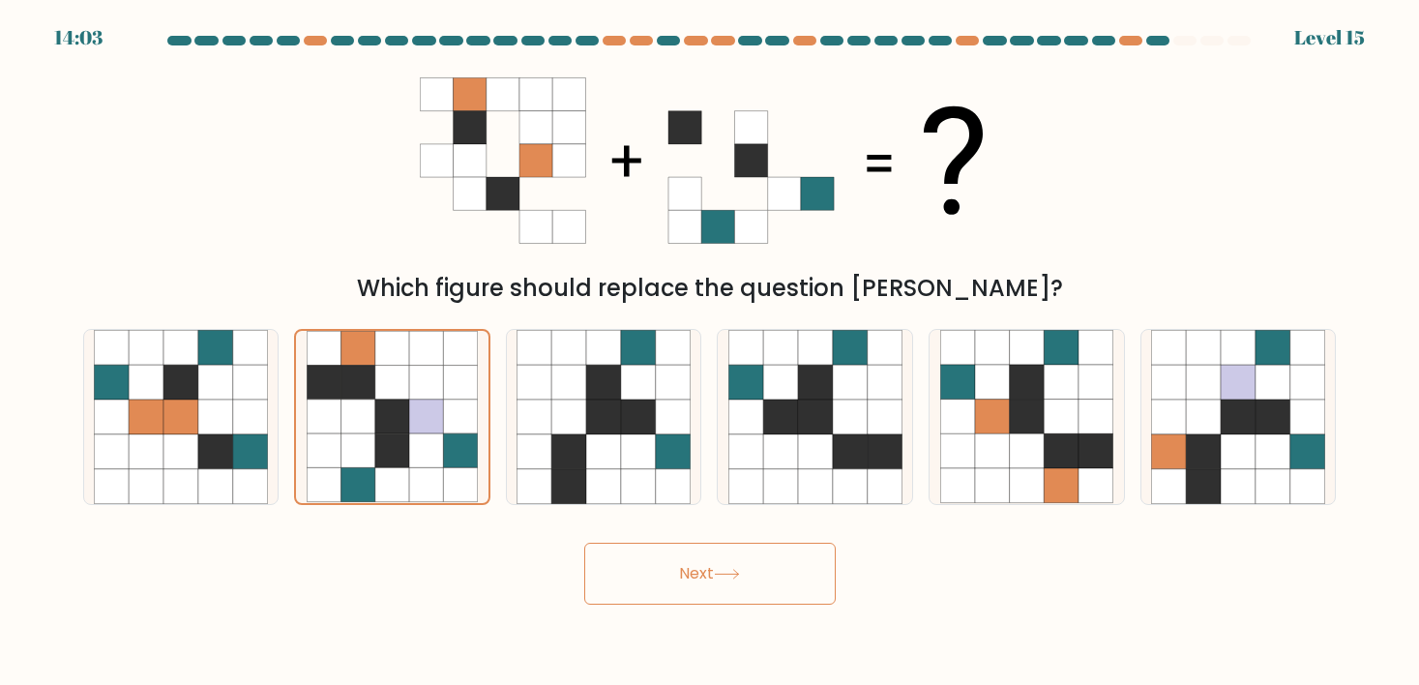
click at [736, 578] on icon at bounding box center [727, 574] width 26 height 11
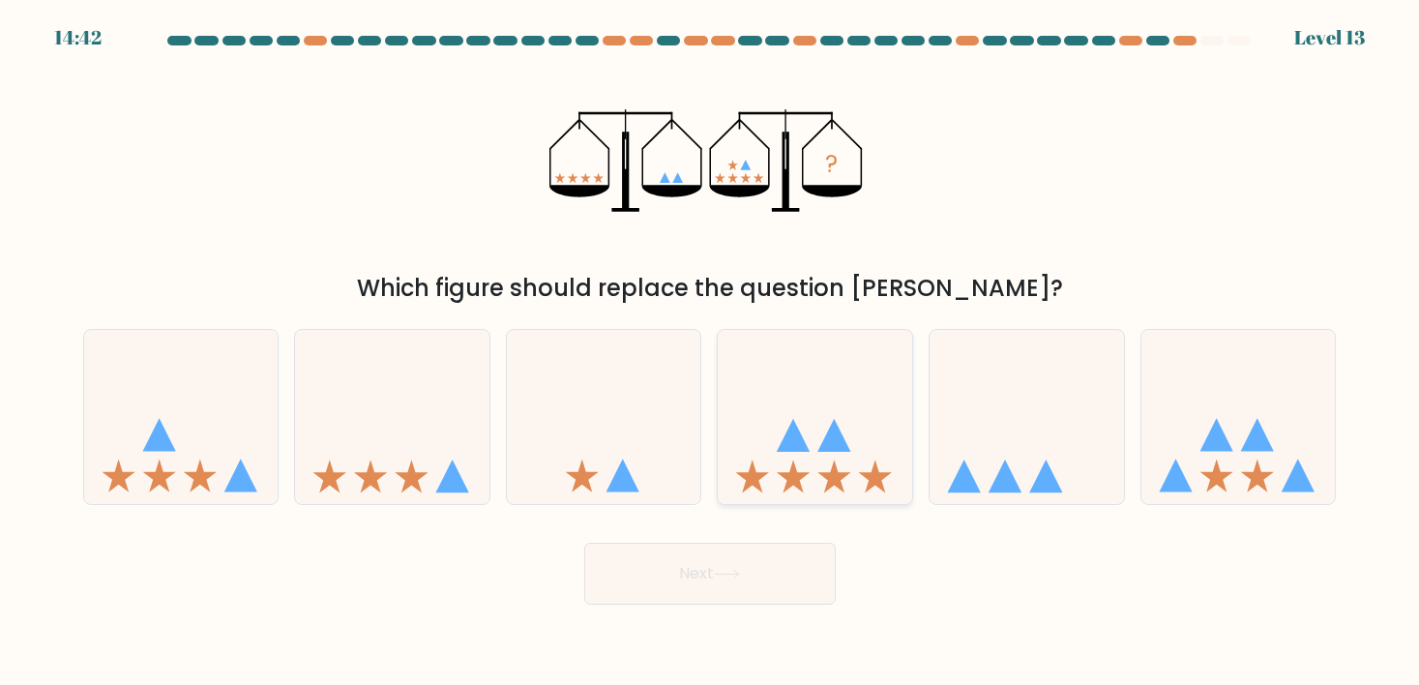
click at [814, 432] on icon at bounding box center [815, 417] width 194 height 161
click at [711, 352] on input "d." at bounding box center [710, 347] width 1 height 10
radio input "true"
click at [723, 575] on icon at bounding box center [727, 574] width 26 height 11
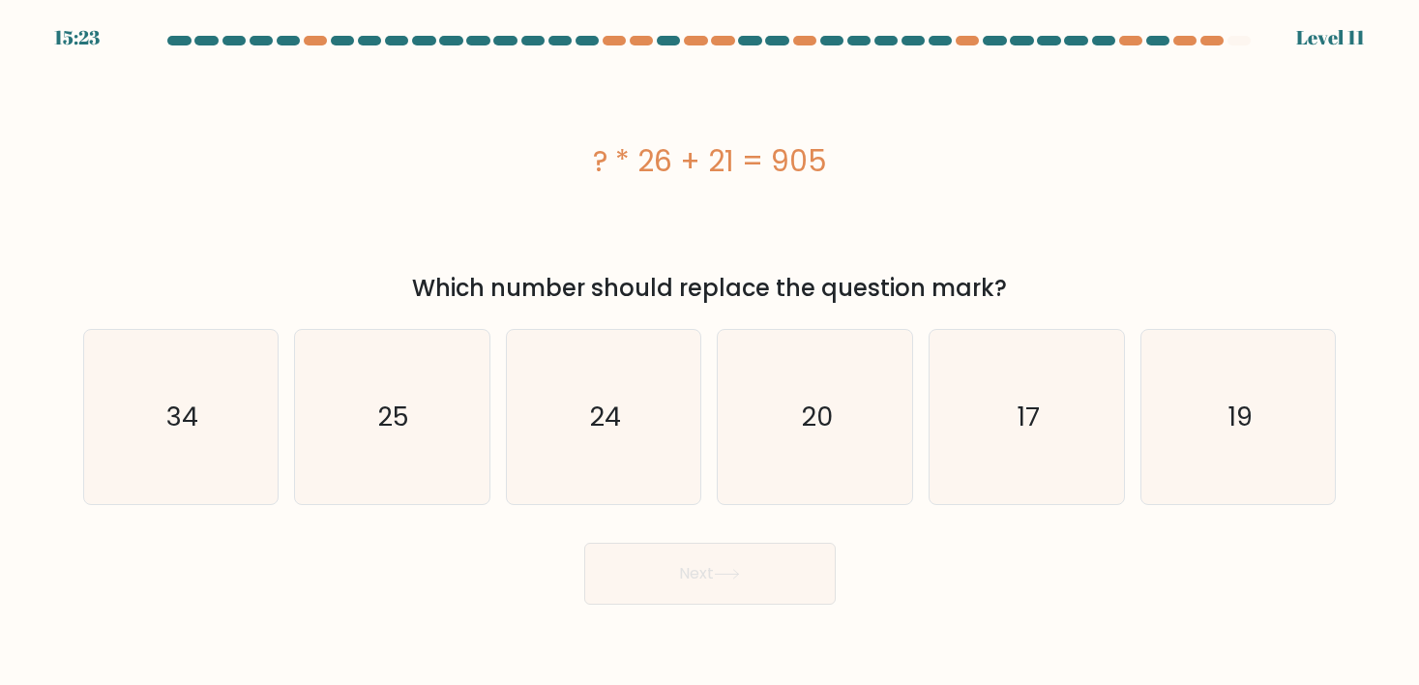
drag, startPoint x: 565, startPoint y: 151, endPoint x: 848, endPoint y: 153, distance: 283.4
click at [849, 154] on div "? * 26 + 21 = 905" at bounding box center [709, 161] width 1253 height 44
copy div "? * 26 + 21 = 905"
click at [215, 419] on icon "34" at bounding box center [181, 417] width 174 height 174
click at [710, 352] on input "a. 34" at bounding box center [710, 347] width 1 height 10
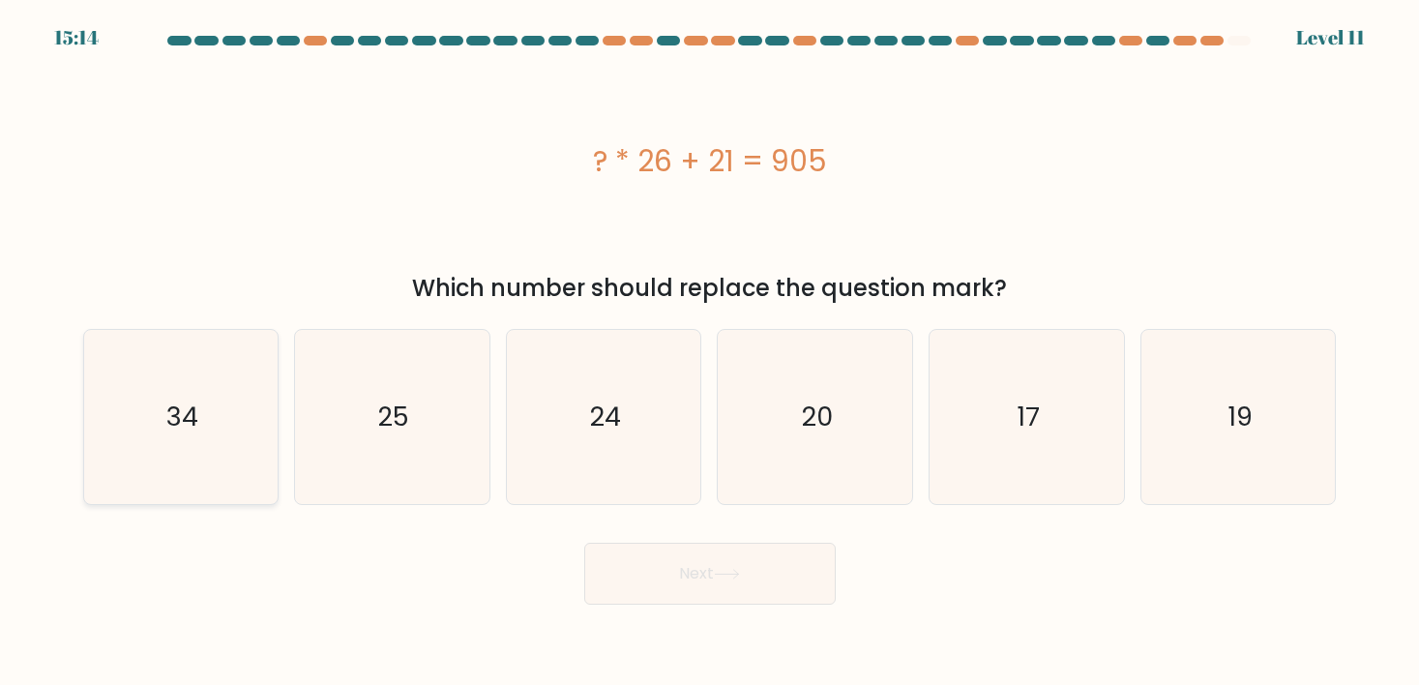
radio input "true"
click at [727, 576] on icon at bounding box center [727, 574] width 26 height 11
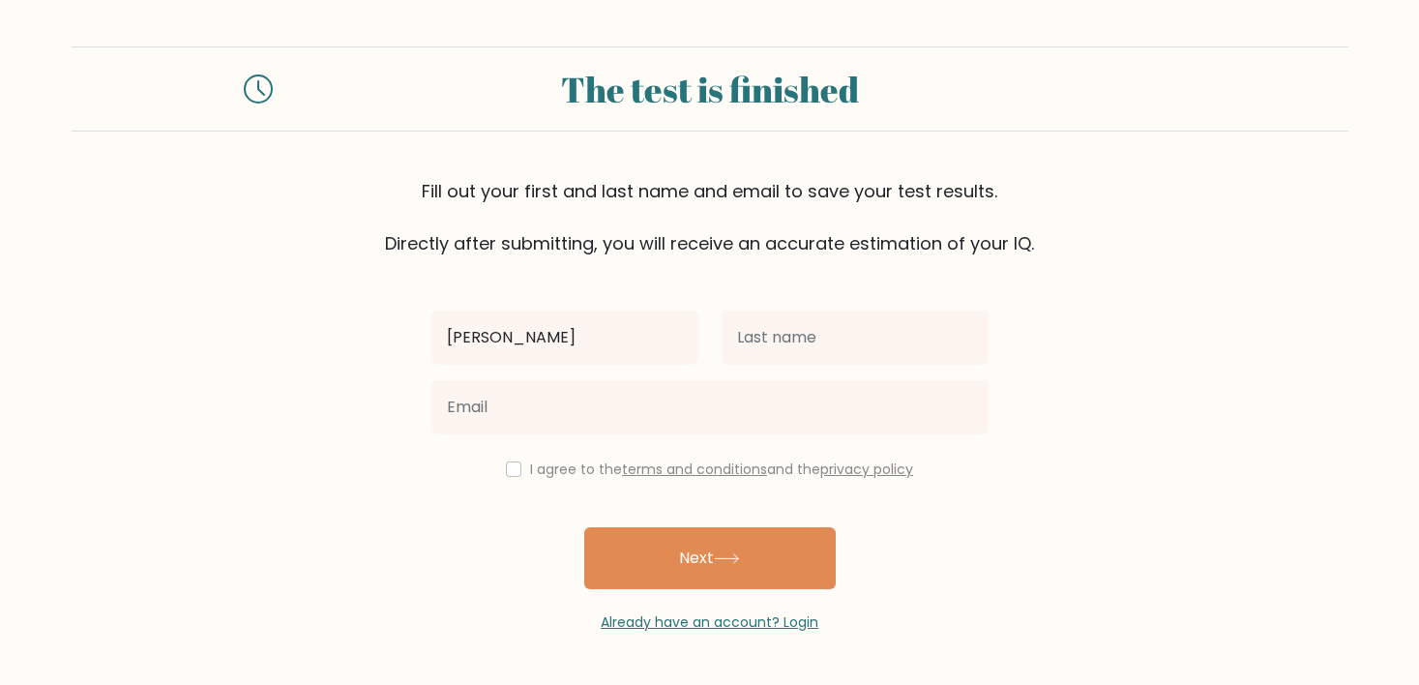
type input "[PERSON_NAME]"
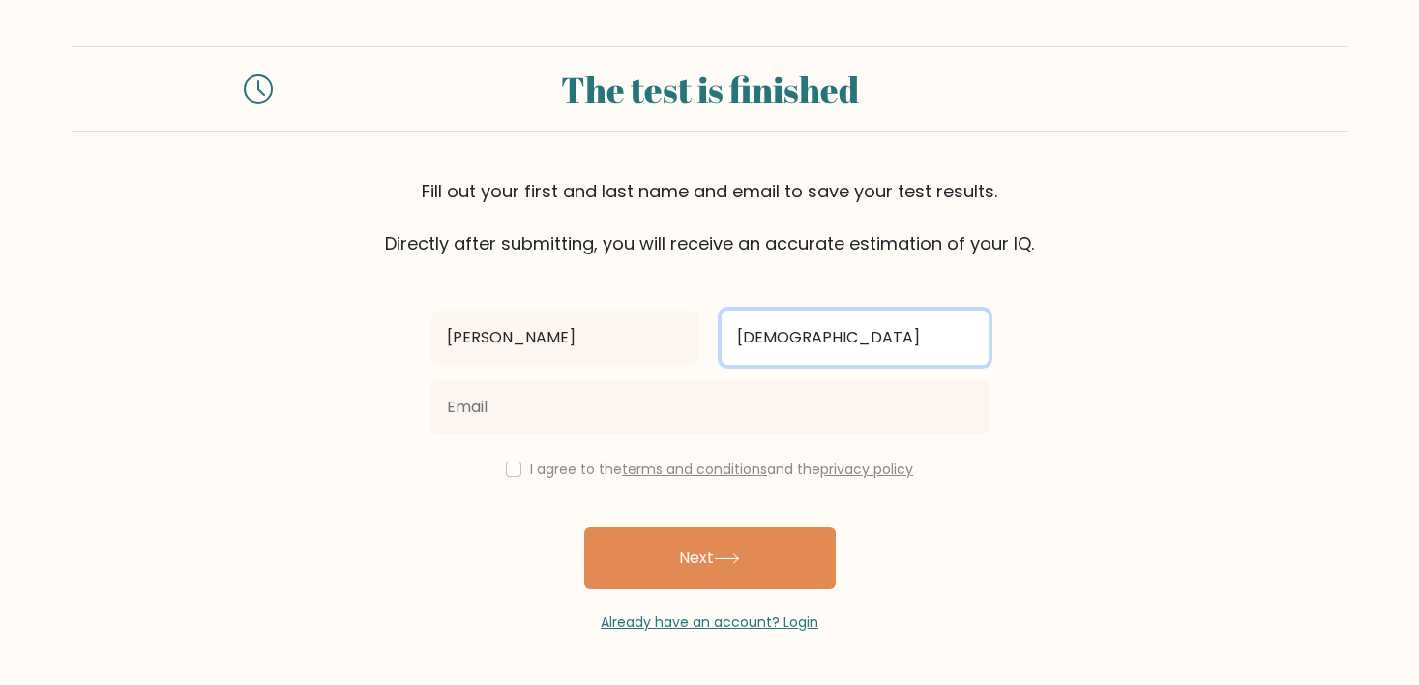
type input "Male"
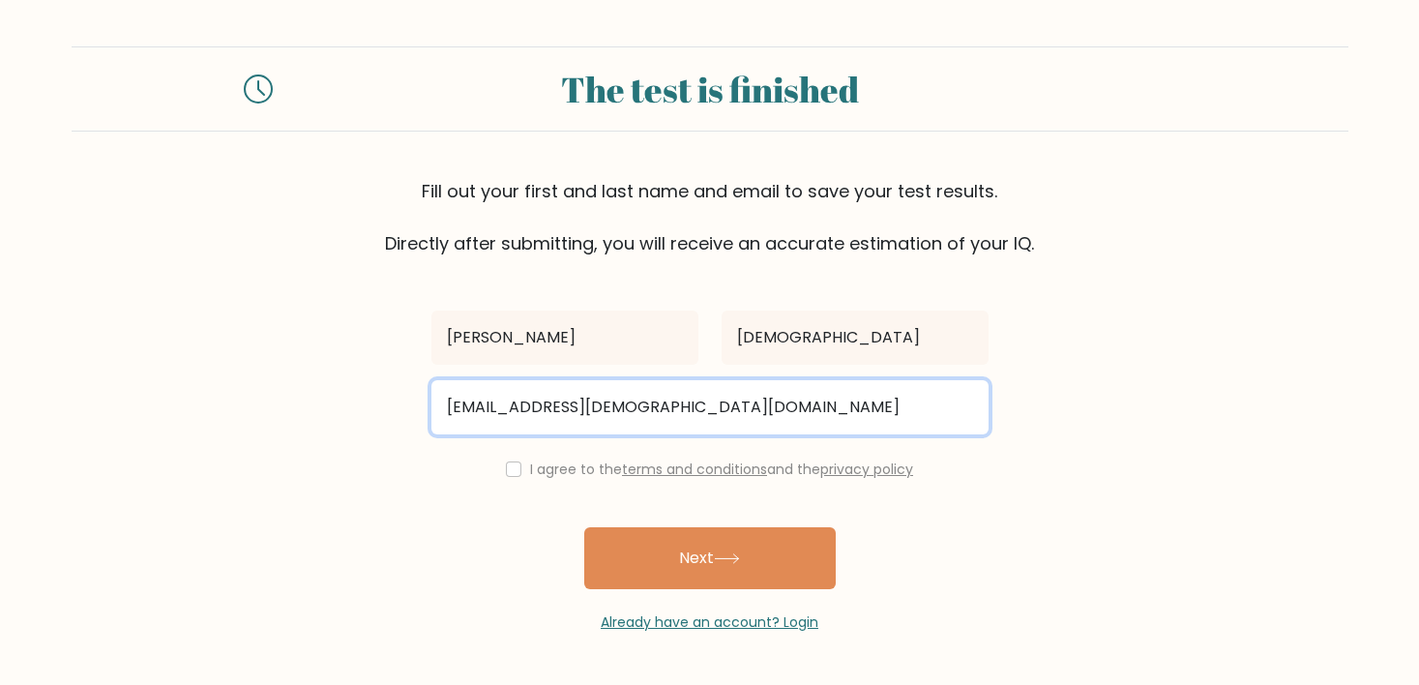
type input "BryanAngel.Male@gmail.com"
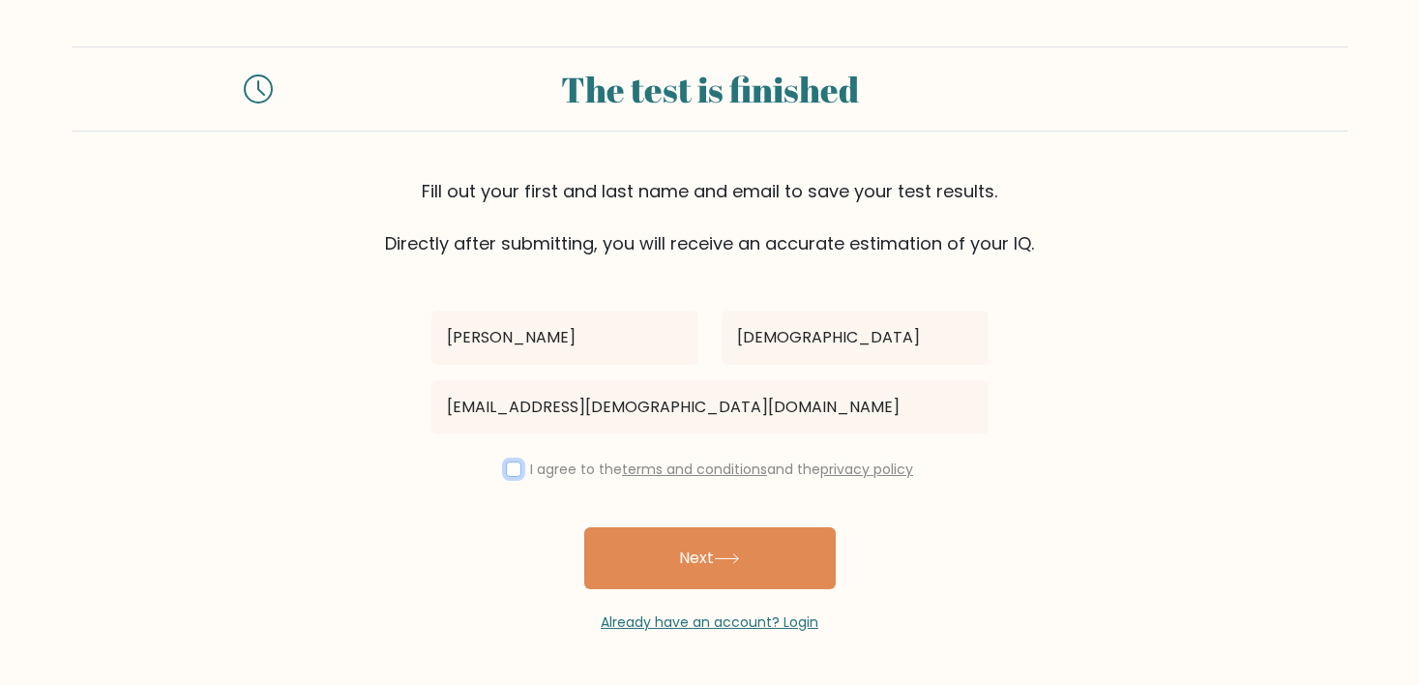
click at [513, 470] on input "checkbox" at bounding box center [513, 468] width 15 height 15
checkbox input "true"
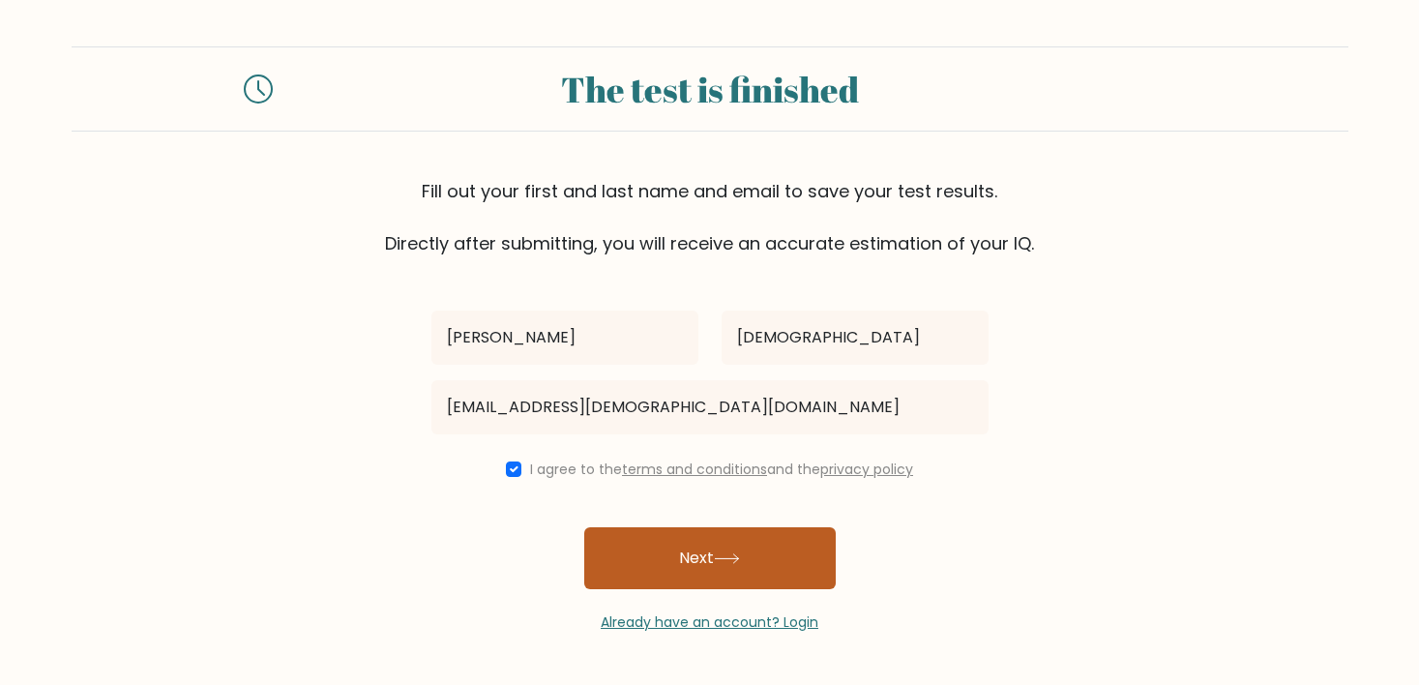
click at [690, 562] on button "Next" at bounding box center [709, 558] width 251 height 62
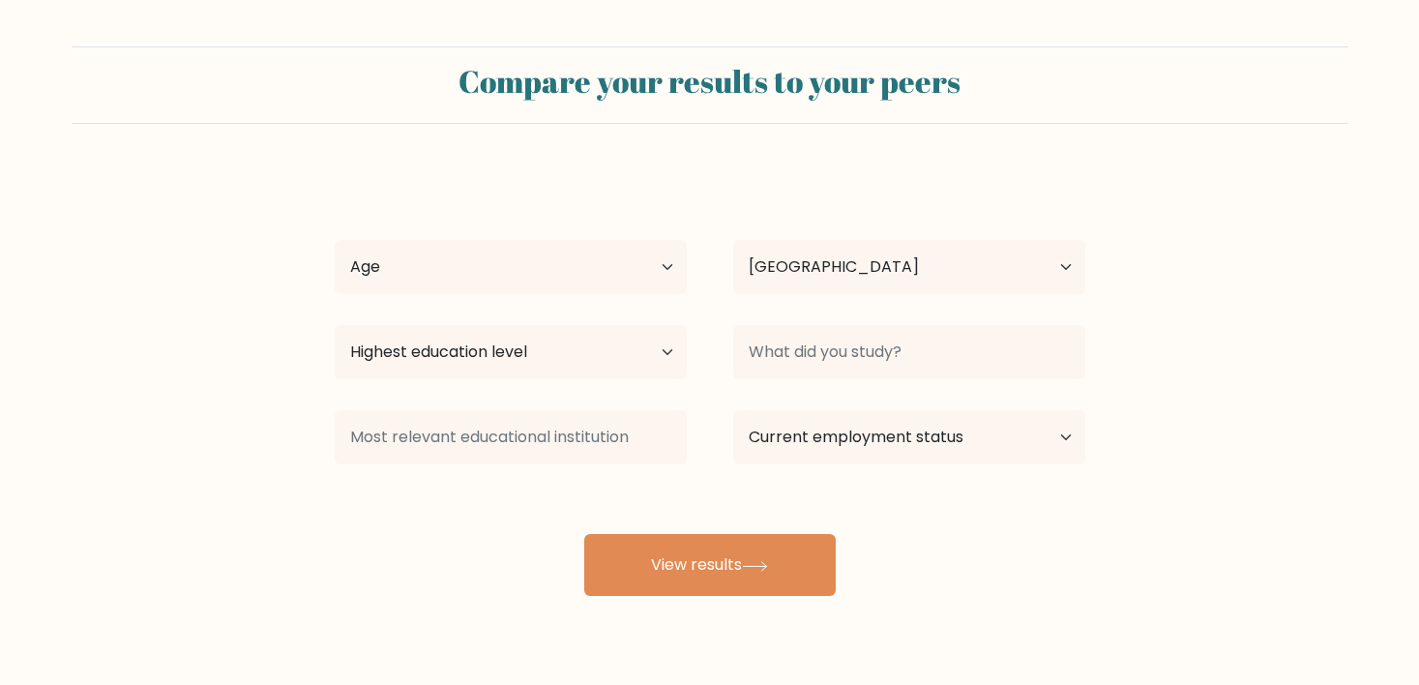
select select "PH"
click at [619, 282] on select "Age Under [DEMOGRAPHIC_DATA] [DEMOGRAPHIC_DATA] [DEMOGRAPHIC_DATA] [DEMOGRAPHIC…" at bounding box center [511, 267] width 352 height 54
select select "25_34"
click at [335, 240] on select "Age Under 18 years old 18-24 years old 25-34 years old 35-44 years old 45-54 ye…" at bounding box center [511, 267] width 352 height 54
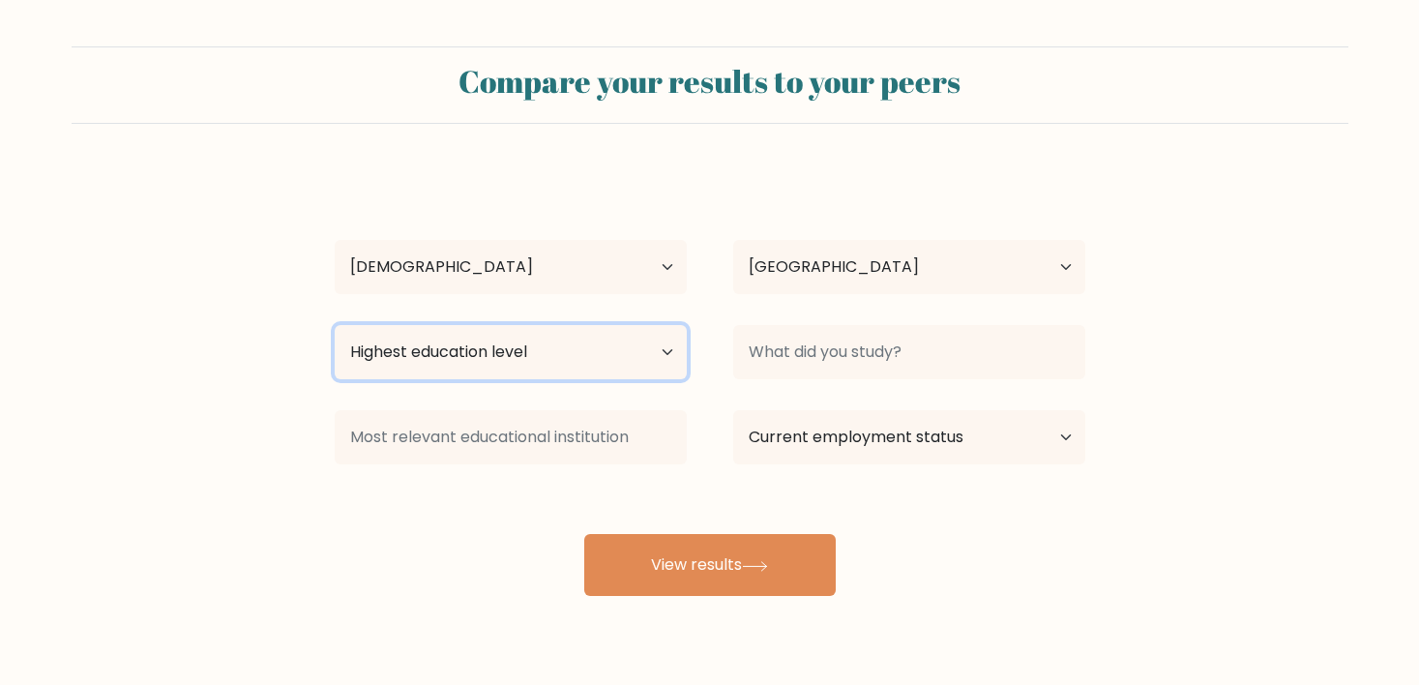
click at [536, 347] on select "Highest education level No schooling Primary Lower Secondary Upper Secondary Oc…" at bounding box center [511, 352] width 352 height 54
select select "upper_secondary"
click at [335, 325] on select "Highest education level No schooling Primary Lower Secondary Upper Secondary Oc…" at bounding box center [511, 352] width 352 height 54
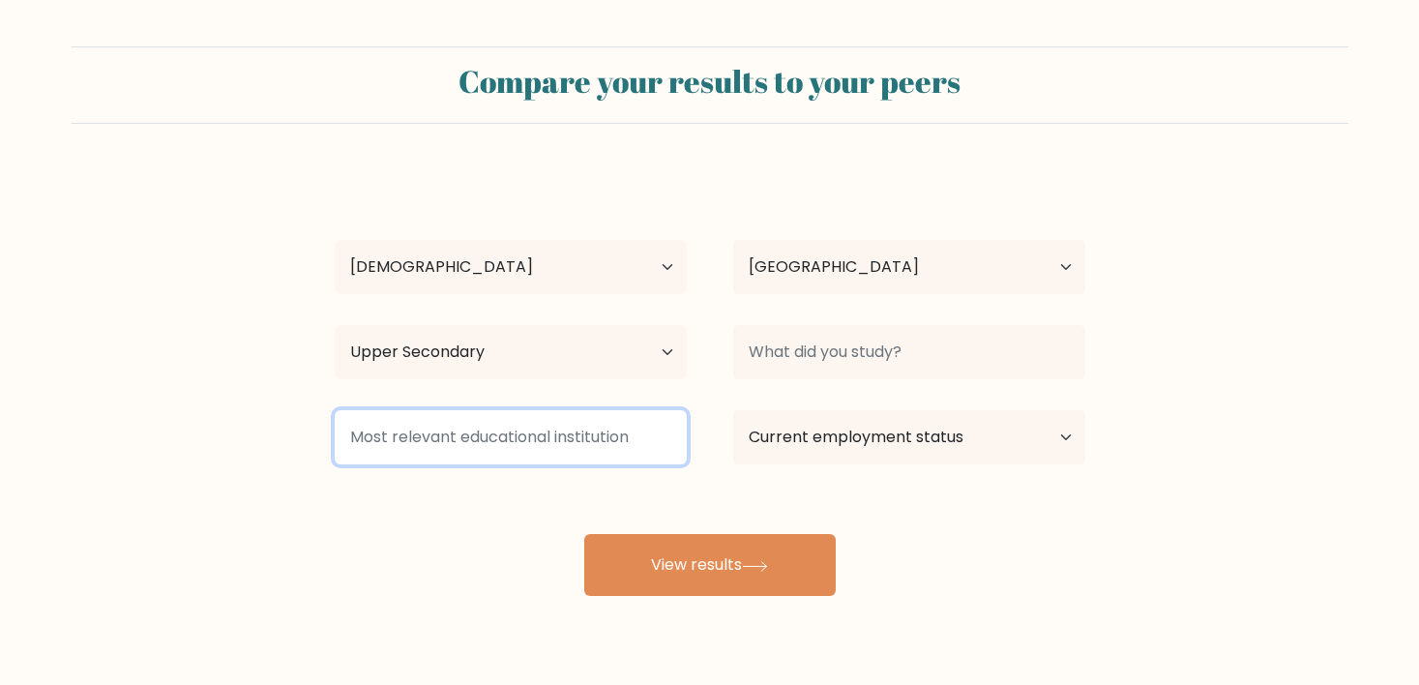
click at [537, 433] on input at bounding box center [511, 437] width 352 height 54
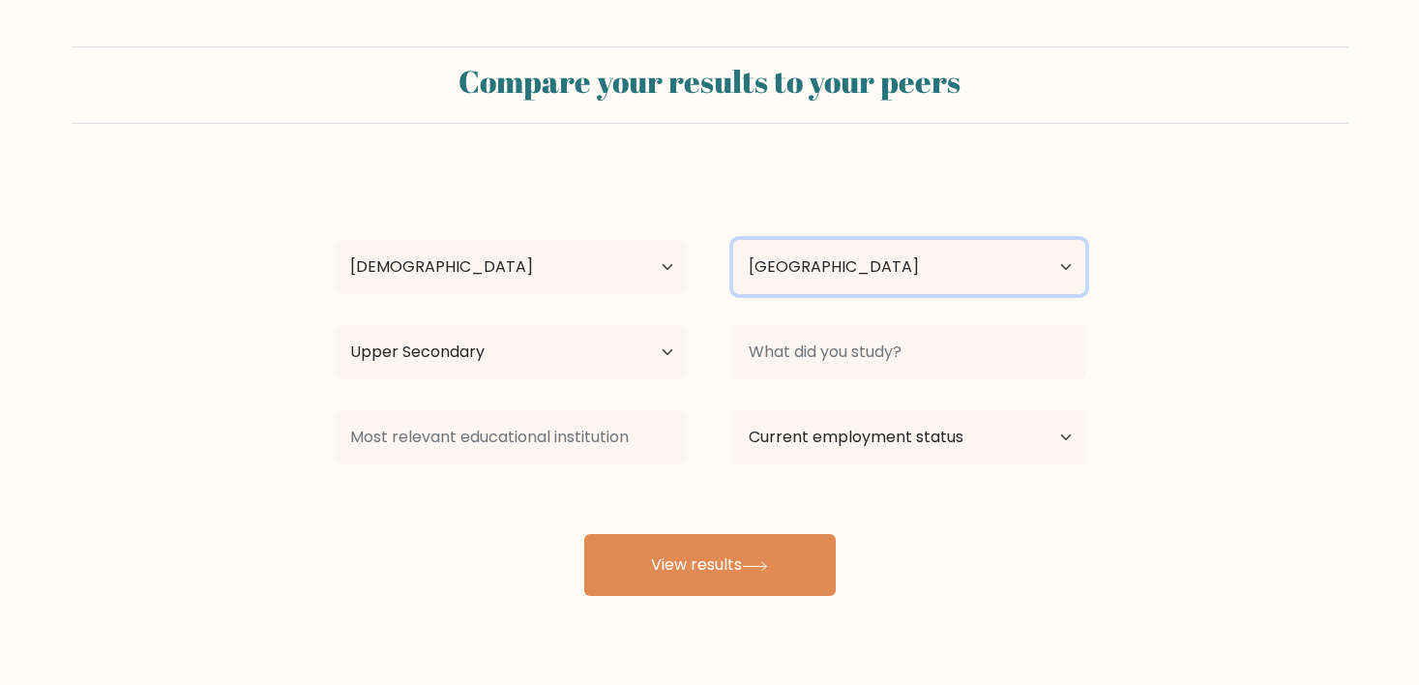
click at [915, 261] on select "Country Afghanistan Albania Algeria American Samoa Andorra Angola Anguilla Anta…" at bounding box center [909, 267] width 352 height 54
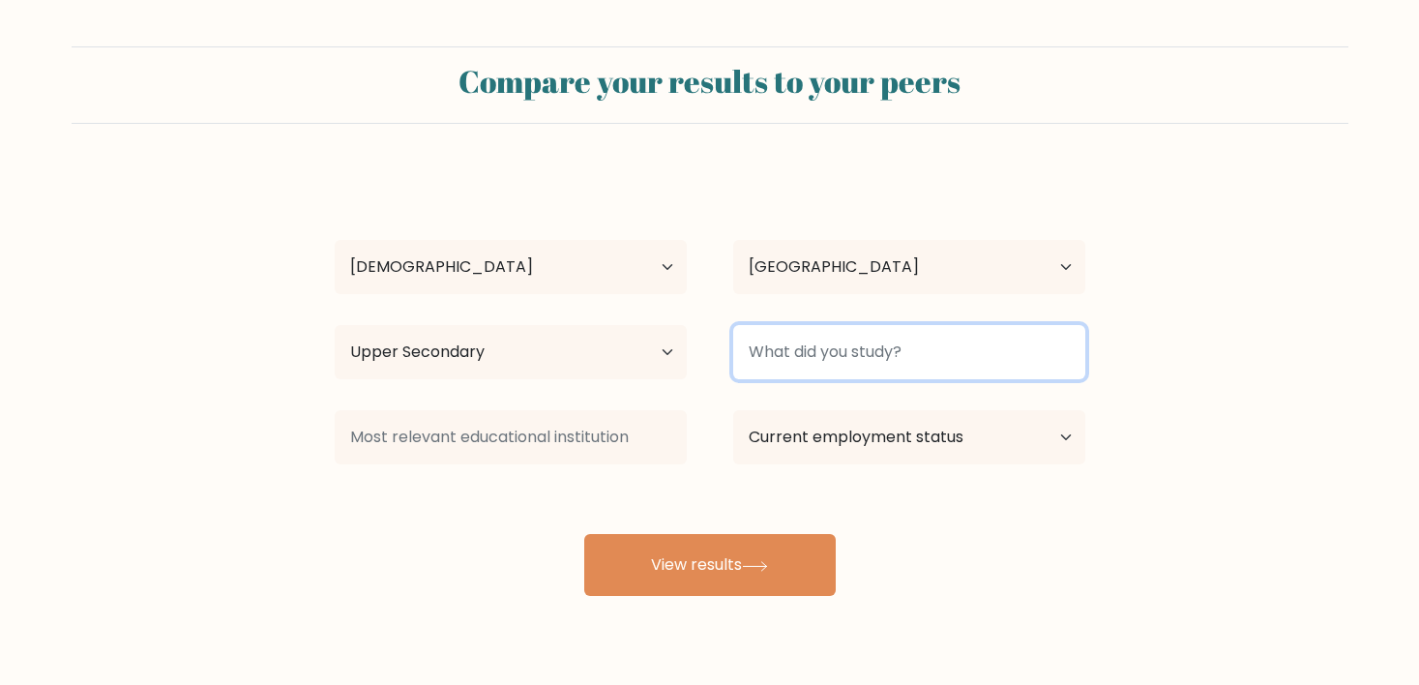
click at [795, 348] on input at bounding box center [909, 352] width 352 height 54
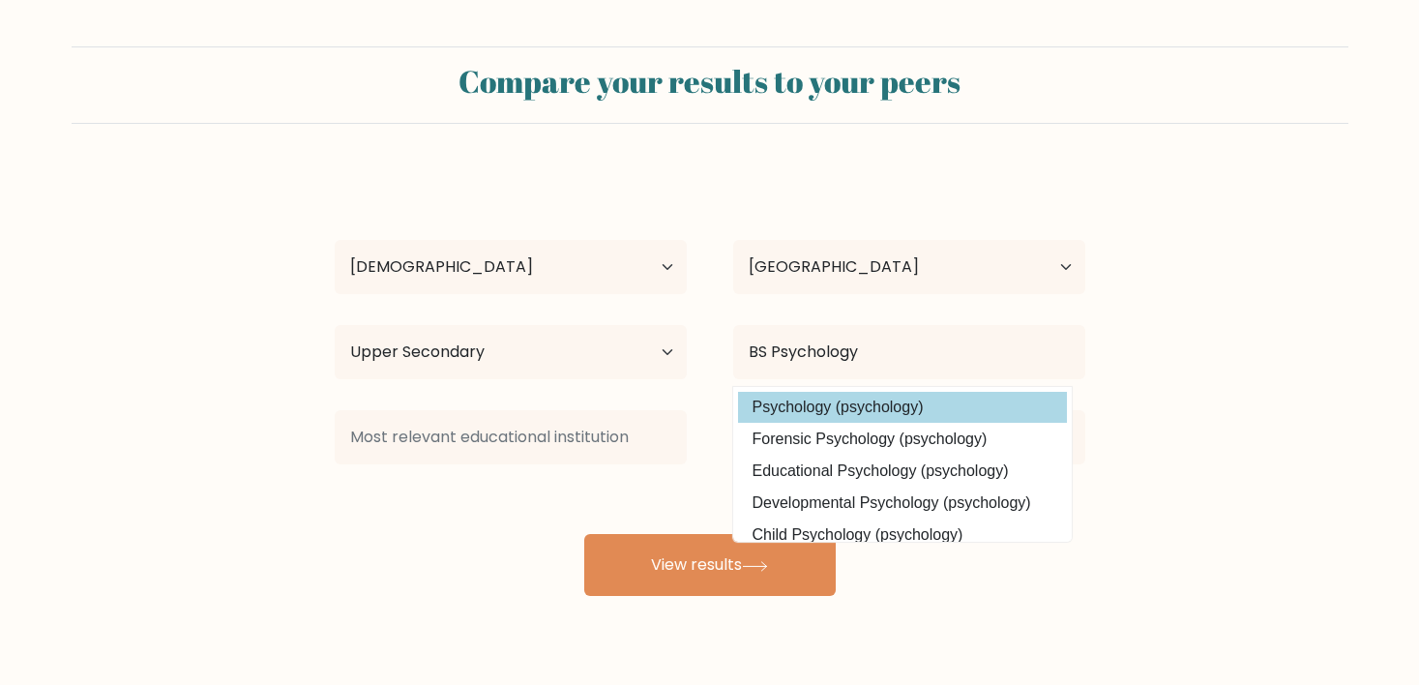
click at [792, 402] on div "Bryan Angel Male Age Under 18 years old 18-24 years old 25-34 years old 35-44 y…" at bounding box center [710, 383] width 774 height 426
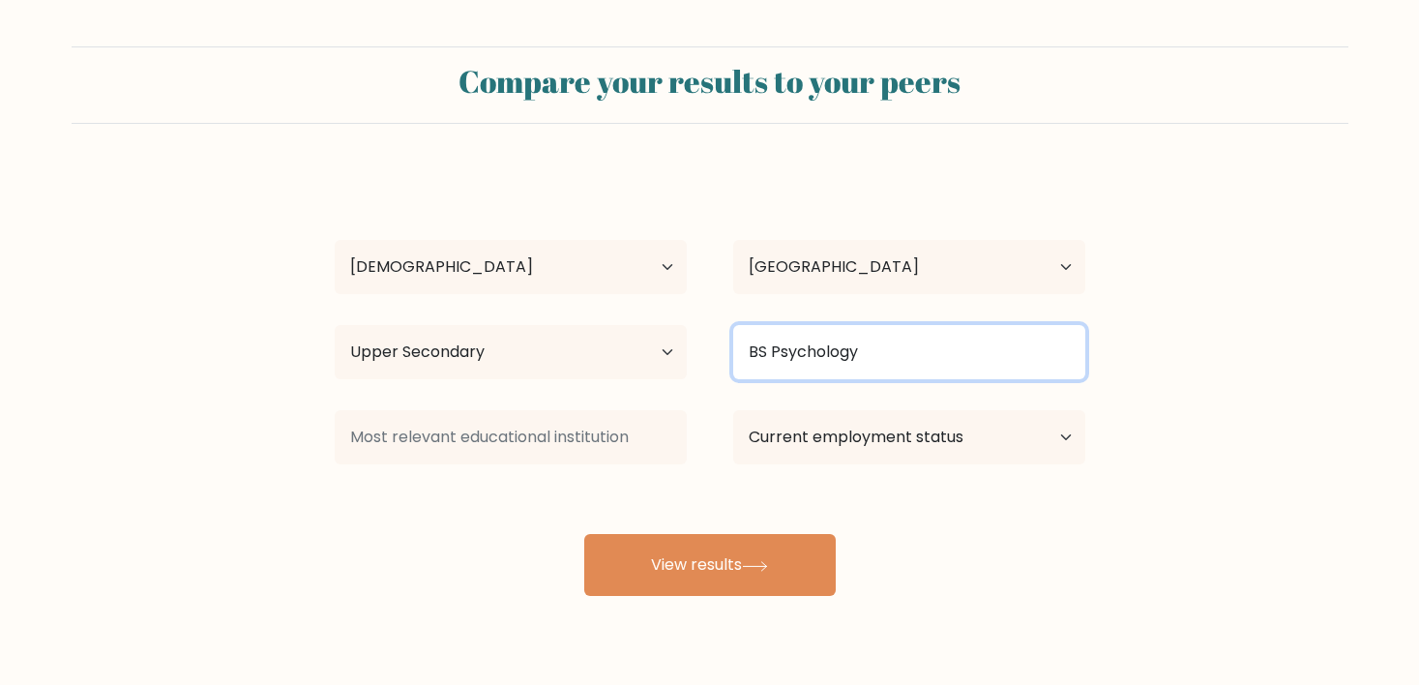
click at [889, 354] on input "BS Psychology" at bounding box center [909, 352] width 352 height 54
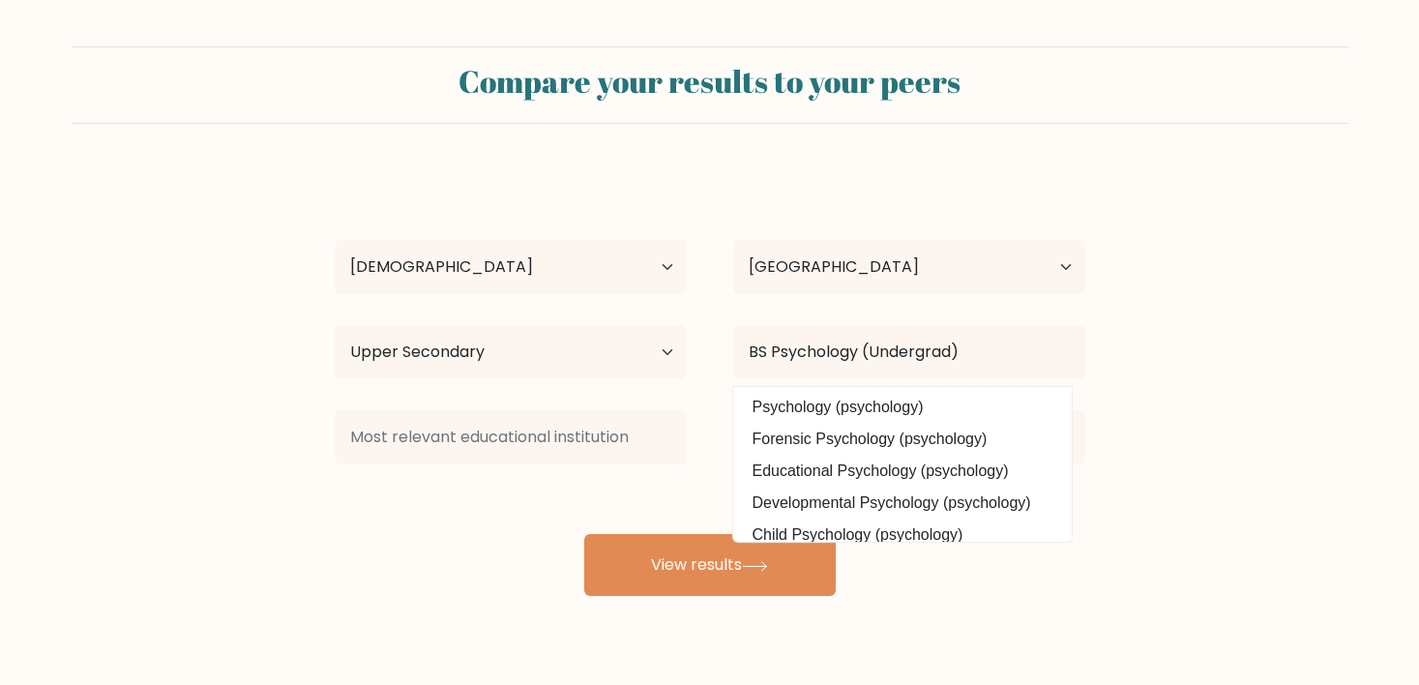
click at [1155, 318] on form "Compare your results to your peers Bryan Angel Male Age Under 18 years old 18-2…" at bounding box center [709, 320] width 1419 height 549
click at [674, 408] on div at bounding box center [510, 437] width 398 height 70
click at [706, 410] on div at bounding box center [510, 437] width 398 height 70
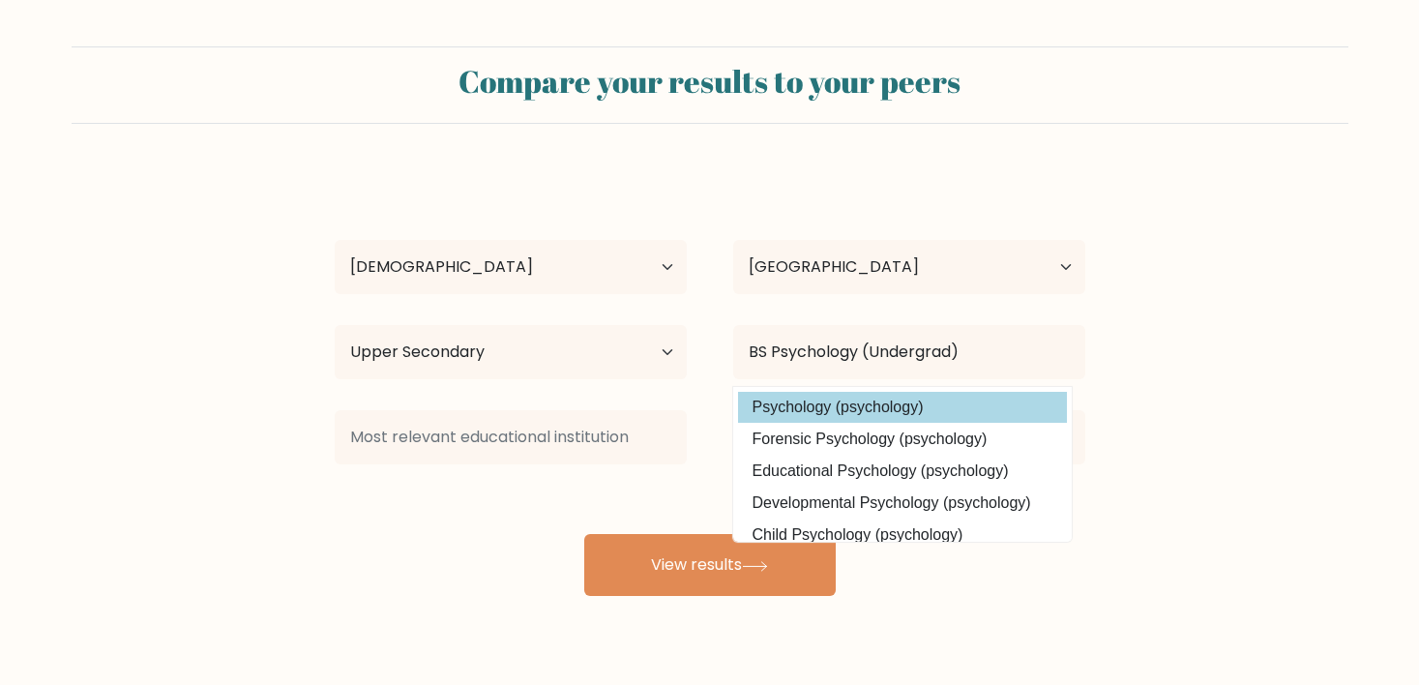
click at [776, 406] on option "Psychology (psychology)" at bounding box center [902, 407] width 329 height 31
type input "Psychology"
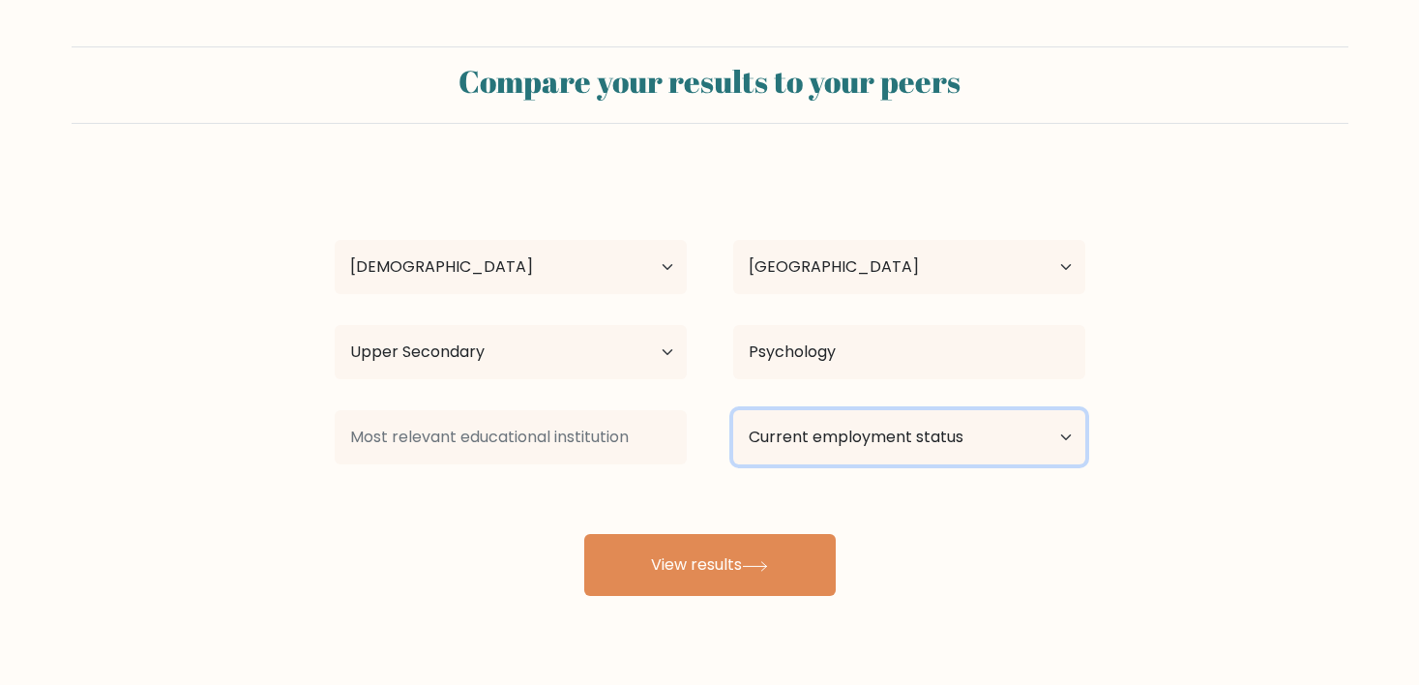
click at [826, 440] on select "Current employment status Employed Student Retired Other / prefer not to answer" at bounding box center [909, 437] width 352 height 54
select select "other"
click at [733, 410] on select "Current employment status Employed Student Retired Other / prefer not to answer" at bounding box center [909, 437] width 352 height 54
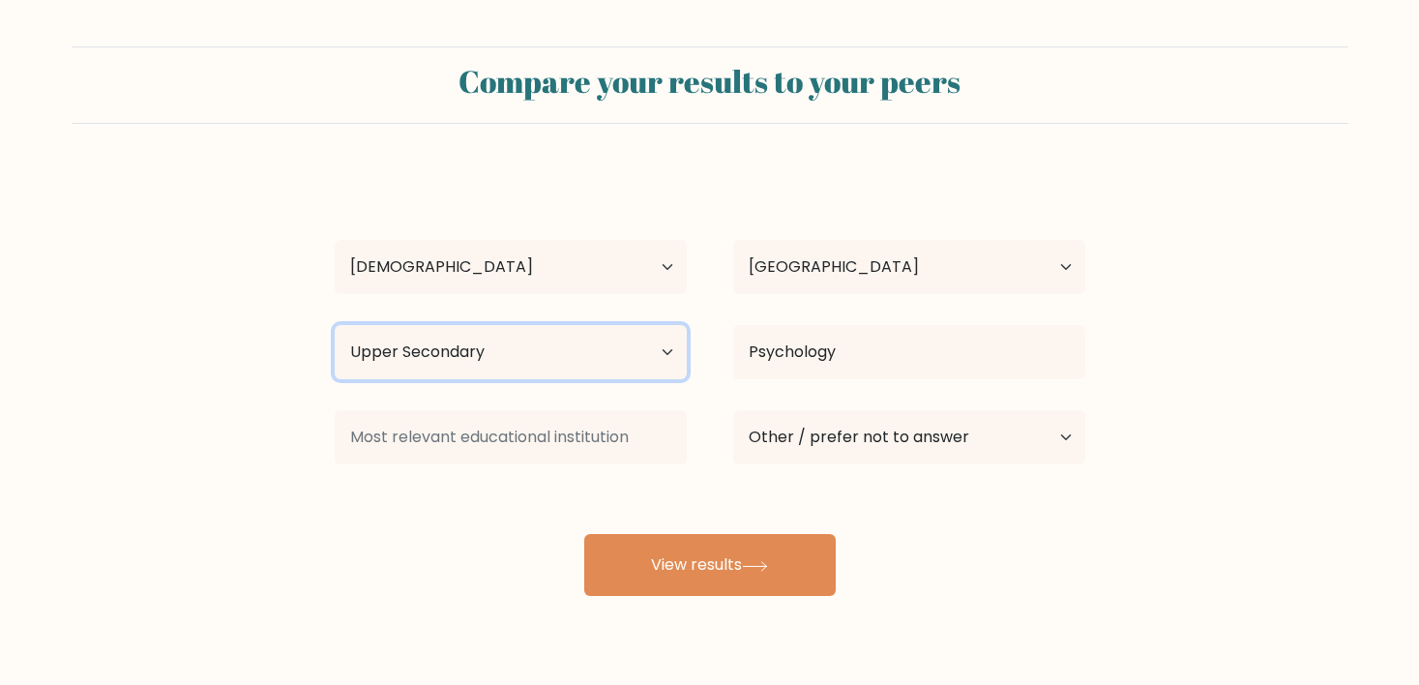
click at [558, 345] on select "Highest education level No schooling Primary Lower Secondary Upper Secondary Oc…" at bounding box center [511, 352] width 352 height 54
click at [663, 360] on select "Highest education level No schooling Primary Lower Secondary Upper Secondary Oc…" at bounding box center [511, 352] width 352 height 54
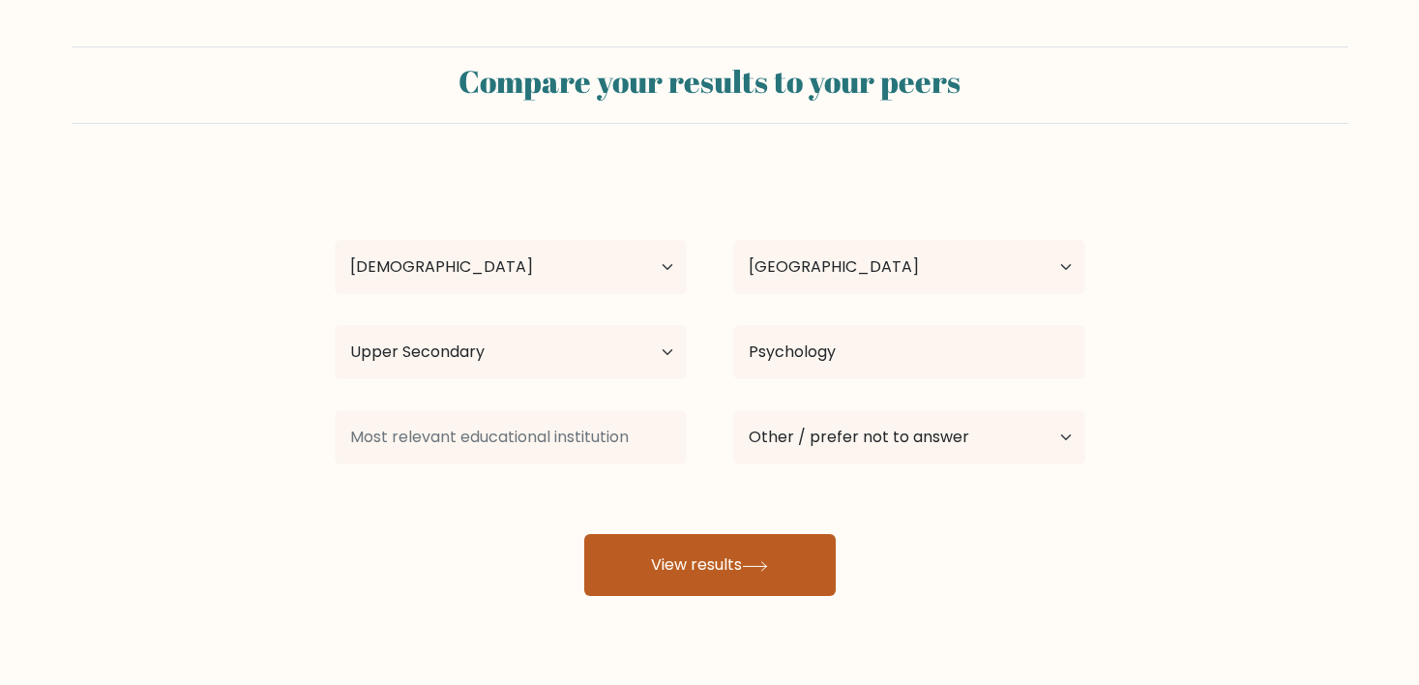
click at [675, 579] on button "View results" at bounding box center [709, 565] width 251 height 62
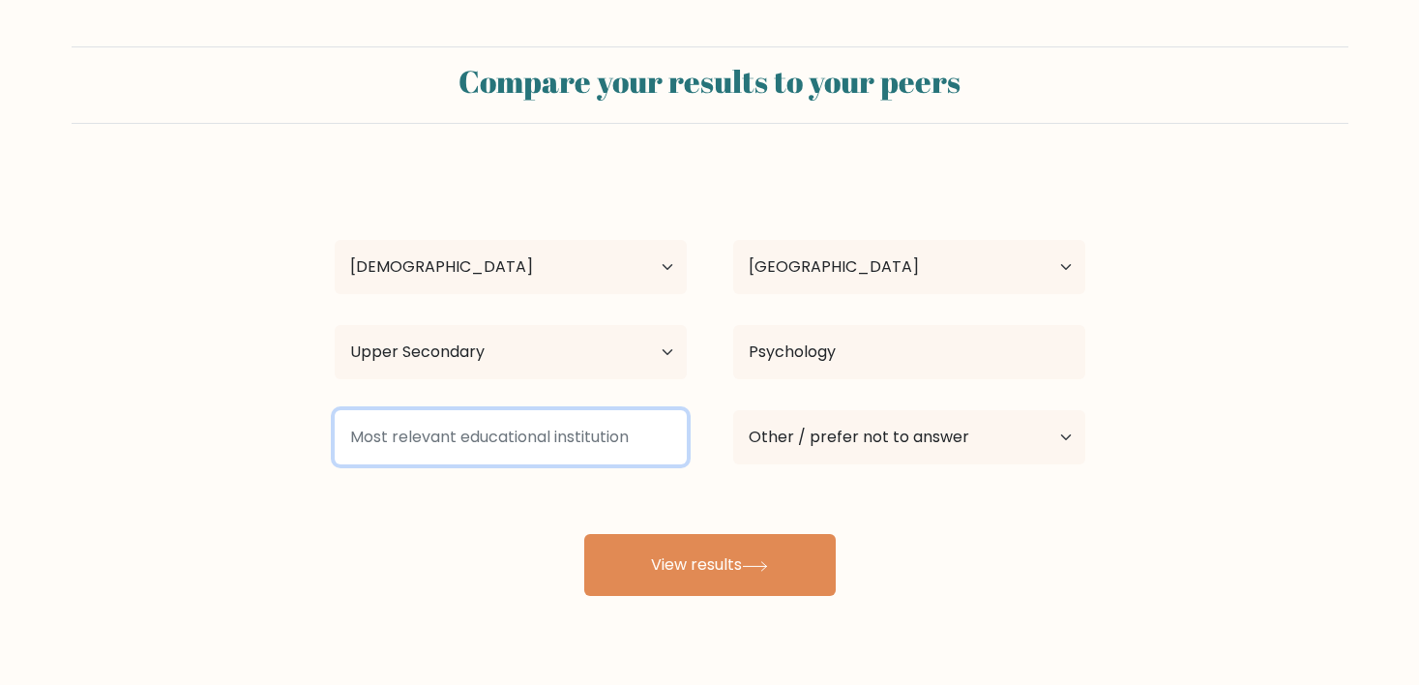
click at [554, 435] on input at bounding box center [511, 437] width 352 height 54
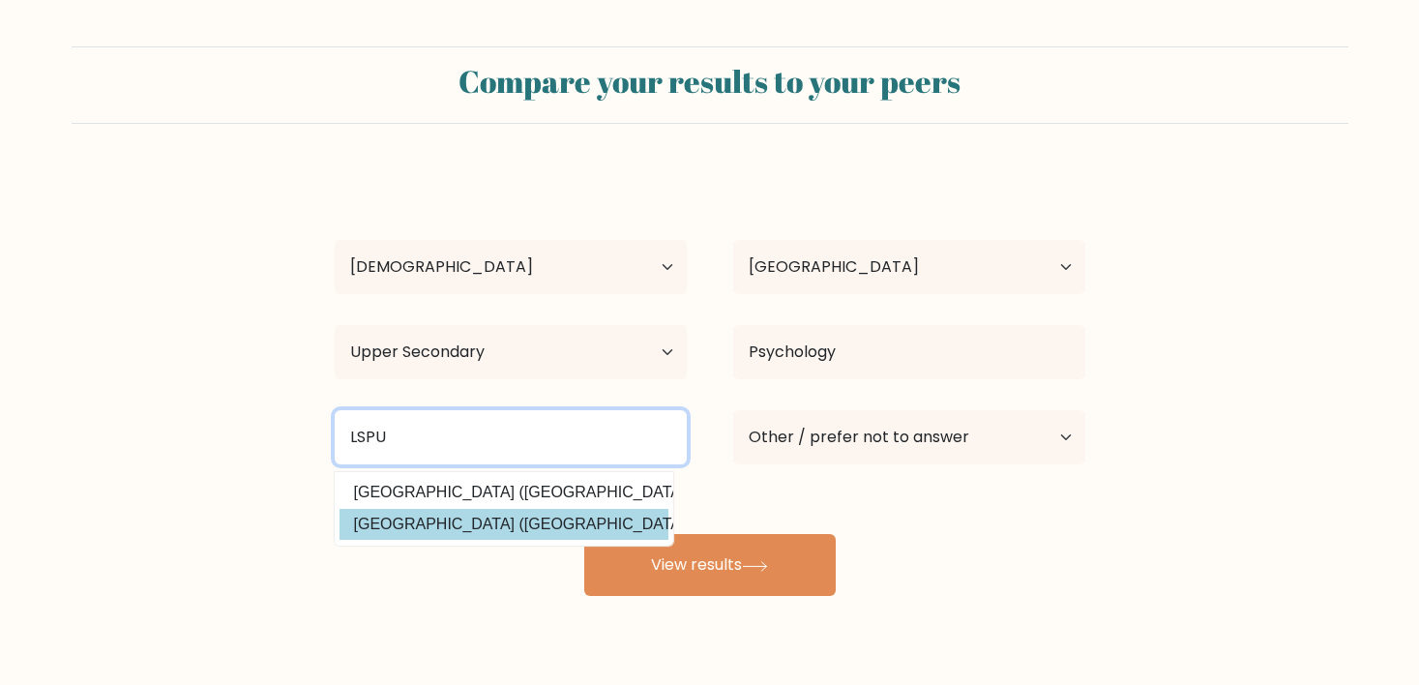
type input "LSPU"
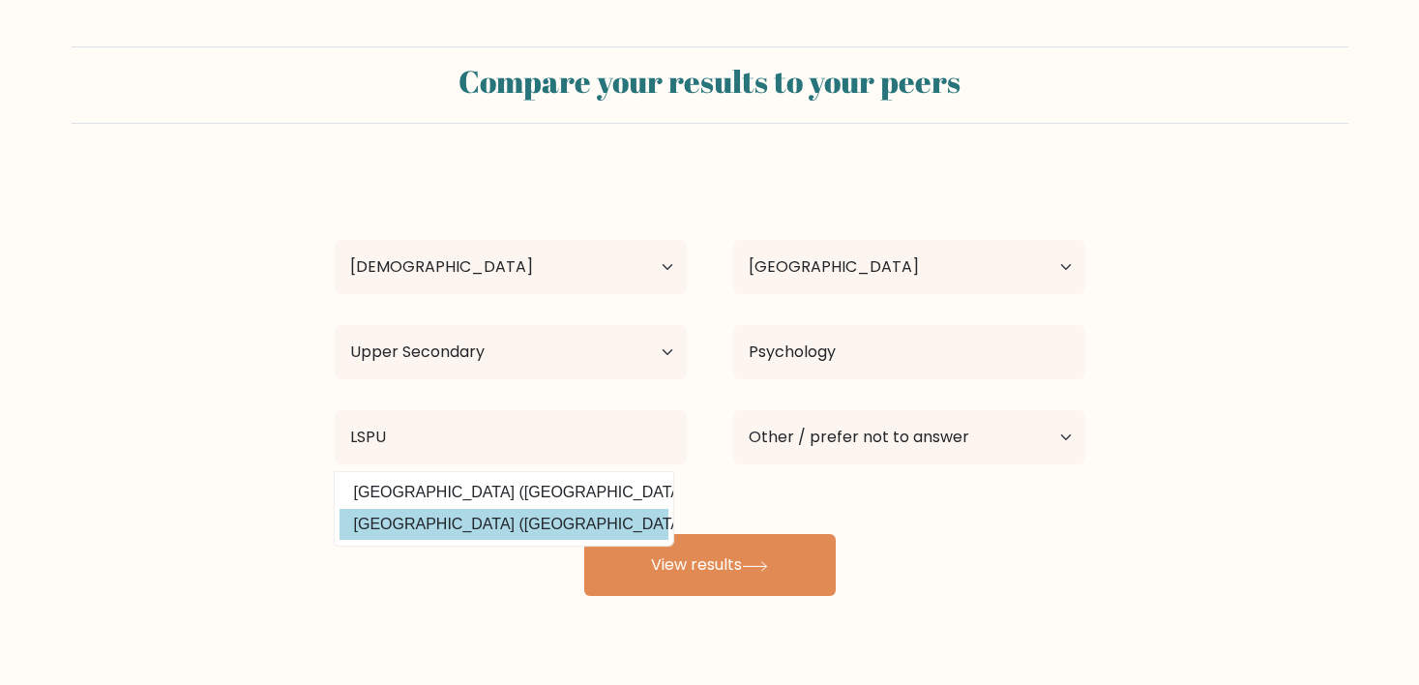
click at [523, 519] on div "Bryan Angel Male Age Under 18 years old 18-24 years old 25-34 years old 35-44 y…" at bounding box center [710, 383] width 774 height 426
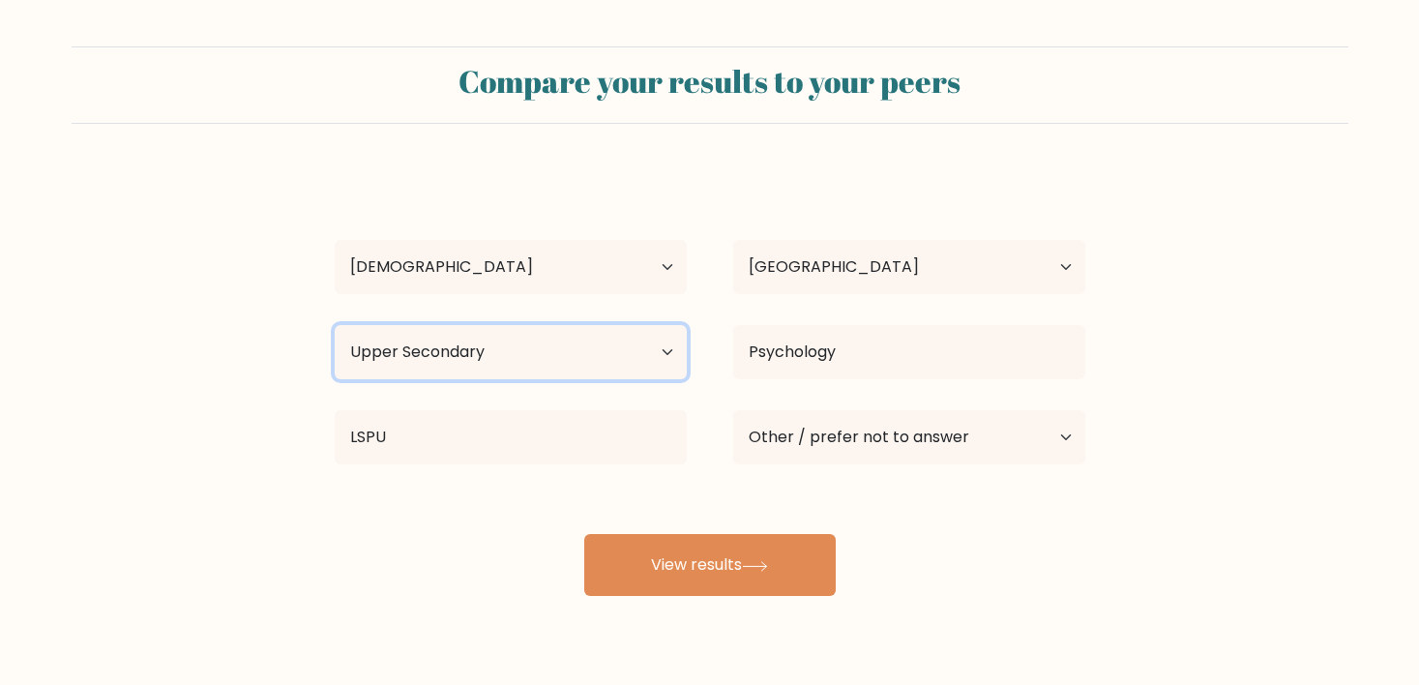
click at [590, 353] on select "Highest education level No schooling Primary Lower Secondary Upper Secondary Oc…" at bounding box center [511, 352] width 352 height 54
click at [532, 354] on select "Highest education level No schooling Primary Lower Secondary Upper Secondary Oc…" at bounding box center [511, 352] width 352 height 54
click at [335, 325] on select "Highest education level No schooling Primary Lower Secondary Upper Secondary Oc…" at bounding box center [511, 352] width 352 height 54
click at [515, 341] on select "Highest education level No schooling Primary Lower Secondary Upper Secondary Oc…" at bounding box center [511, 352] width 352 height 54
select select "bachelors_degree"
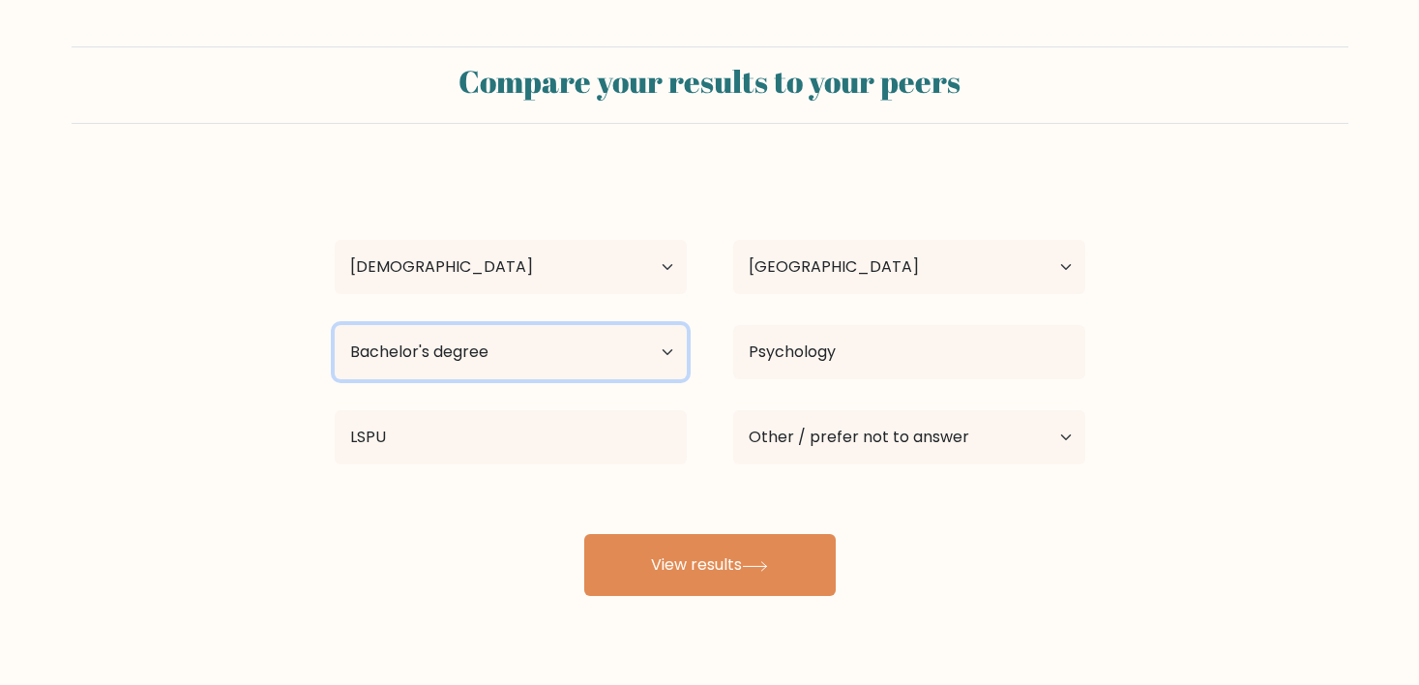
click at [335, 325] on select "Highest education level No schooling Primary Lower Secondary Upper Secondary Oc…" at bounding box center [511, 352] width 352 height 54
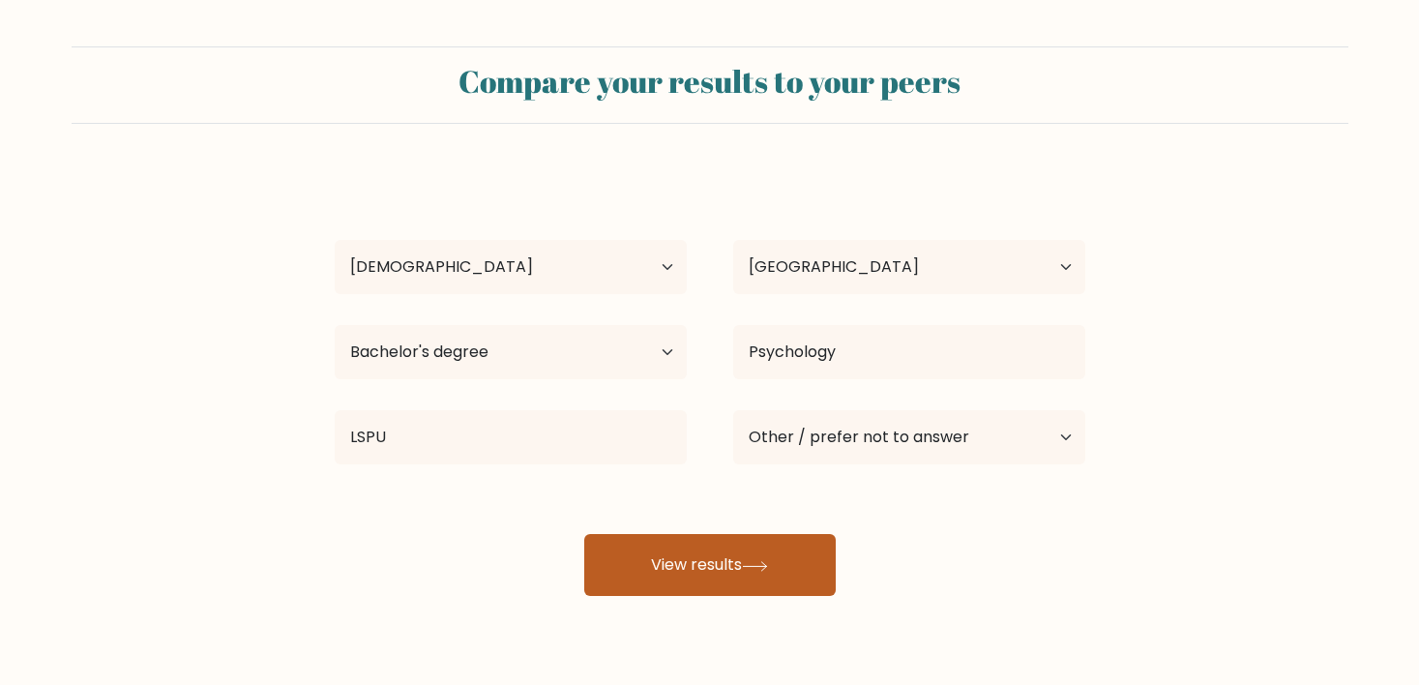
click at [688, 553] on button "View results" at bounding box center [709, 565] width 251 height 62
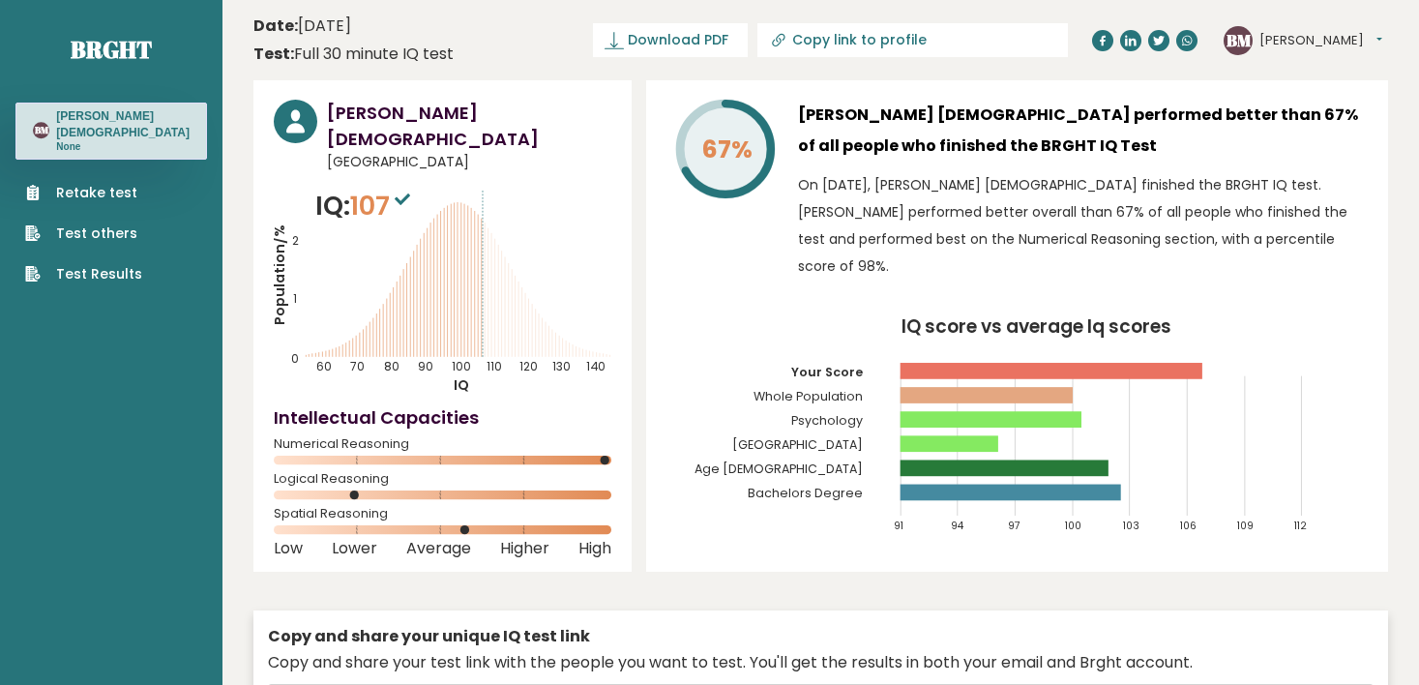
drag, startPoint x: 1041, startPoint y: 214, endPoint x: 1292, endPoint y: 248, distance: 253.7
click at [1292, 248] on p "On October 09, 2025, Bryan Angel Male finished the BRGHT IQ test. Bryan Angel p…" at bounding box center [1083, 225] width 570 height 108
click at [734, 326] on text "Bachelors Degree" at bounding box center [803, 413] width 172 height 175
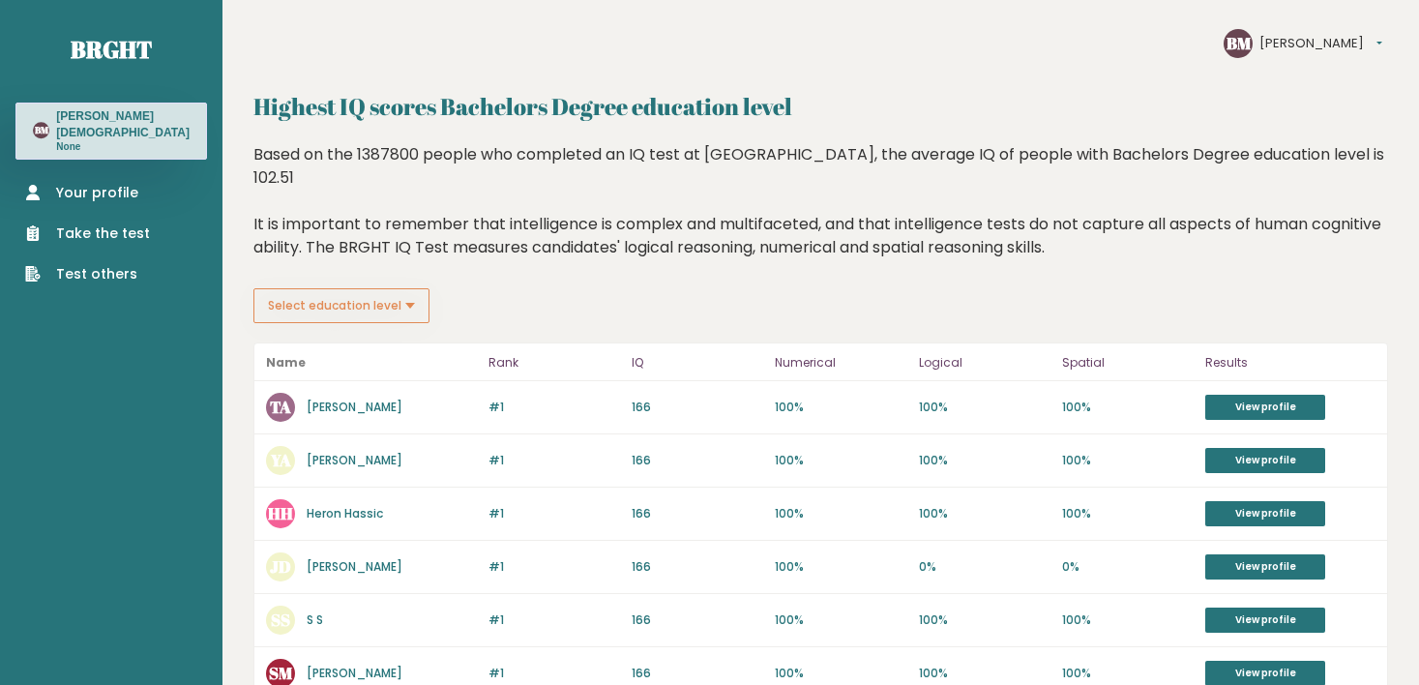
click at [75, 183] on link "Your profile" at bounding box center [87, 193] width 125 height 20
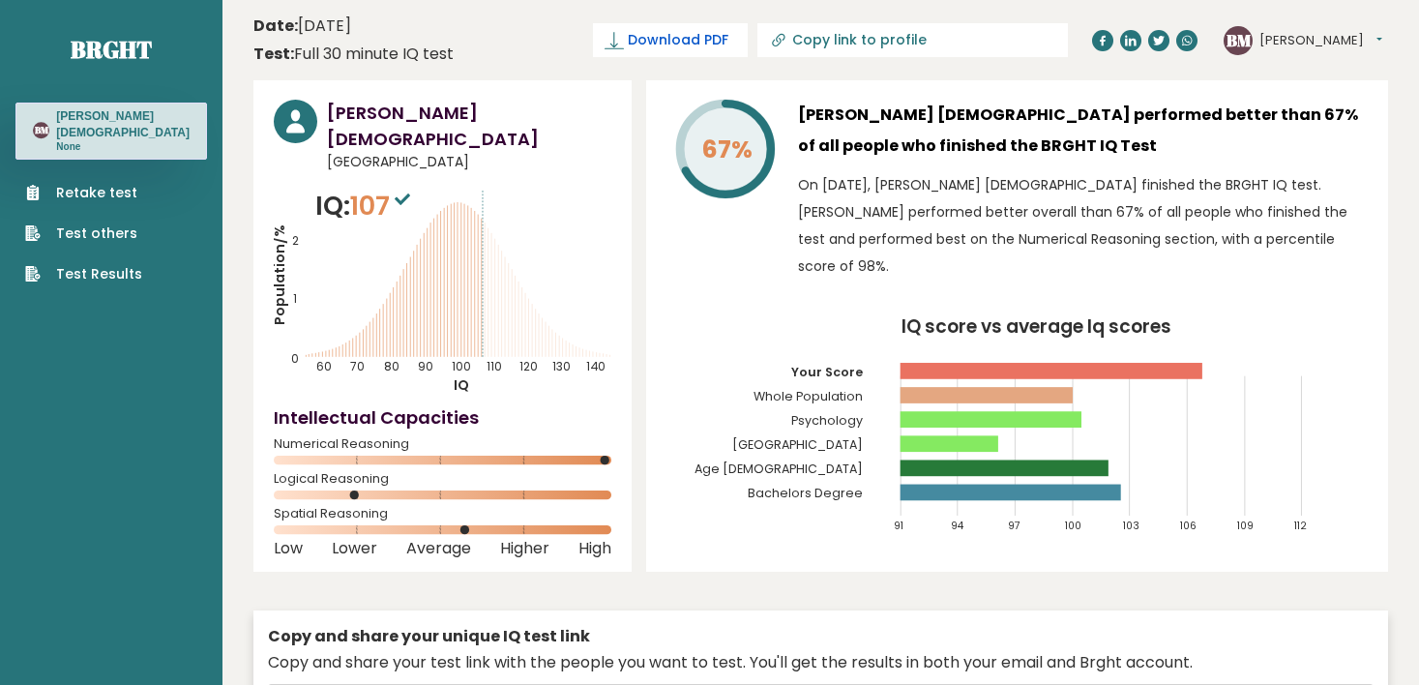
click at [728, 32] on span "Download PDF" at bounding box center [678, 40] width 101 height 20
